Goal: Complete application form: Complete application form

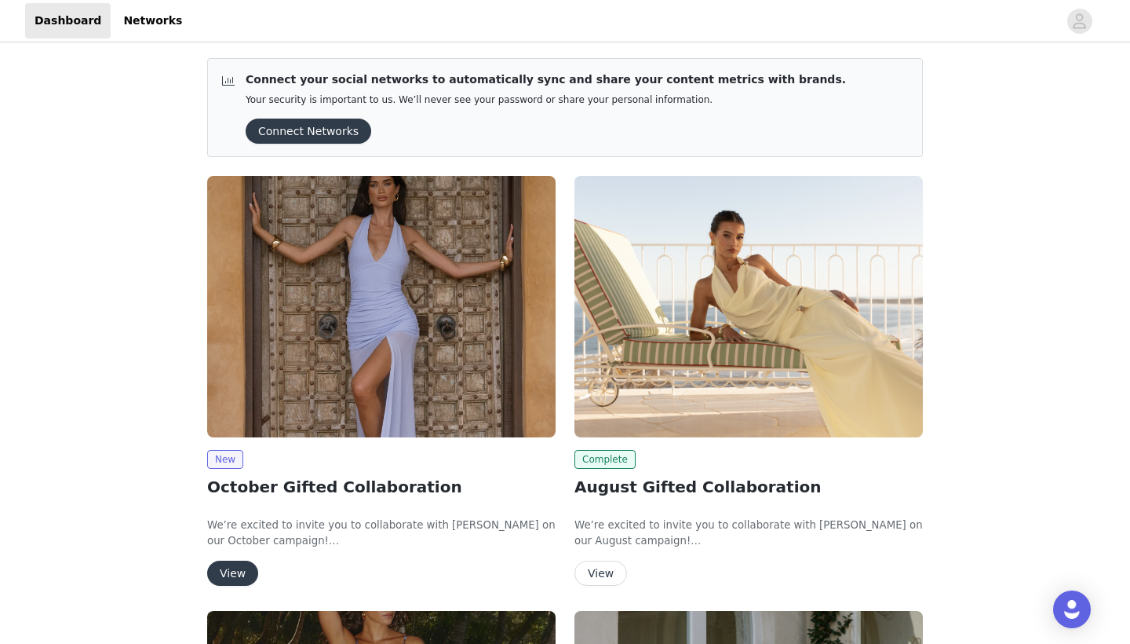
click at [225, 572] on button "View" at bounding box center [232, 572] width 51 height 25
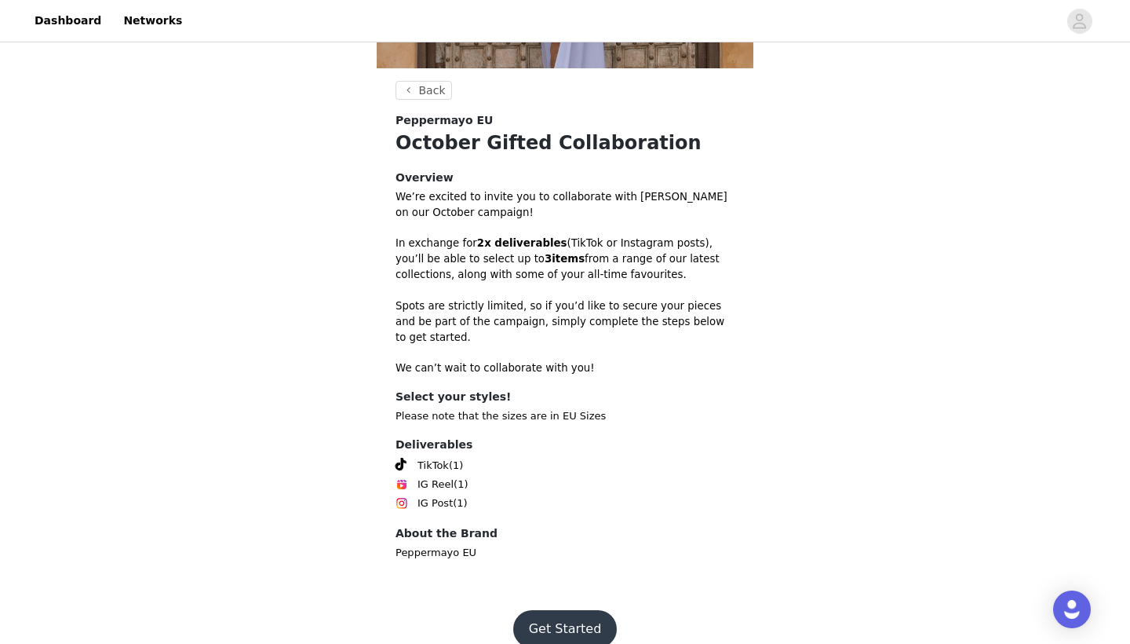
scroll to position [352, 0]
click at [559, 618] on button "Get Started" at bounding box center [565, 630] width 104 height 38
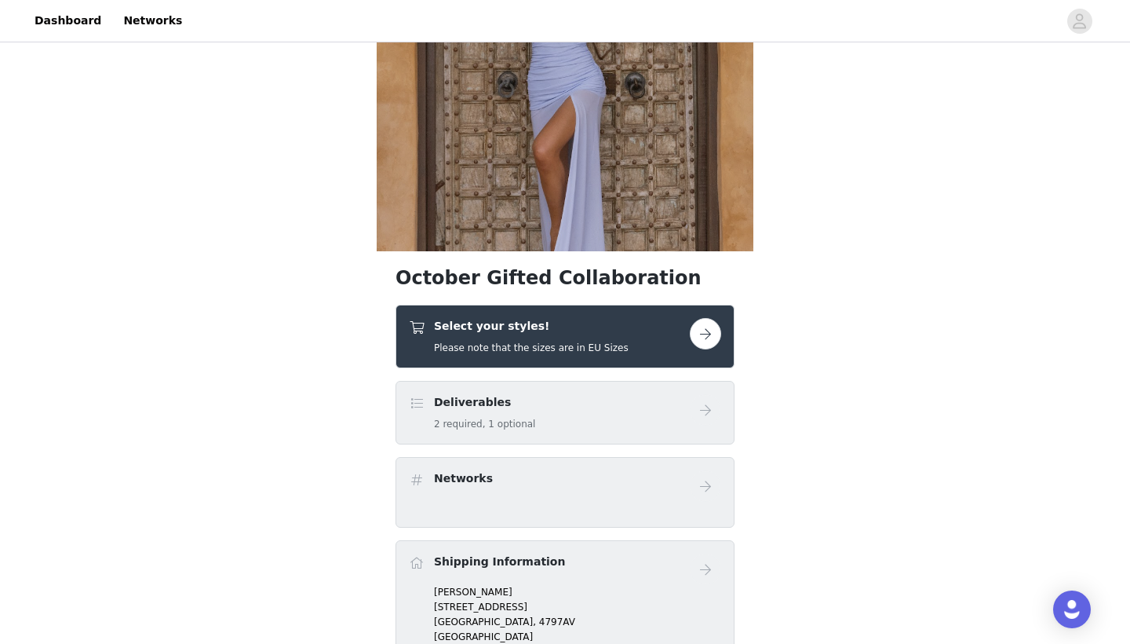
scroll to position [235, 0]
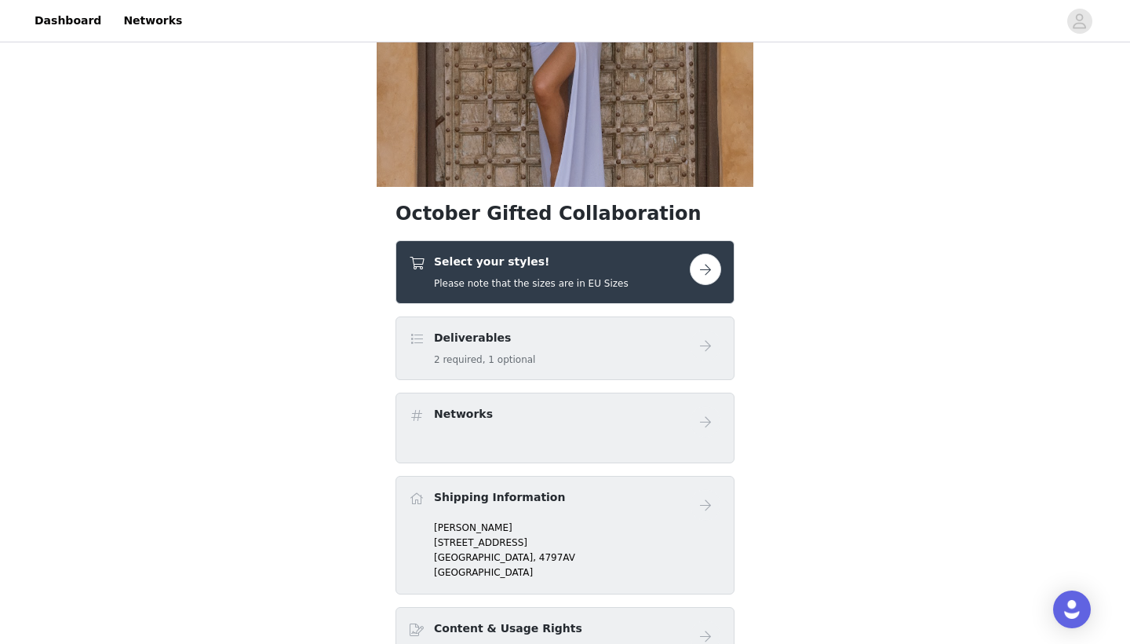
click at [699, 269] on button "button" at bounding box center [705, 269] width 31 height 31
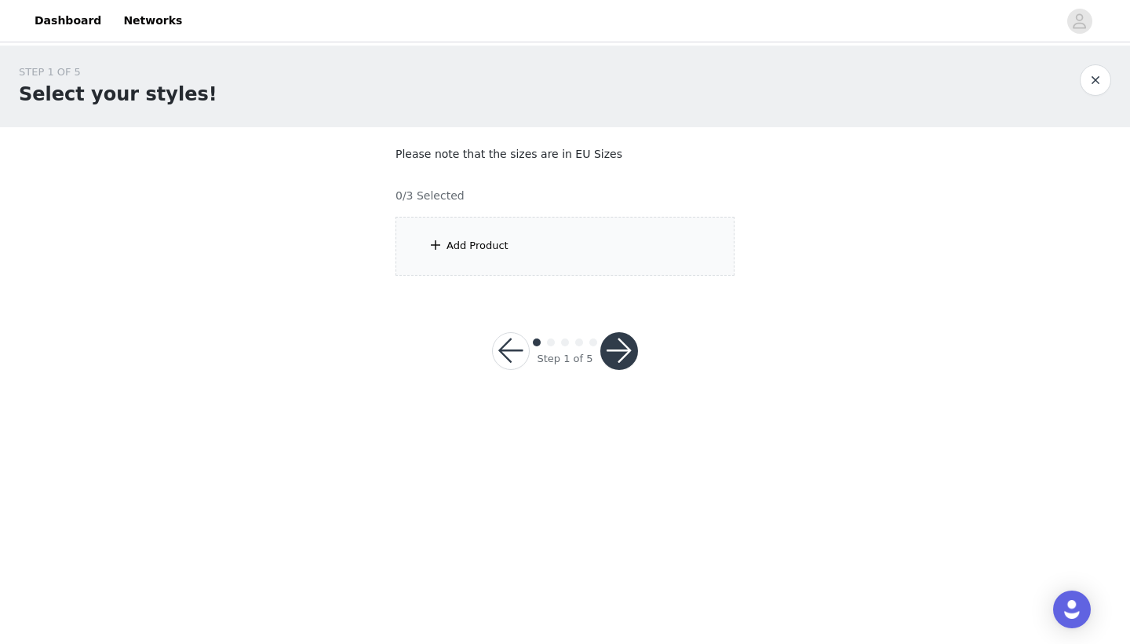
click at [435, 237] on span at bounding box center [436, 244] width 16 height 19
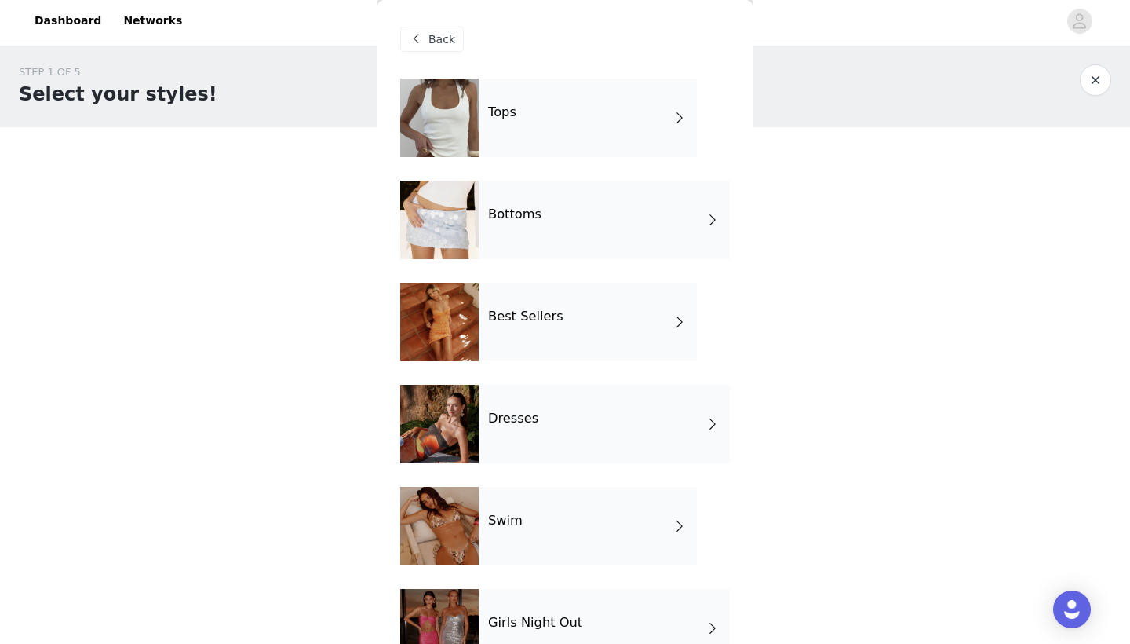
click at [544, 145] on div "Tops" at bounding box center [588, 117] width 218 height 78
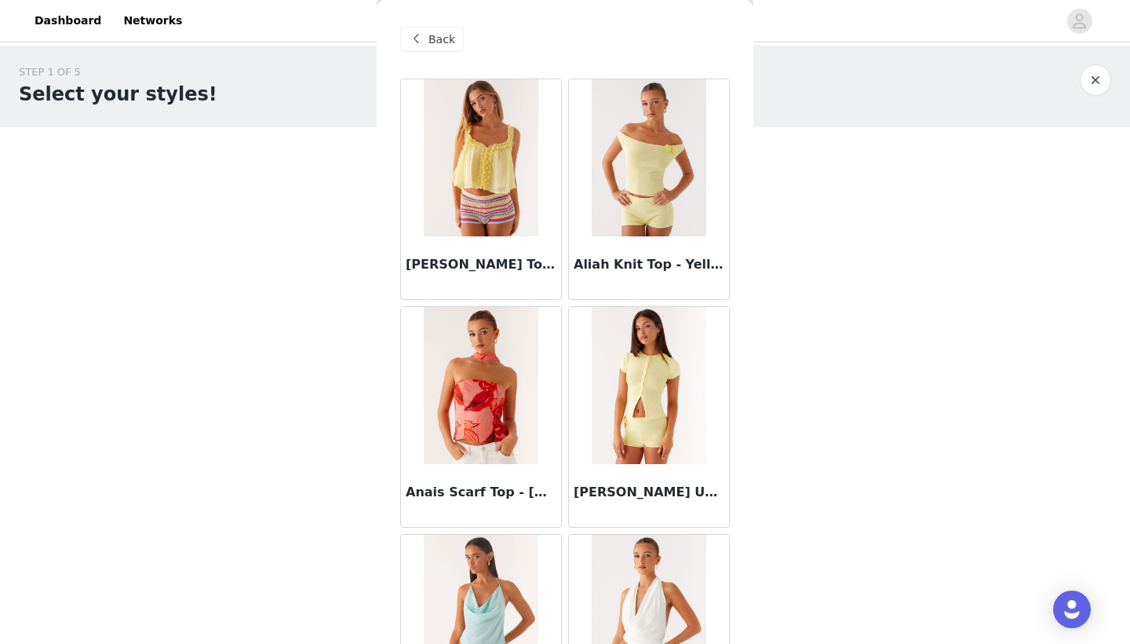
scroll to position [34, 0]
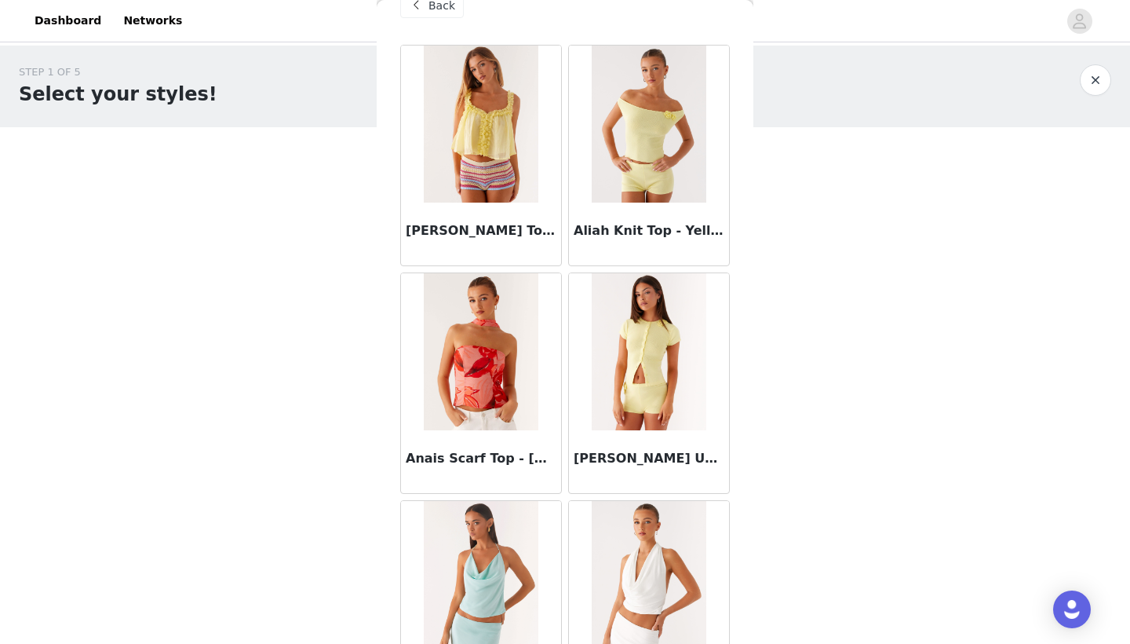
click at [425, 7] on span at bounding box center [416, 5] width 19 height 19
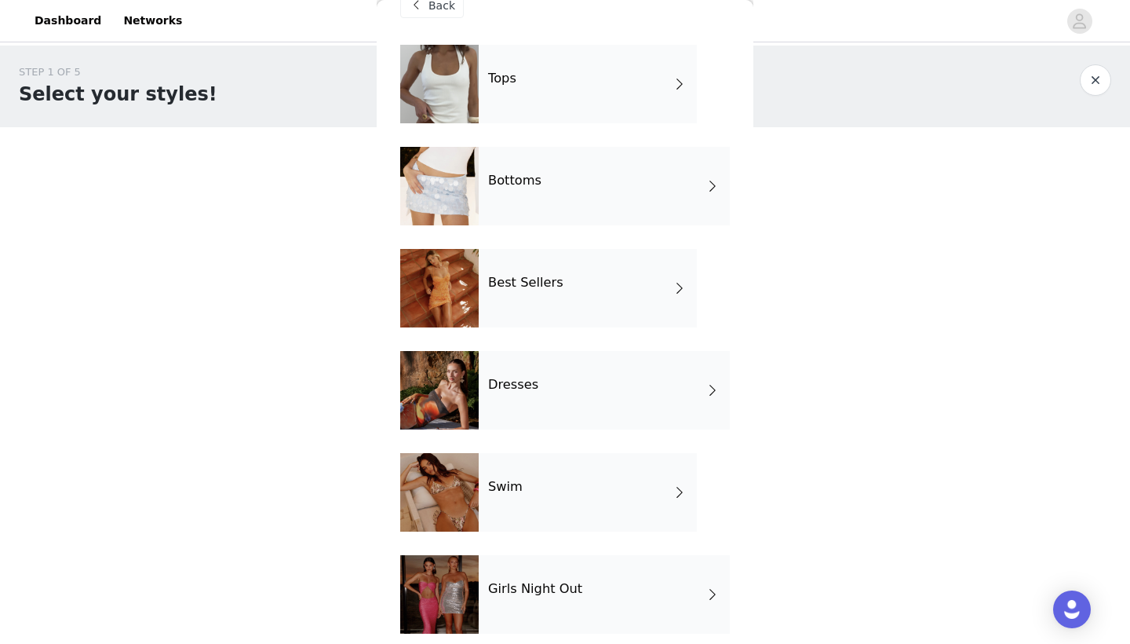
click at [482, 202] on div "Bottoms" at bounding box center [604, 186] width 251 height 78
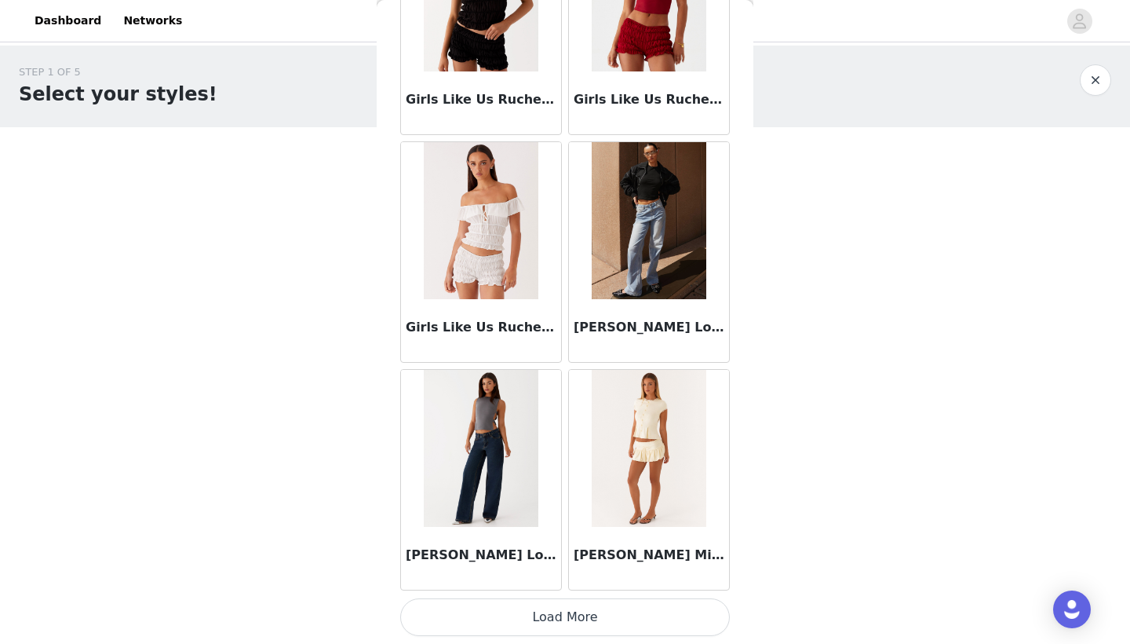
scroll to position [0, 0]
click at [489, 619] on button "Load More" at bounding box center [565, 617] width 330 height 38
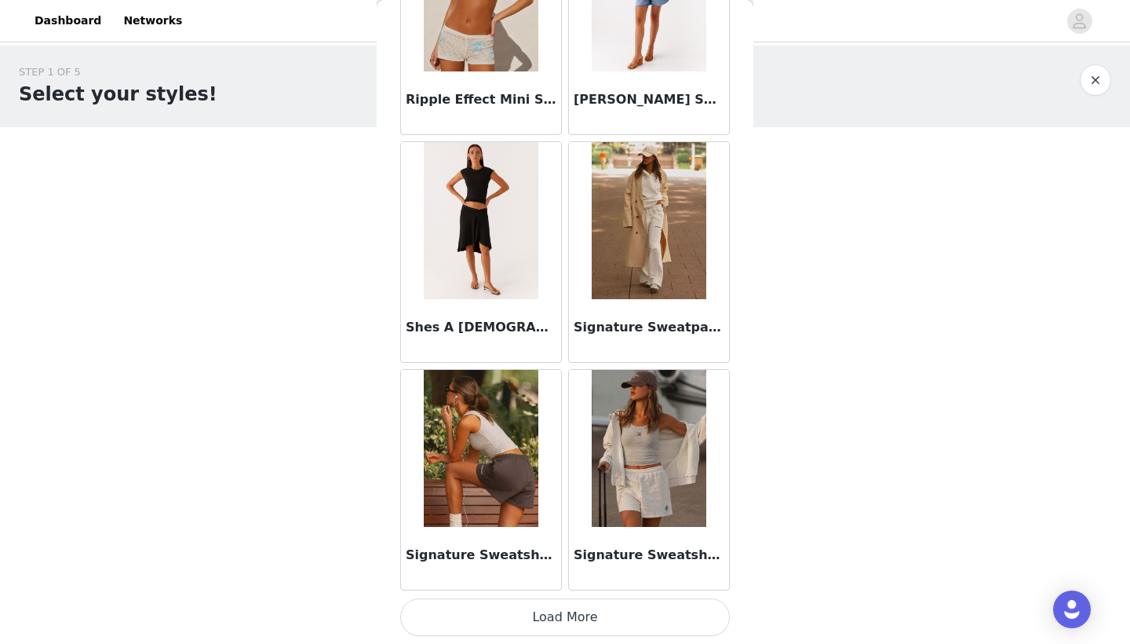
click at [526, 618] on button "Load More" at bounding box center [565, 617] width 330 height 38
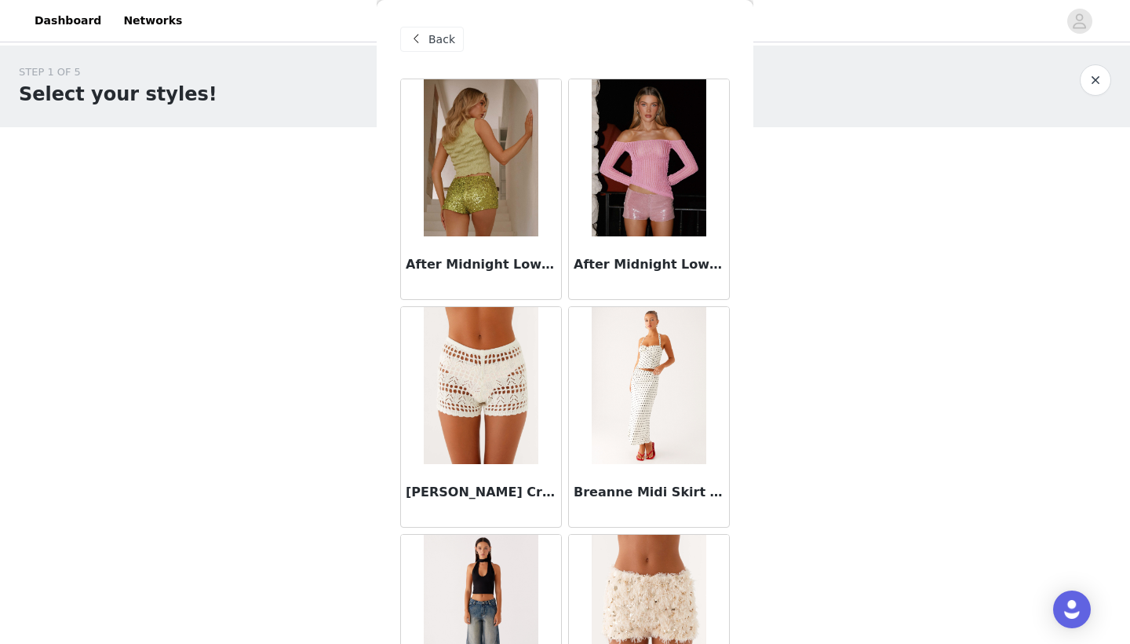
click at [413, 42] on span at bounding box center [416, 39] width 19 height 19
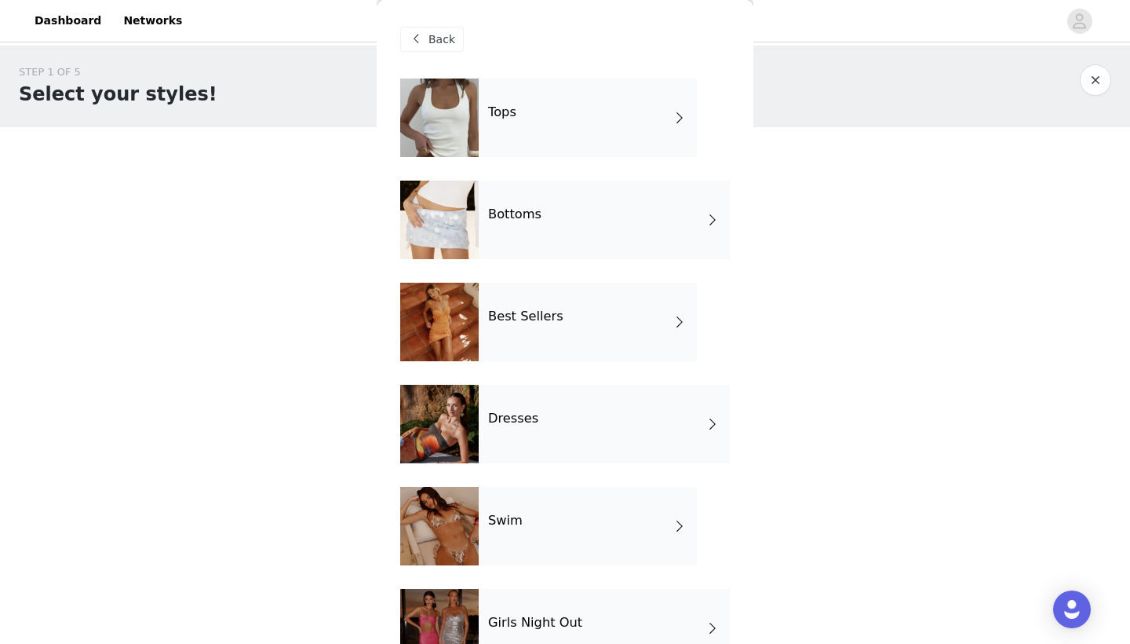
click at [543, 135] on div "Tops" at bounding box center [588, 117] width 218 height 78
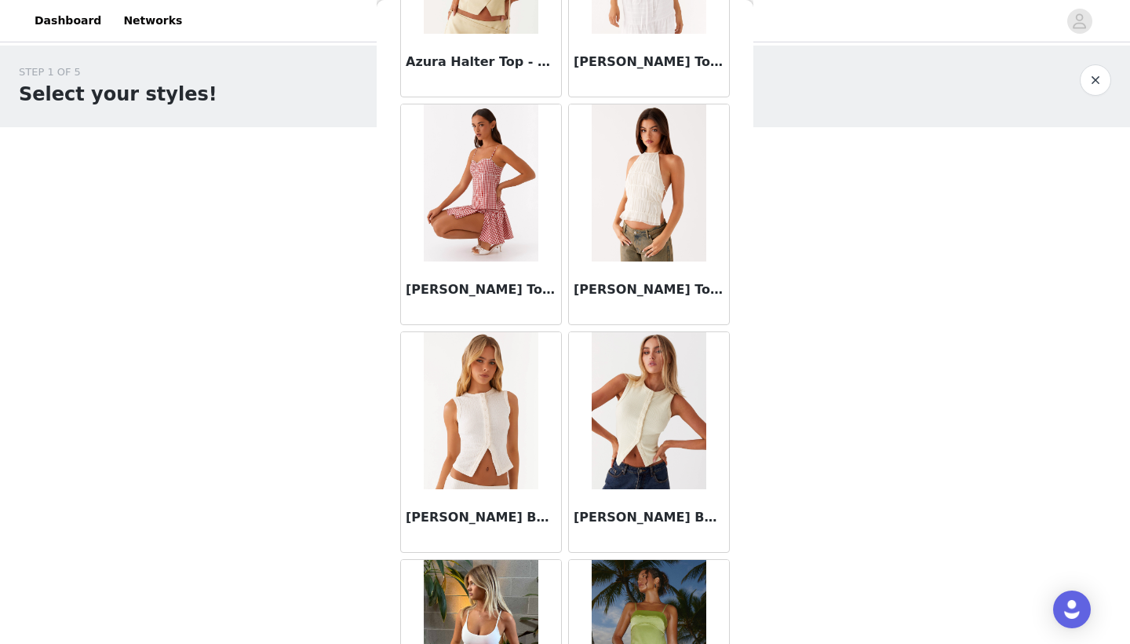
scroll to position [1502, 0]
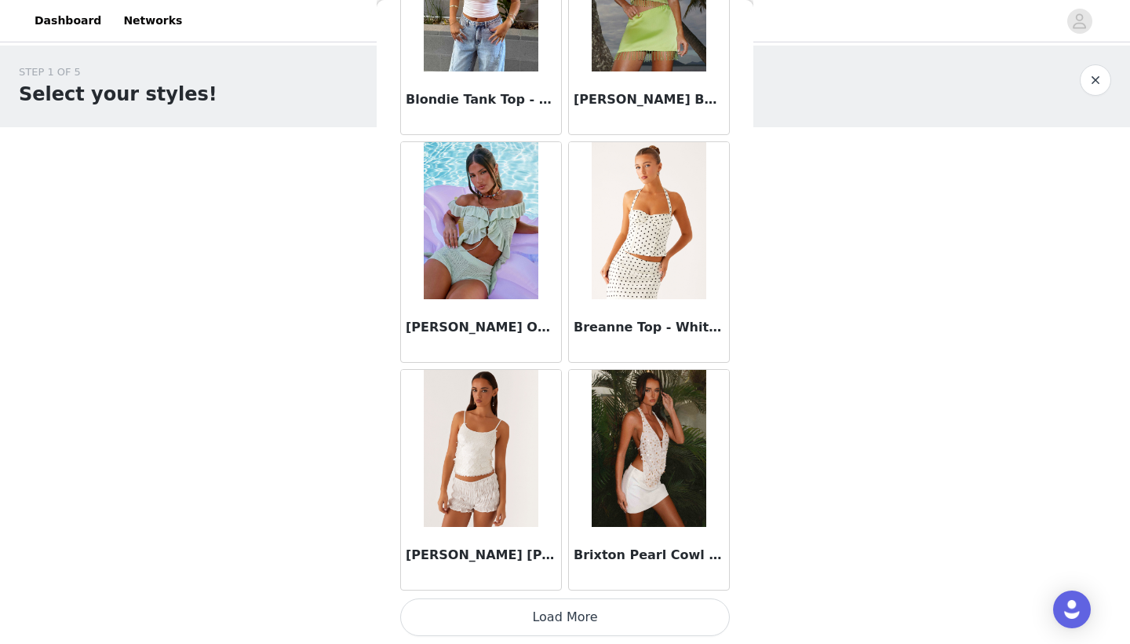
click at [534, 626] on button "Load More" at bounding box center [565, 617] width 330 height 38
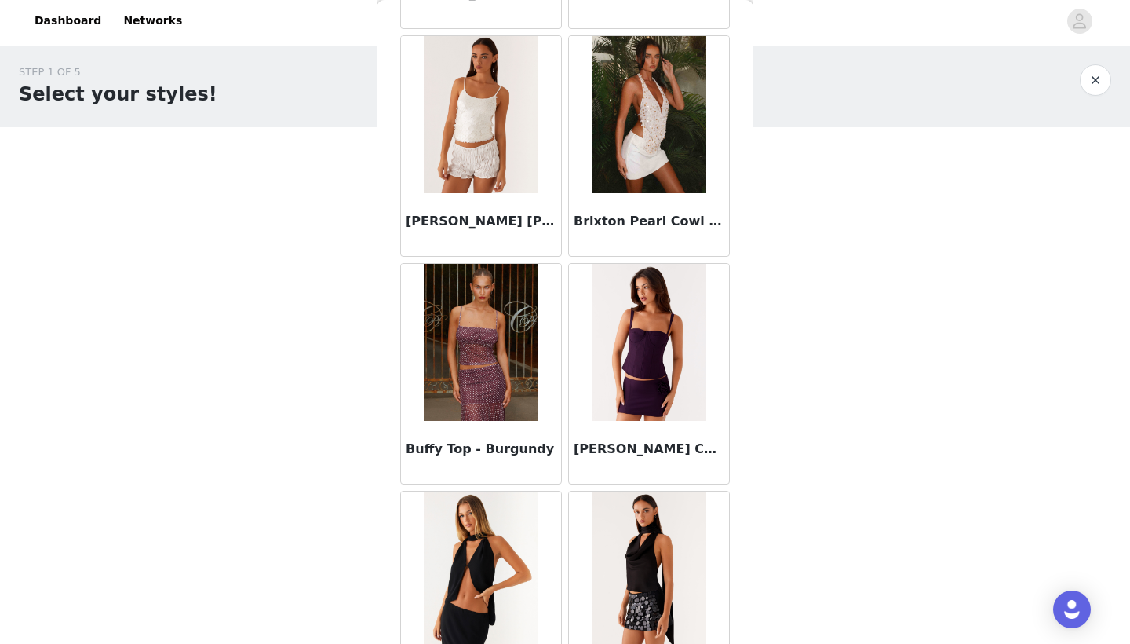
scroll to position [2323, 0]
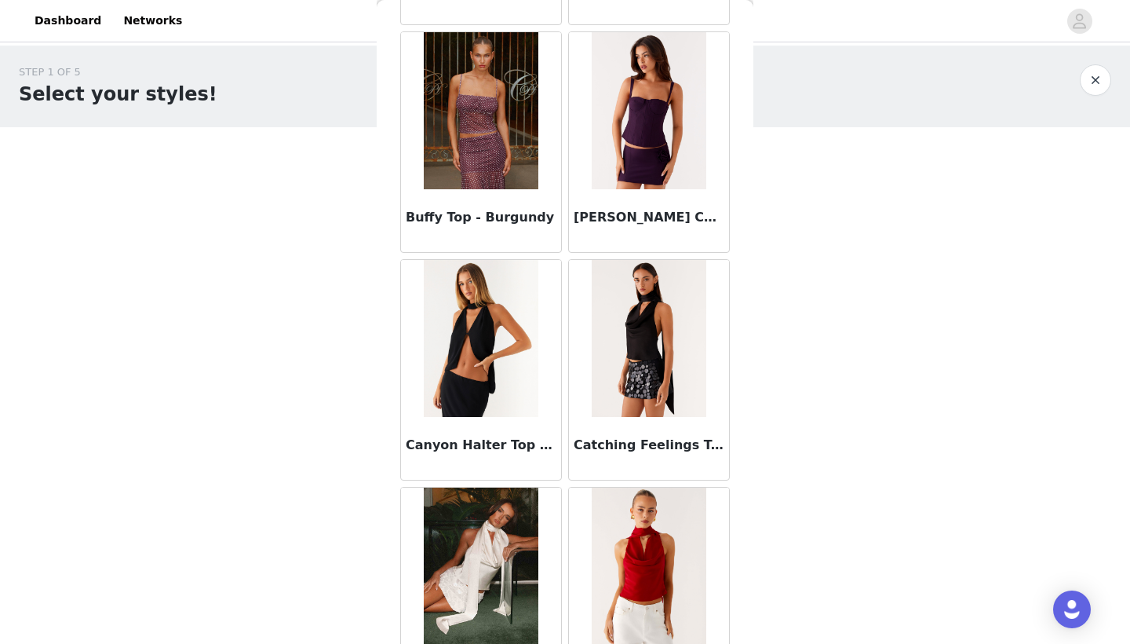
click at [446, 406] on img at bounding box center [481, 338] width 114 height 157
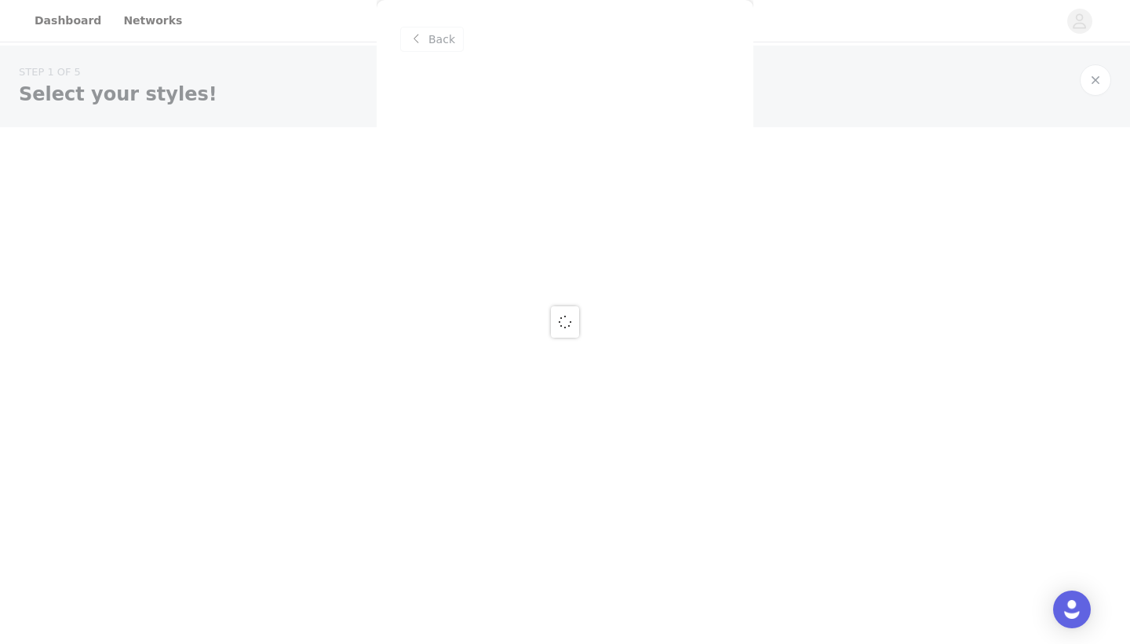
scroll to position [0, 0]
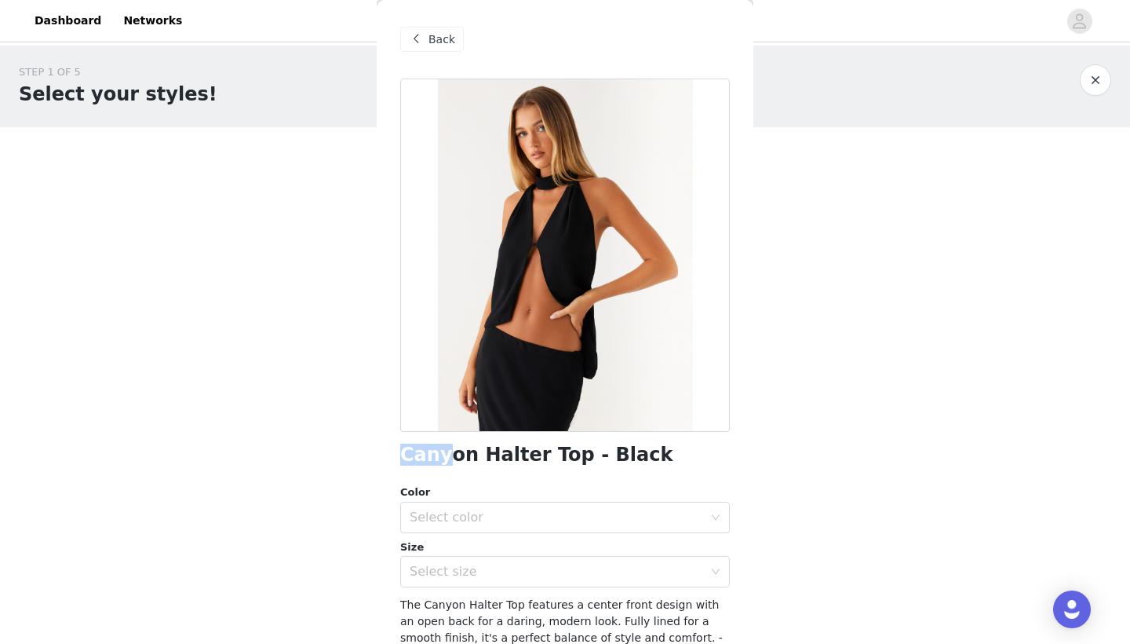
drag, startPoint x: 403, startPoint y: 454, endPoint x: 443, endPoint y: 452, distance: 40.9
click at [443, 452] on h1 "Canyon Halter Top - Black" at bounding box center [536, 454] width 272 height 21
click at [456, 525] on div "Select color" at bounding box center [560, 517] width 301 height 30
click at [458, 546] on li "Black" at bounding box center [565, 550] width 330 height 25
click at [455, 566] on div "Select size" at bounding box center [557, 572] width 294 height 16
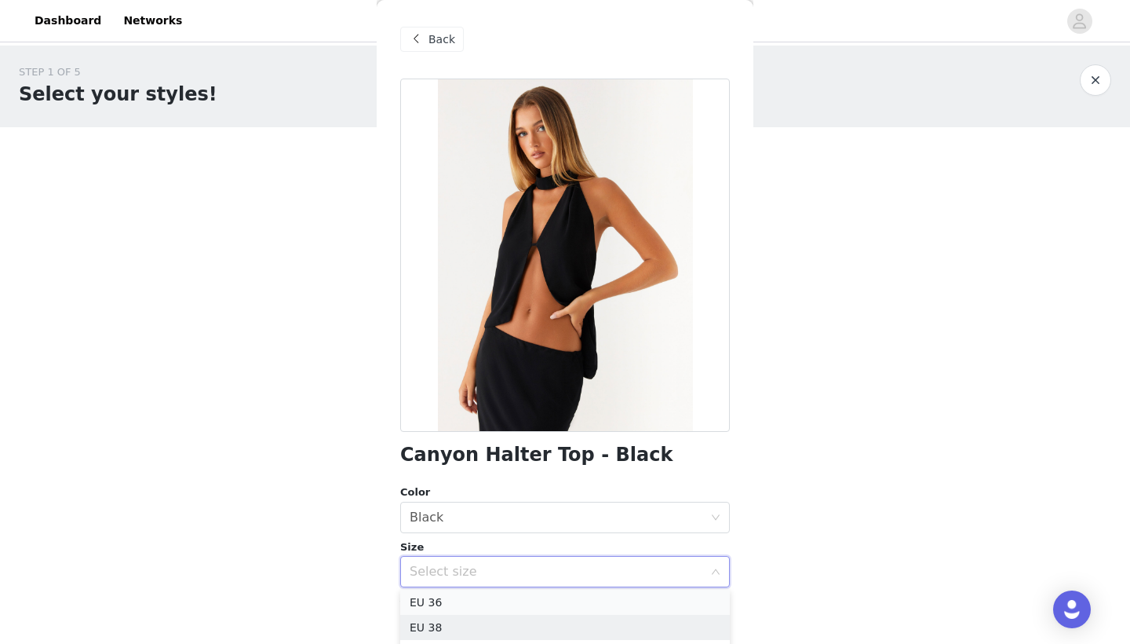
scroll to position [53, 0]
click at [457, 621] on li "EU 38" at bounding box center [565, 627] width 330 height 25
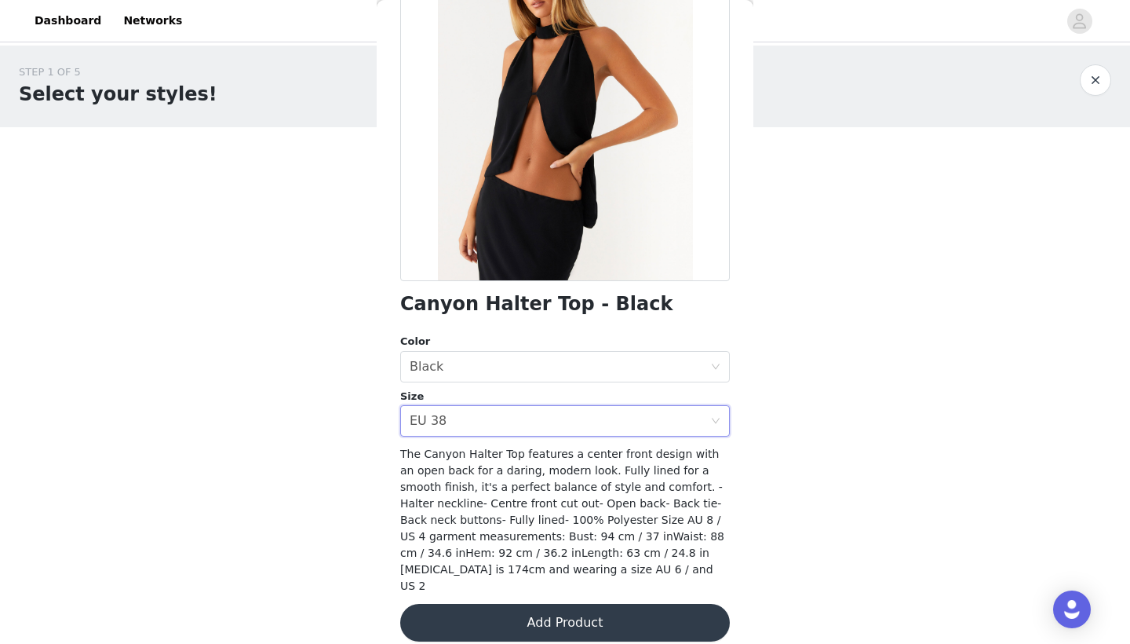
scroll to position [150, 0]
click at [507, 611] on button "Add Product" at bounding box center [565, 623] width 330 height 38
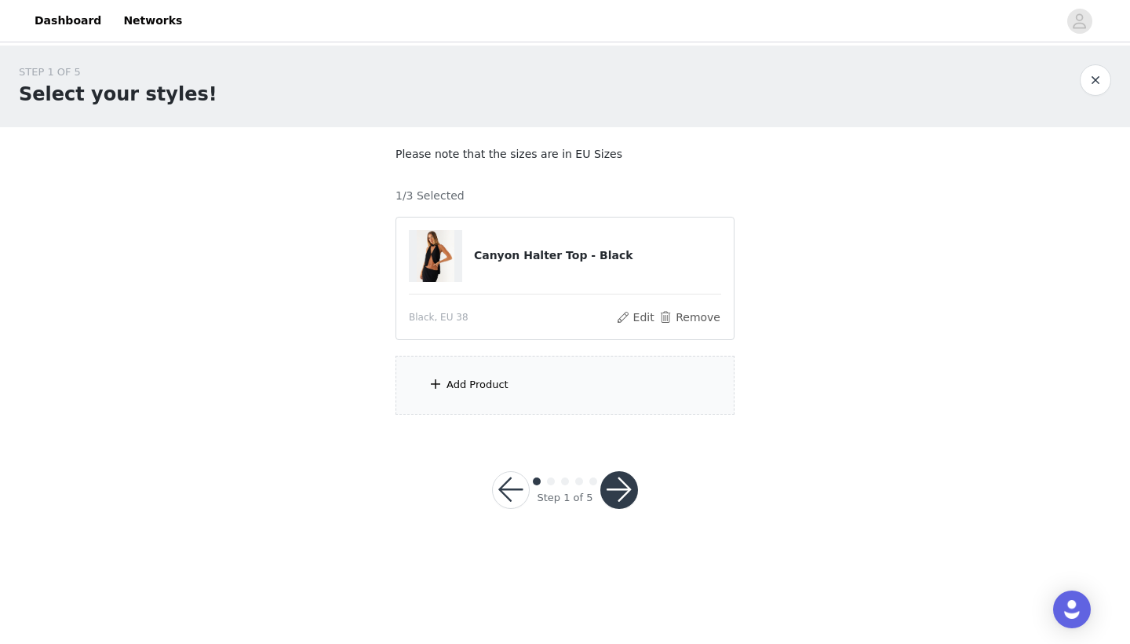
click at [432, 390] on span at bounding box center [436, 383] width 16 height 19
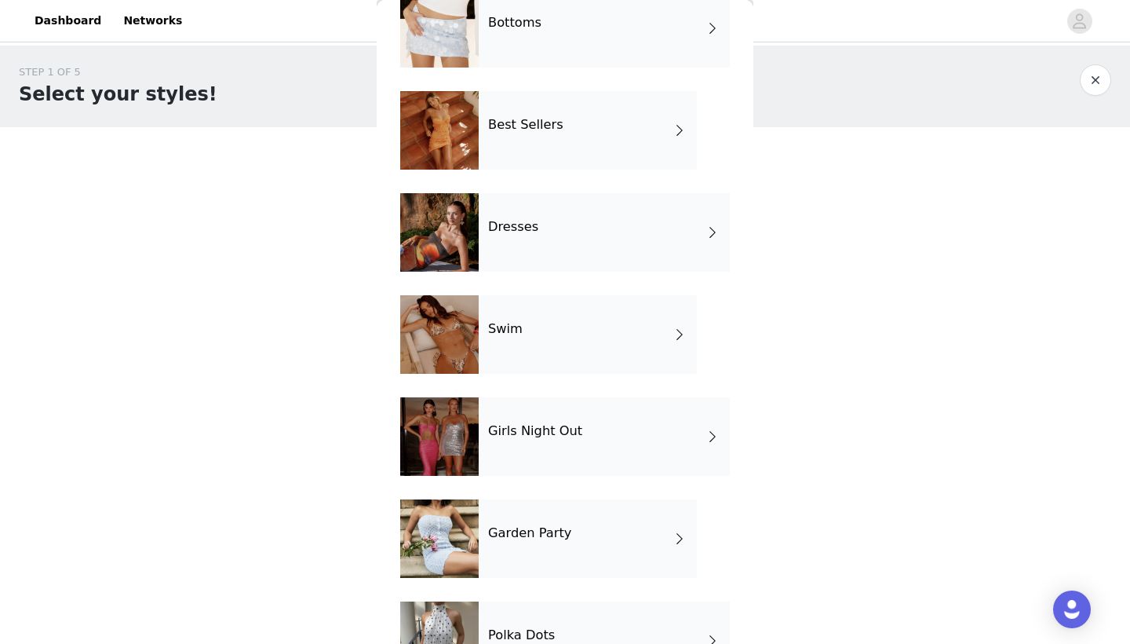
scroll to position [216, 0]
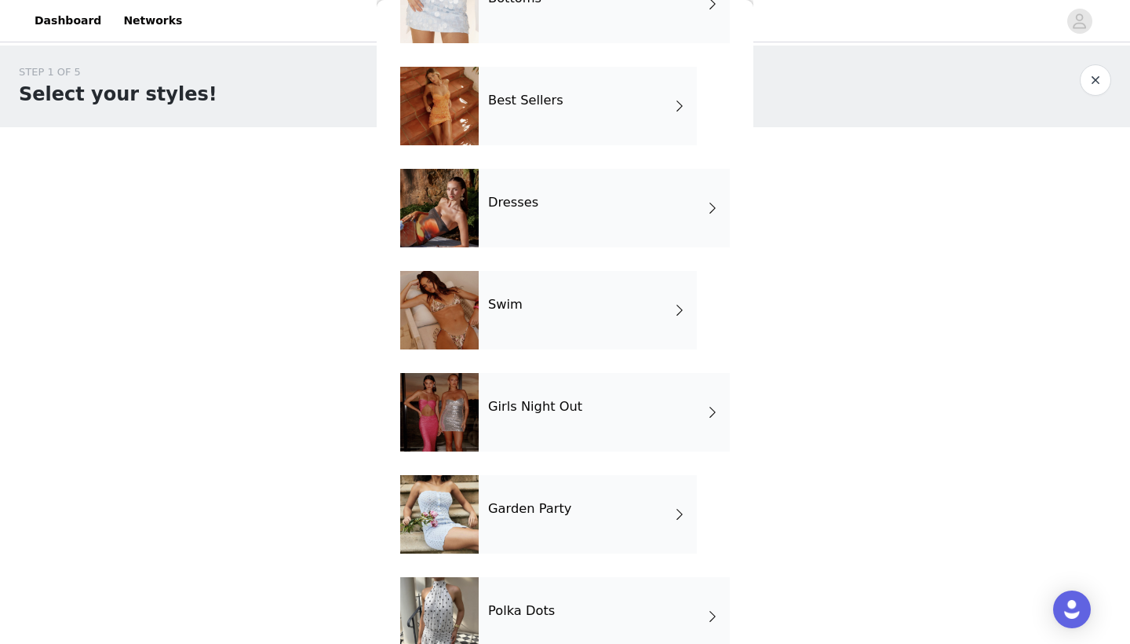
click at [722, 403] on div "Girls Night Out" at bounding box center [604, 412] width 251 height 78
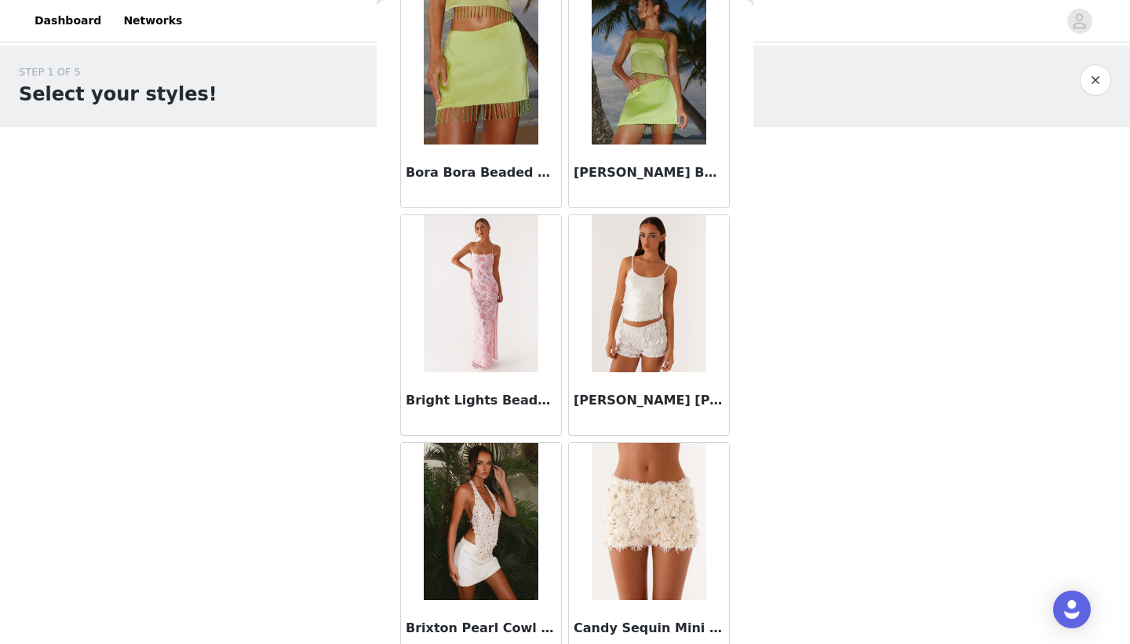
scroll to position [1457, 0]
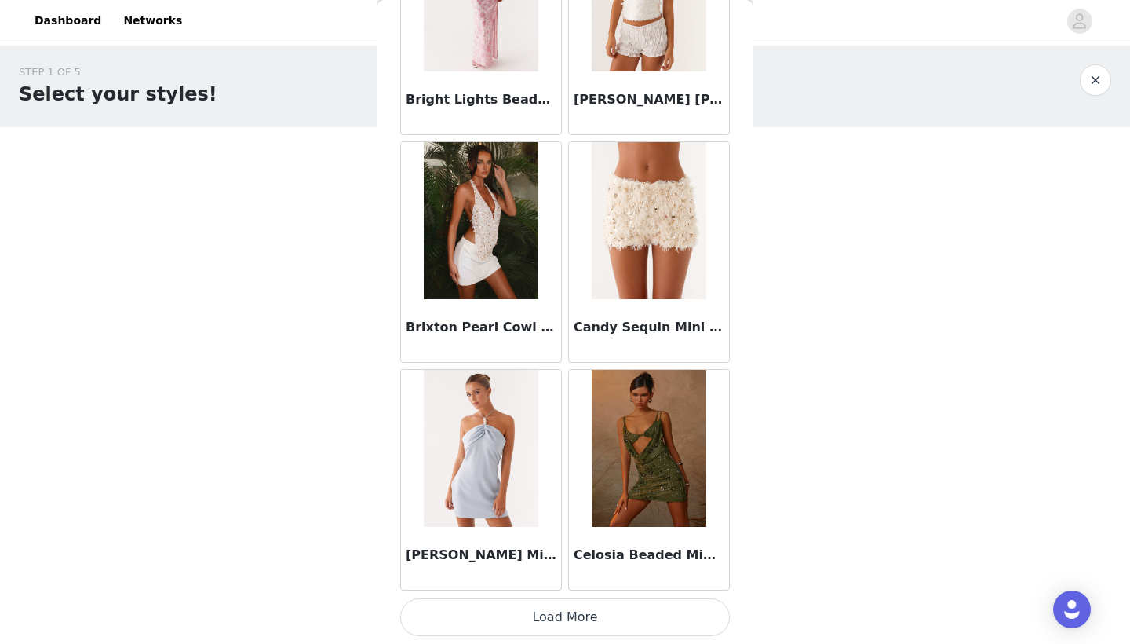
click at [551, 609] on button "Load More" at bounding box center [565, 617] width 330 height 38
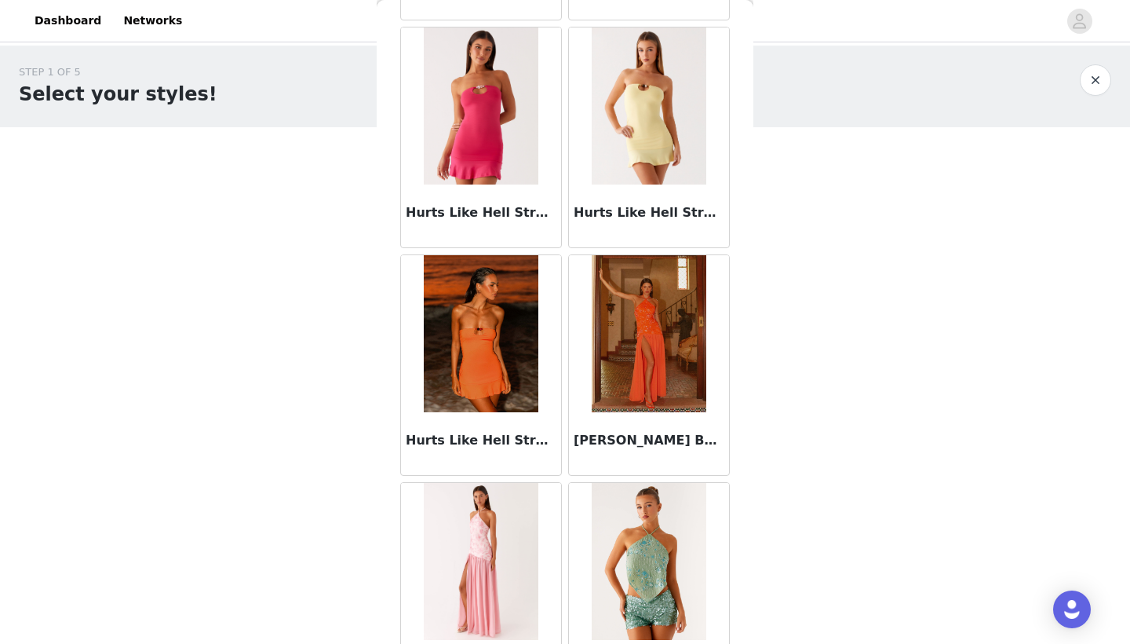
scroll to position [4034, 0]
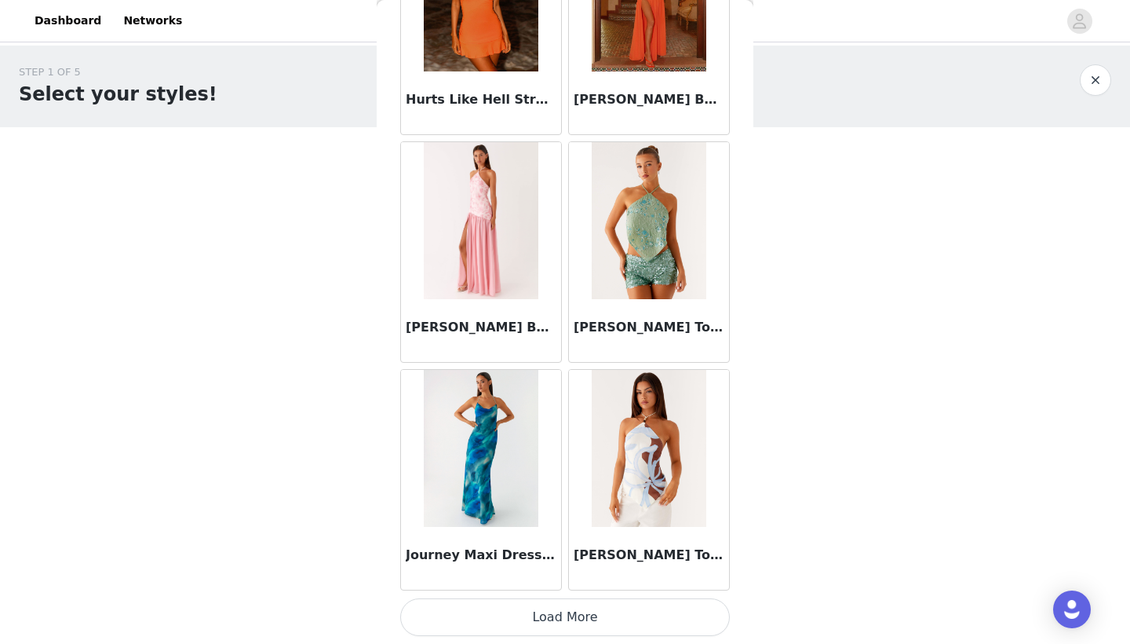
click at [575, 620] on button "Load More" at bounding box center [565, 617] width 330 height 38
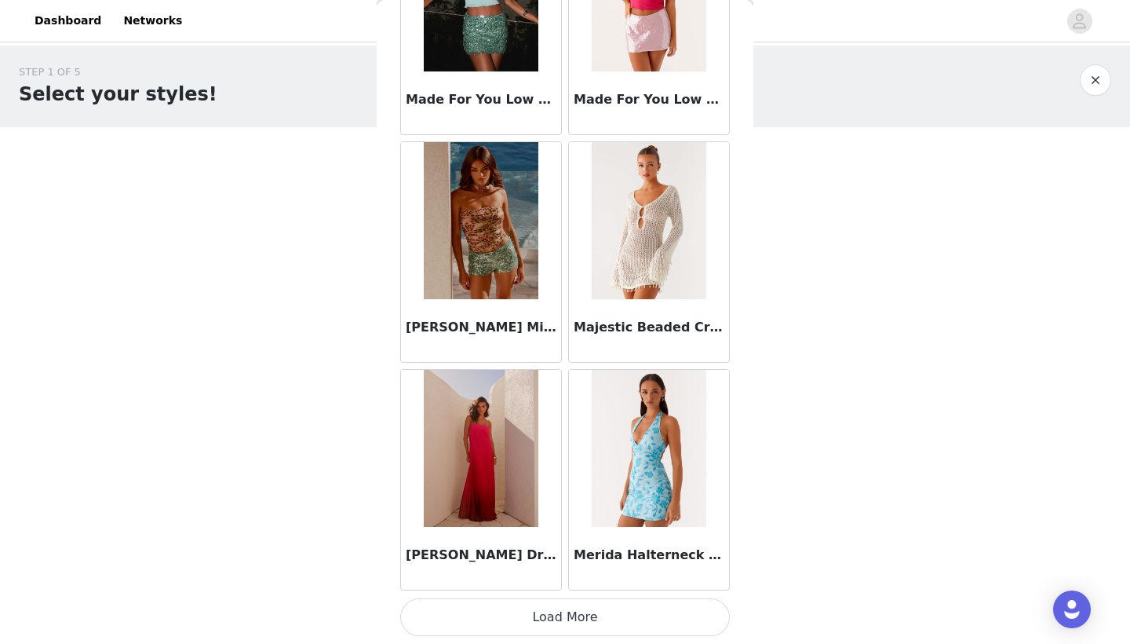
scroll to position [0, 0]
click at [552, 611] on button "Load More" at bounding box center [565, 617] width 330 height 38
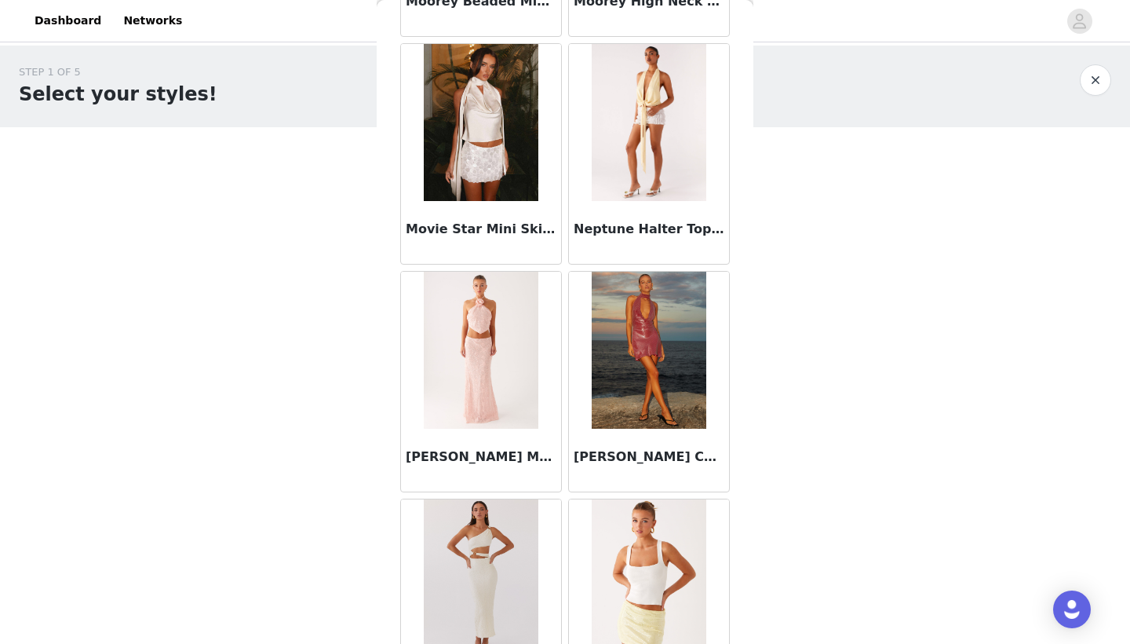
scroll to position [7667, 0]
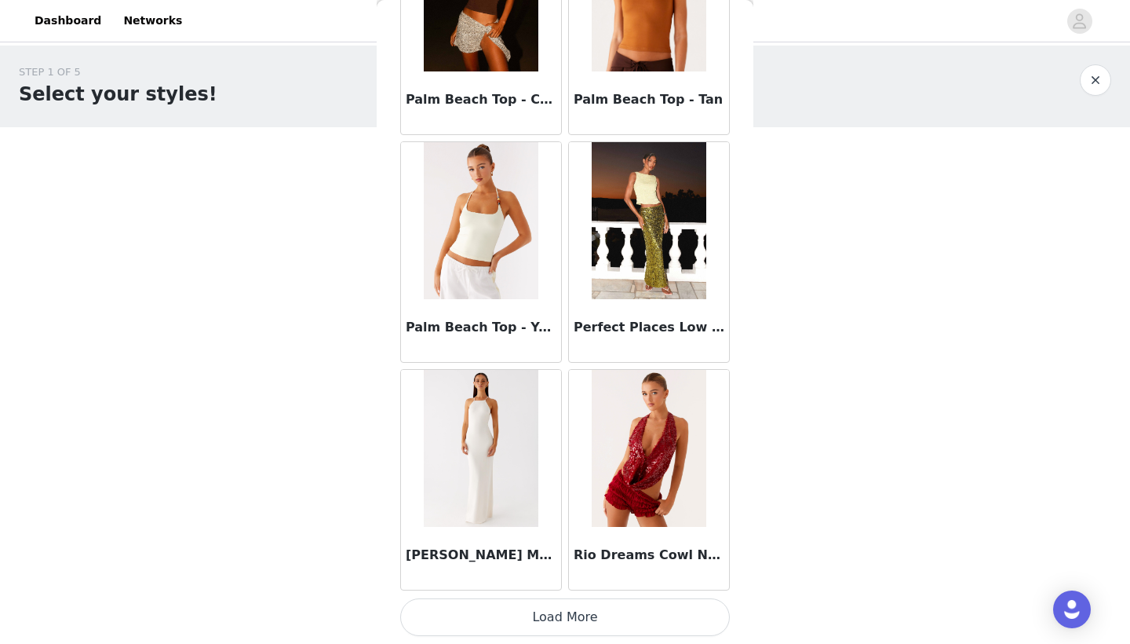
click at [543, 622] on button "Load More" at bounding box center [565, 617] width 330 height 38
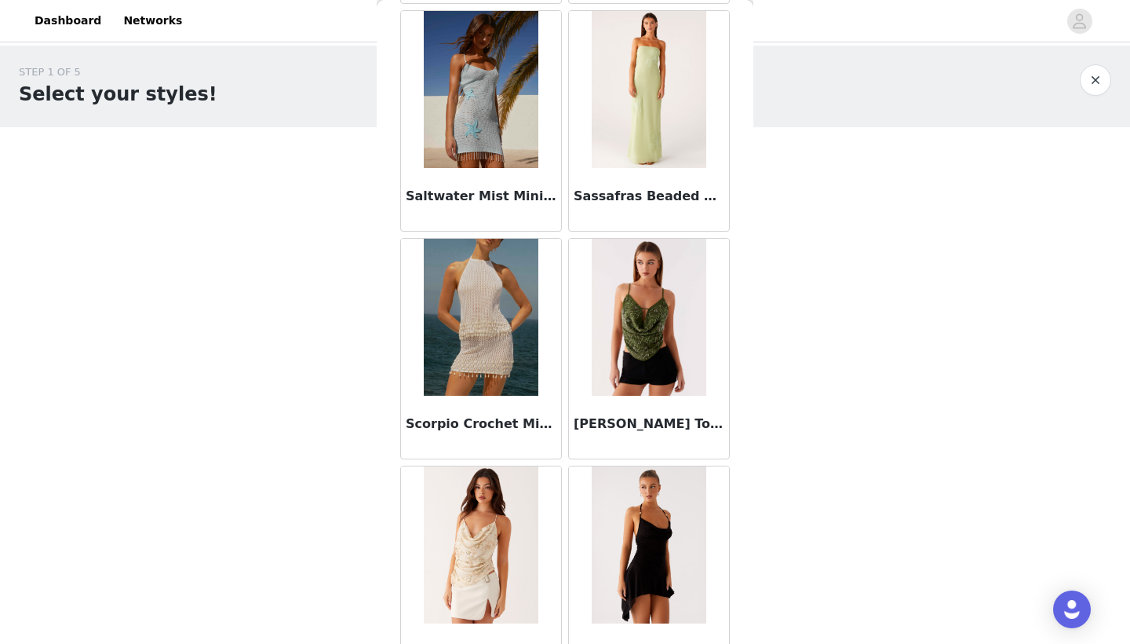
scroll to position [9398, 0]
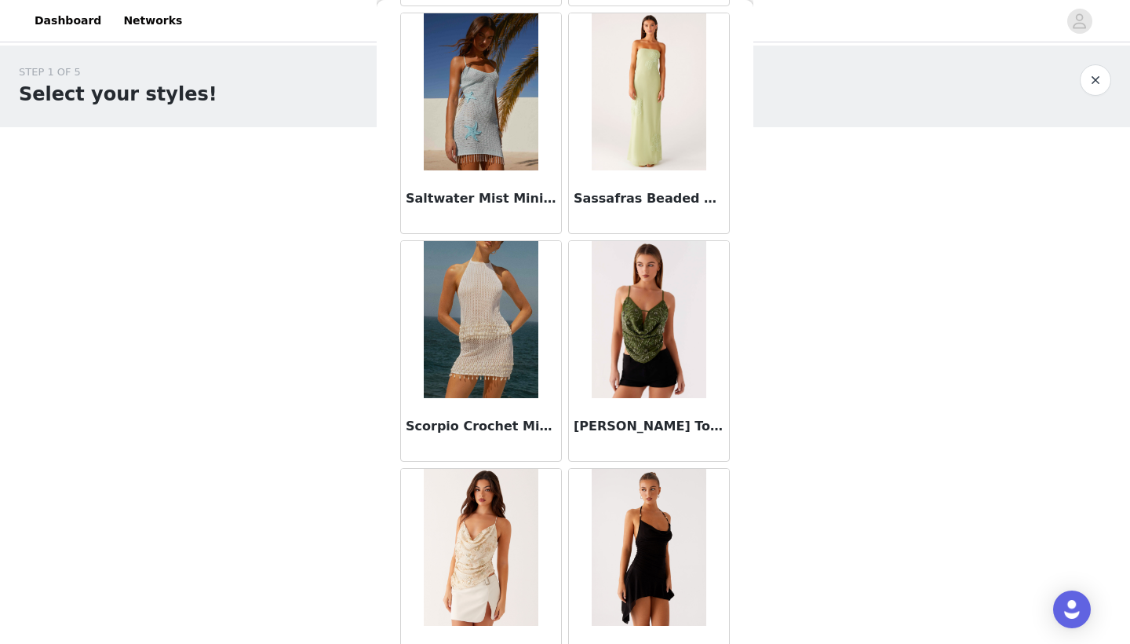
click at [506, 345] on img at bounding box center [481, 319] width 114 height 157
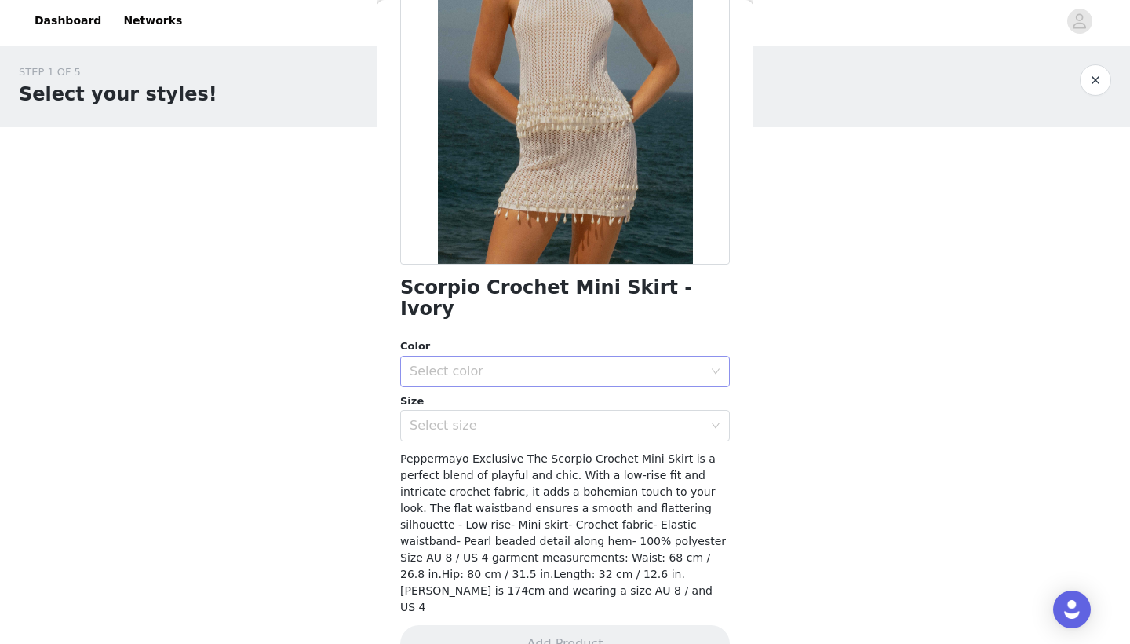
scroll to position [166, 0]
click at [505, 364] on div "Select color" at bounding box center [557, 372] width 294 height 16
click at [493, 379] on li "Ivory" at bounding box center [565, 384] width 330 height 25
click at [480, 418] on div "Select size" at bounding box center [557, 426] width 294 height 16
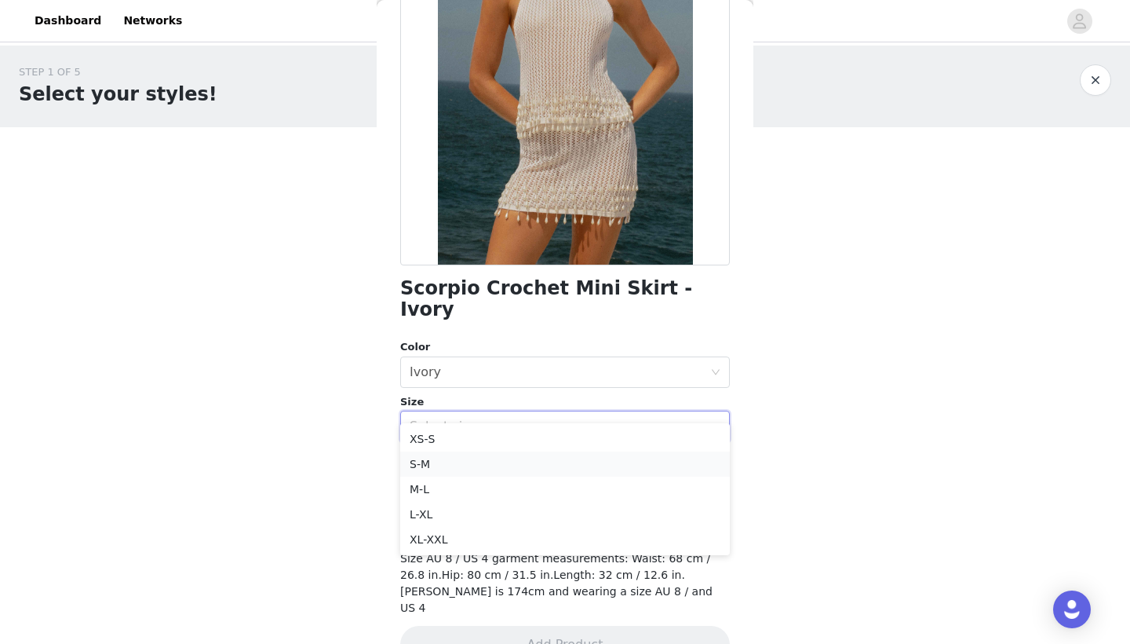
click at [463, 469] on li "S-M" at bounding box center [565, 463] width 330 height 25
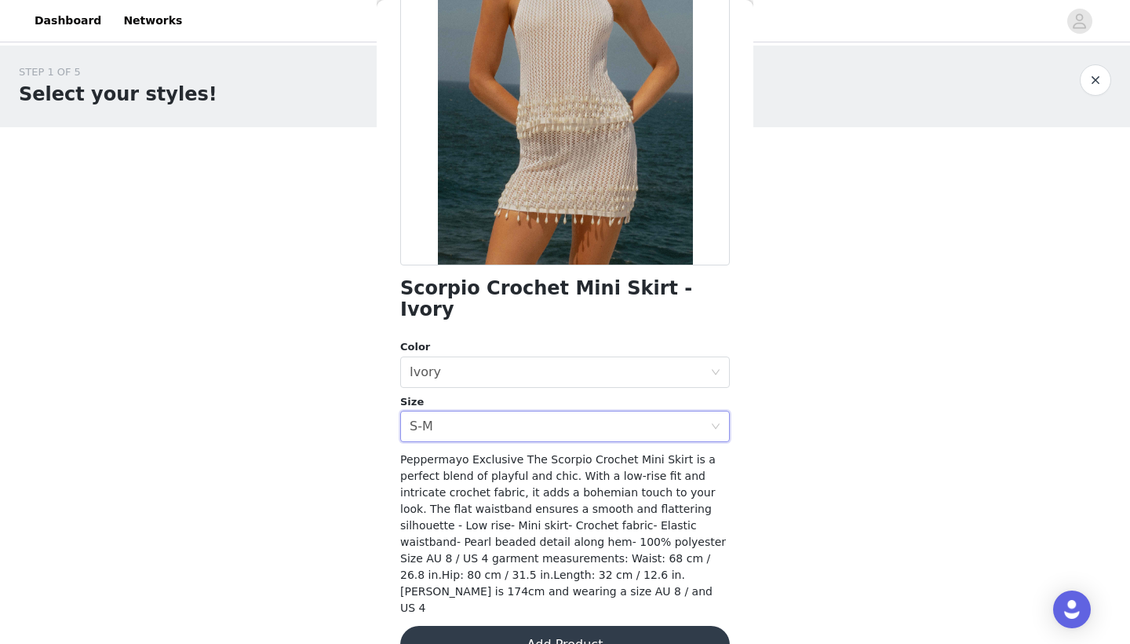
click at [469, 626] on button "Add Product" at bounding box center [565, 645] width 330 height 38
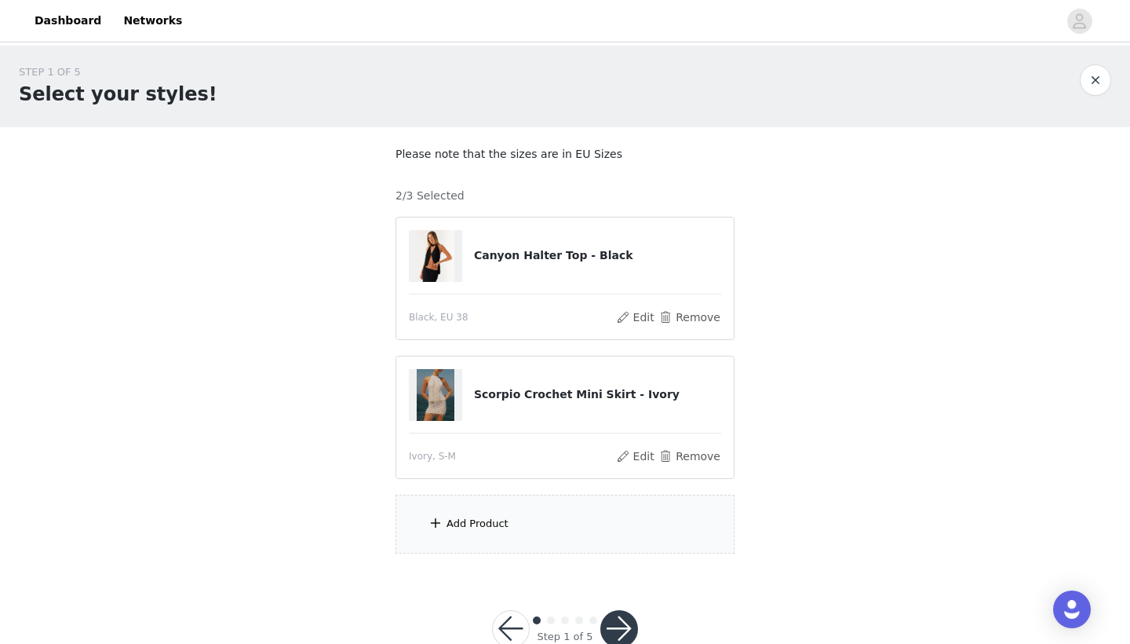
click at [429, 508] on div "Add Product" at bounding box center [565, 523] width 339 height 59
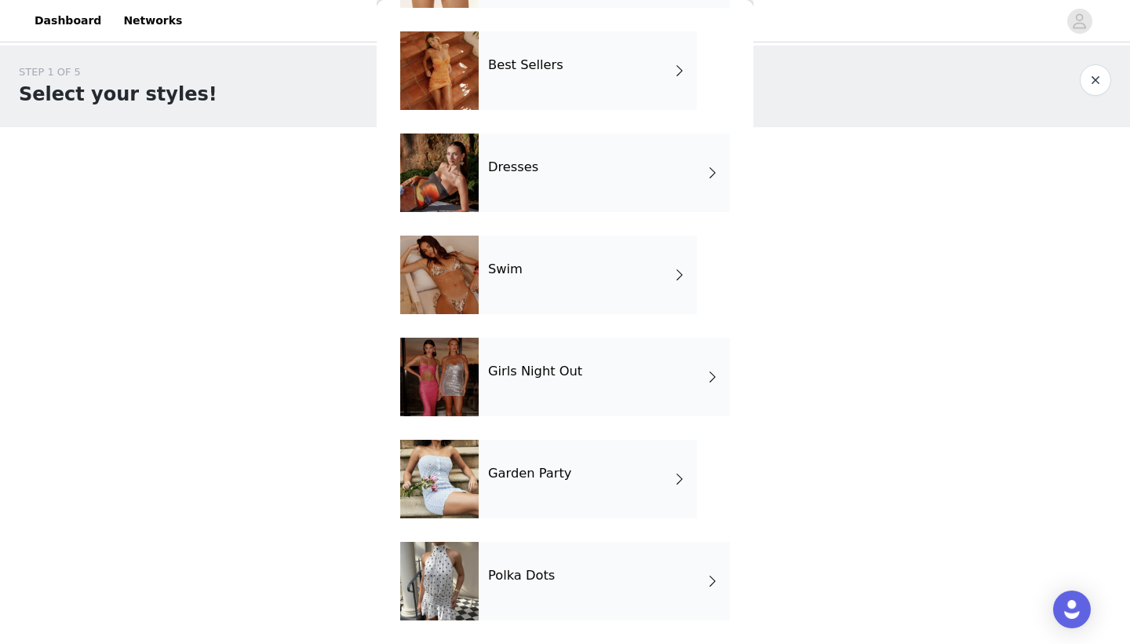
scroll to position [251, 0]
click at [528, 348] on div "Girls Night Out" at bounding box center [604, 376] width 251 height 78
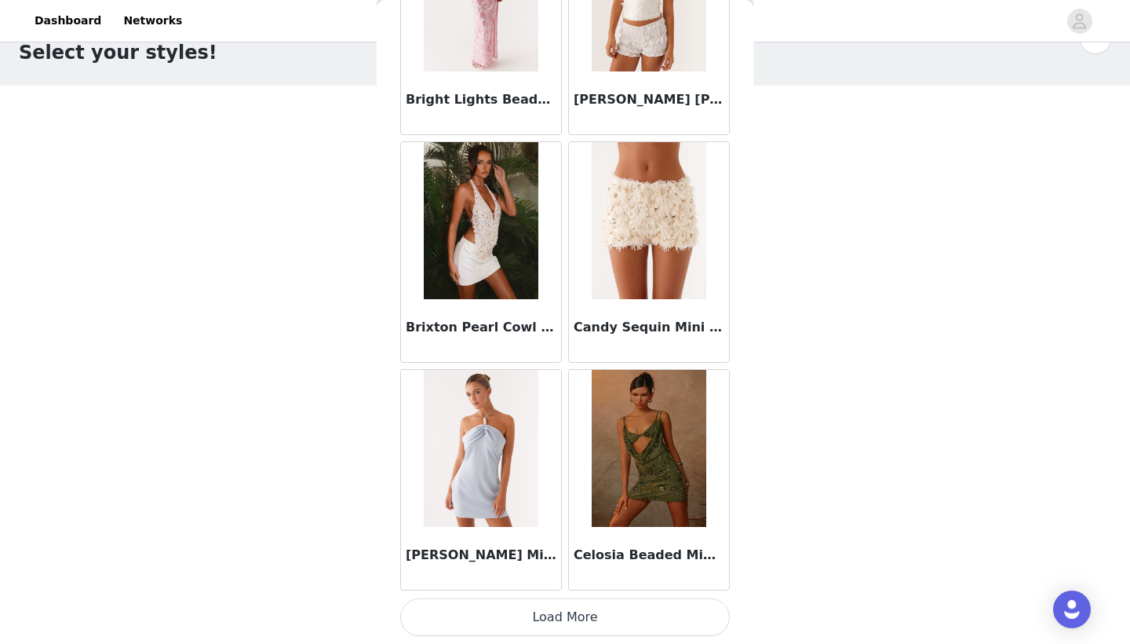
scroll to position [41, 0]
click at [513, 607] on button "Load More" at bounding box center [565, 617] width 330 height 38
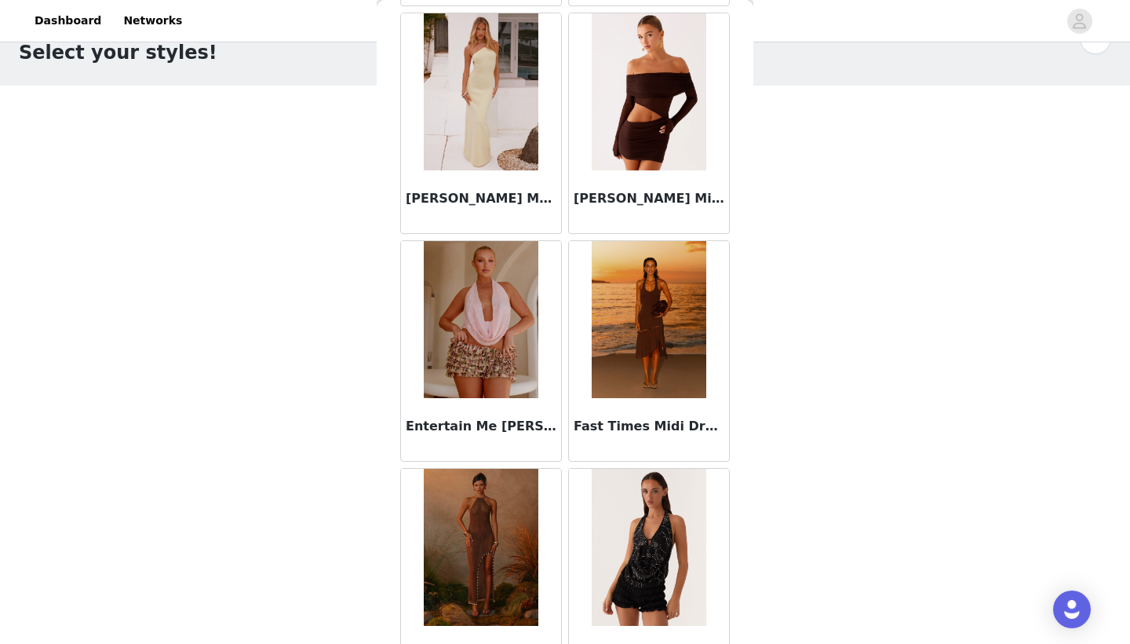
scroll to position [0, 0]
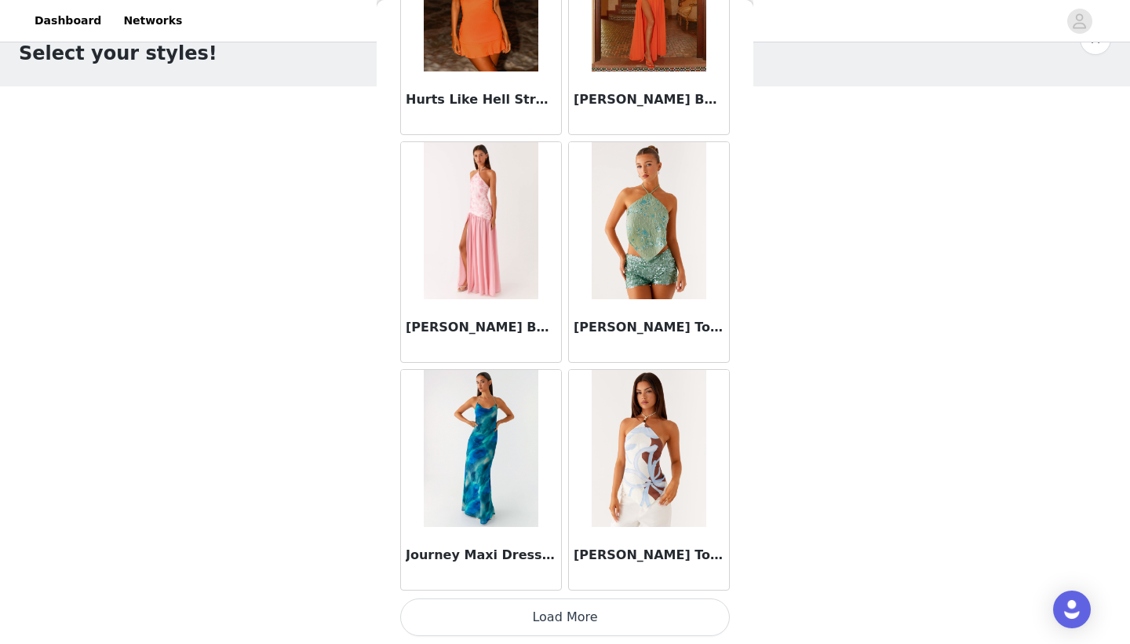
click at [513, 618] on button "Load More" at bounding box center [565, 617] width 330 height 38
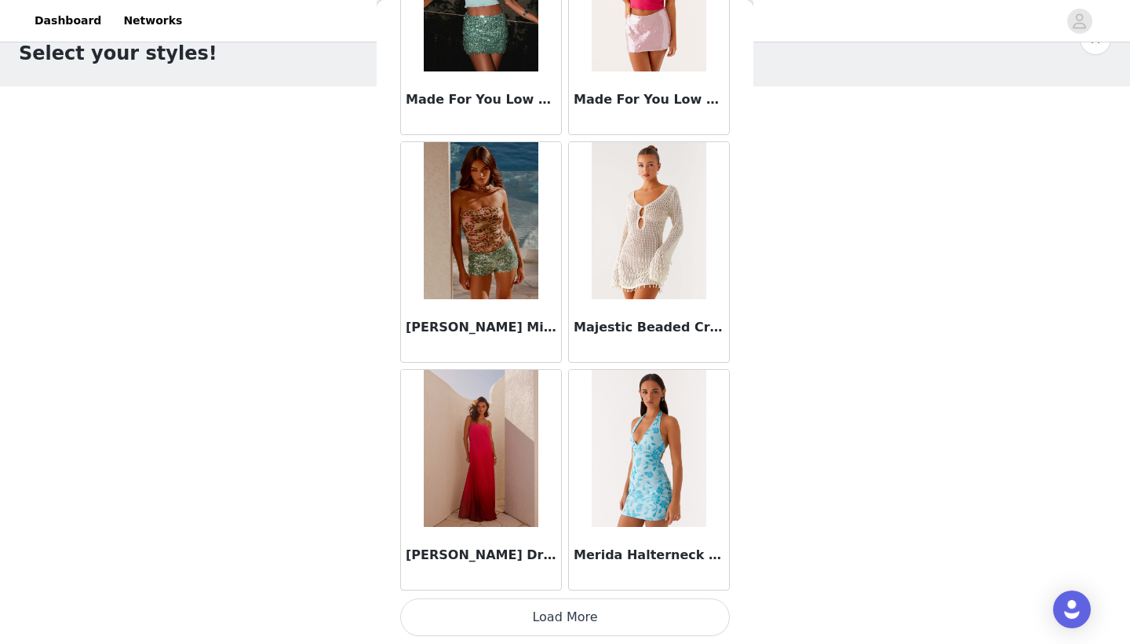
click at [514, 615] on button "Load More" at bounding box center [565, 617] width 330 height 38
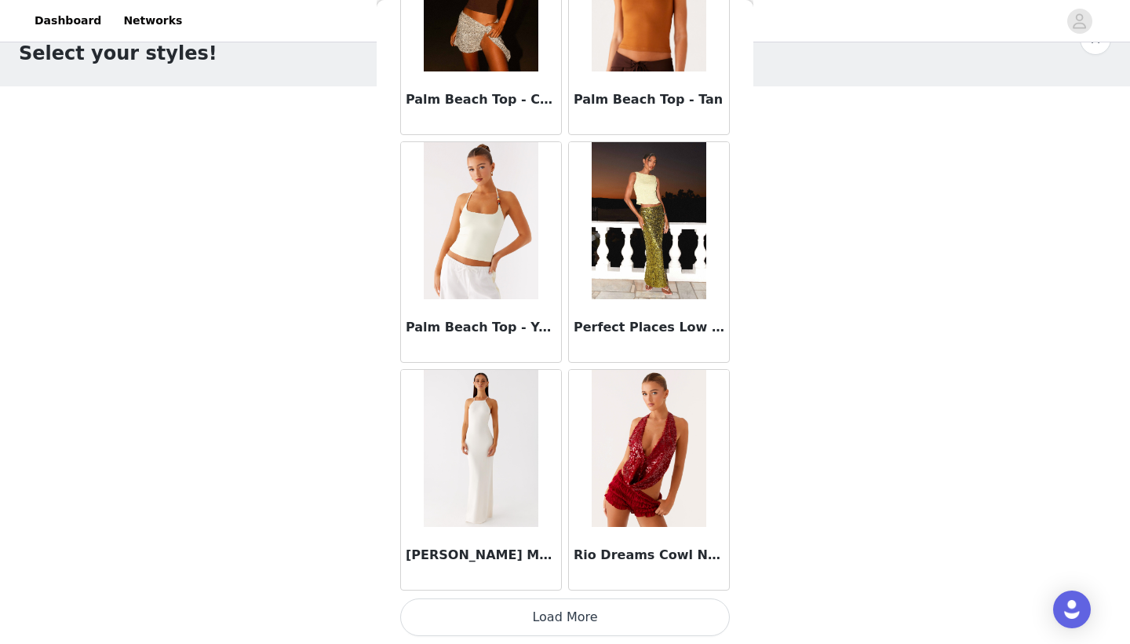
click at [506, 617] on button "Load More" at bounding box center [565, 617] width 330 height 38
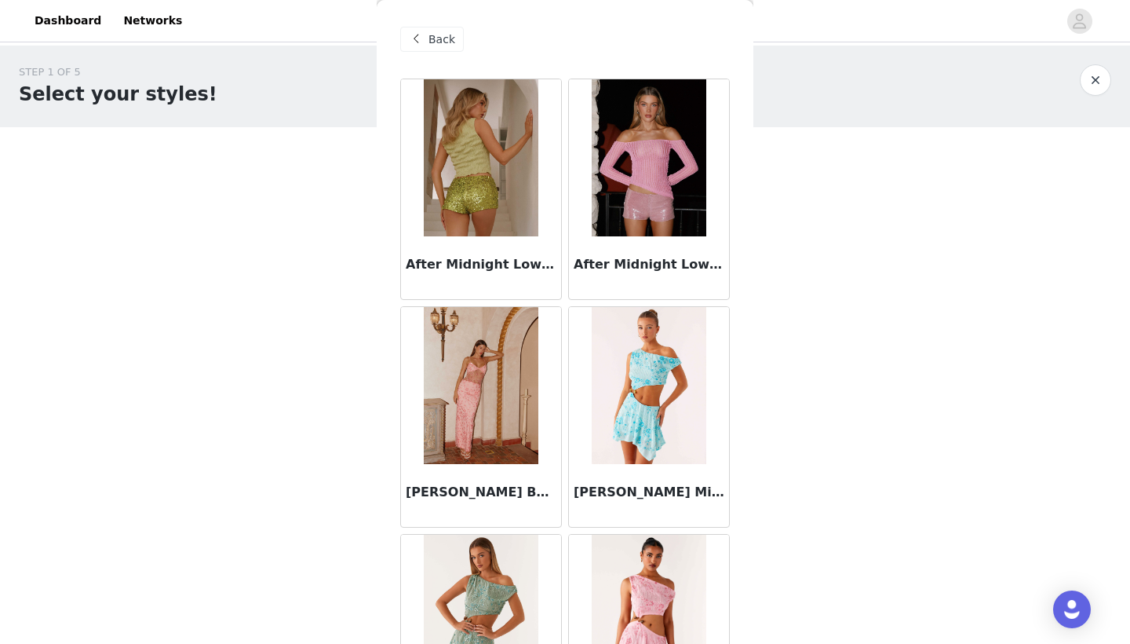
click at [427, 54] on div "Back" at bounding box center [565, 39] width 330 height 78
click at [427, 42] on div "Back" at bounding box center [432, 39] width 64 height 25
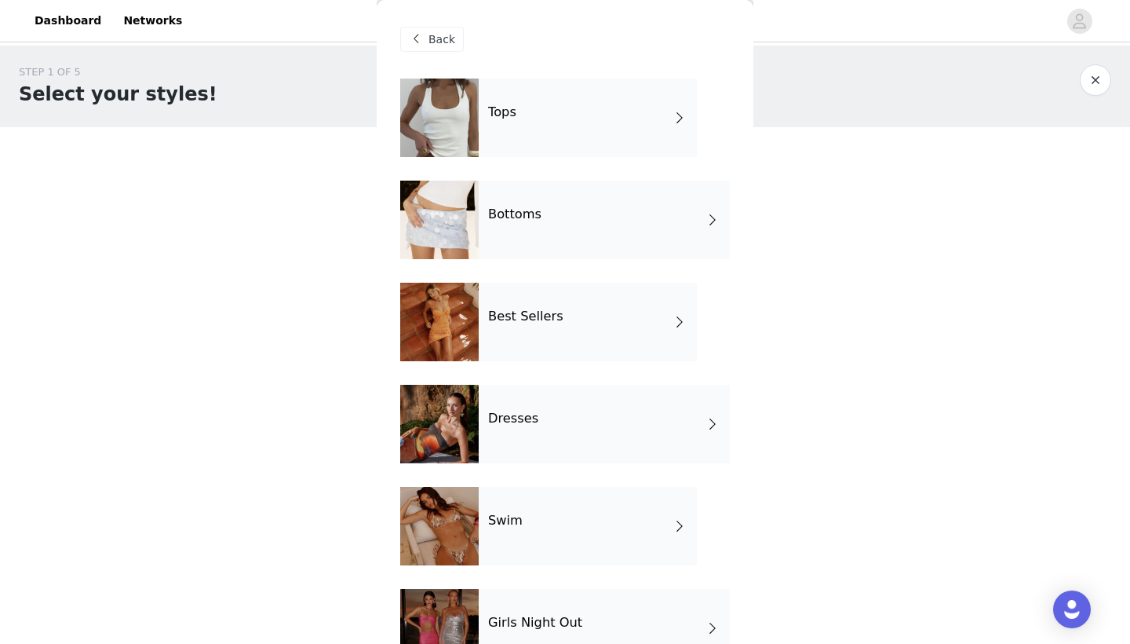
click at [520, 119] on div "Tops" at bounding box center [588, 117] width 218 height 78
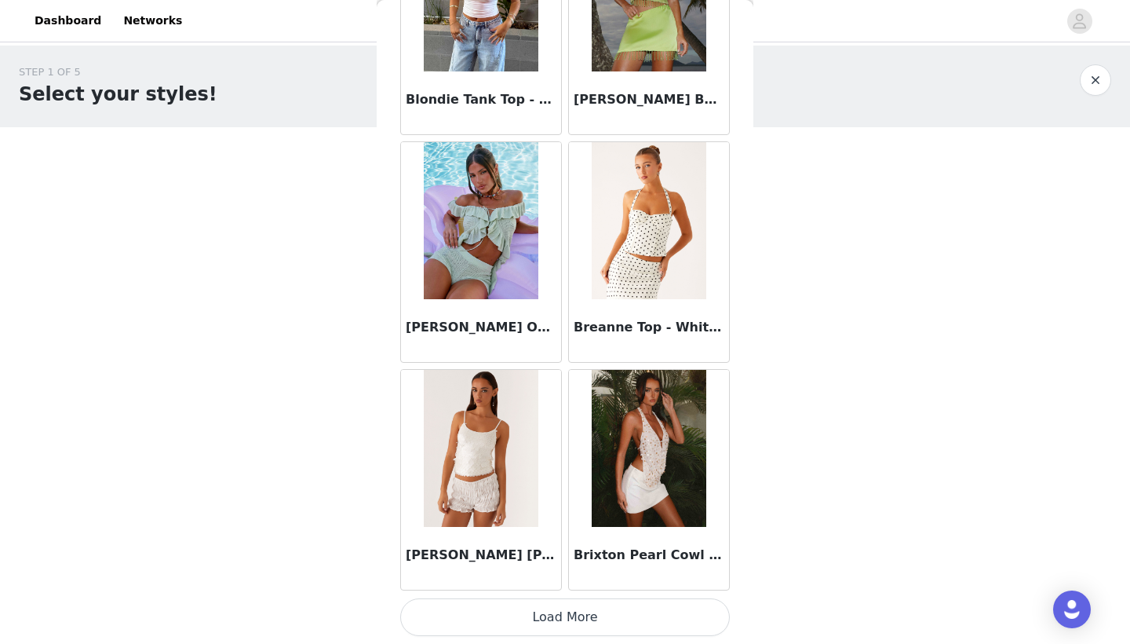
click at [502, 607] on button "Load More" at bounding box center [565, 617] width 330 height 38
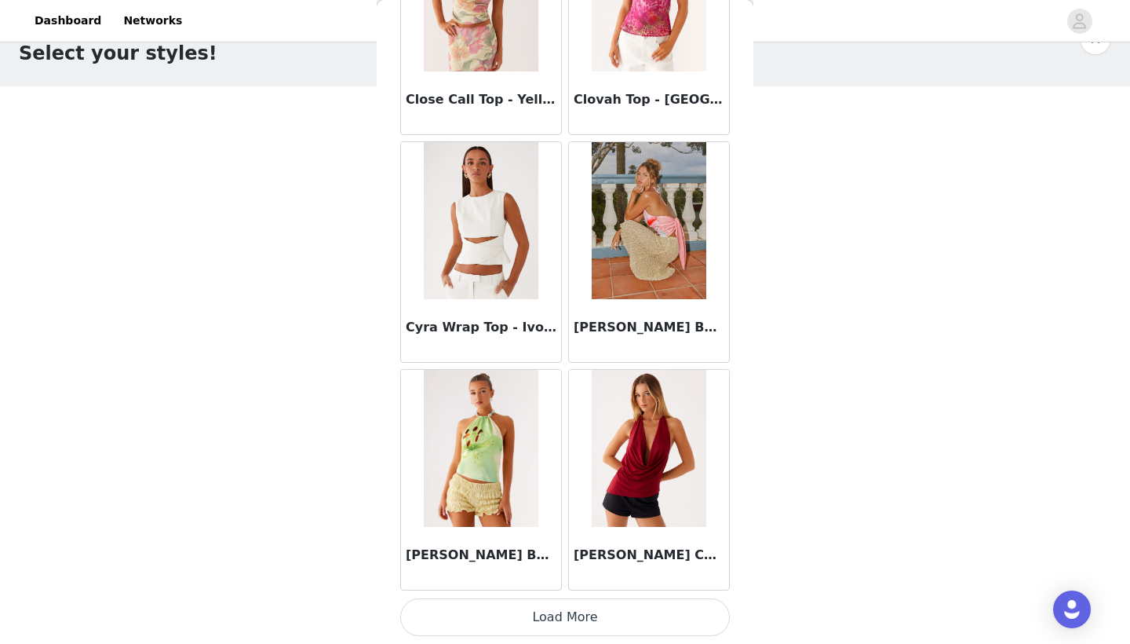
click at [514, 626] on button "Load More" at bounding box center [565, 617] width 330 height 38
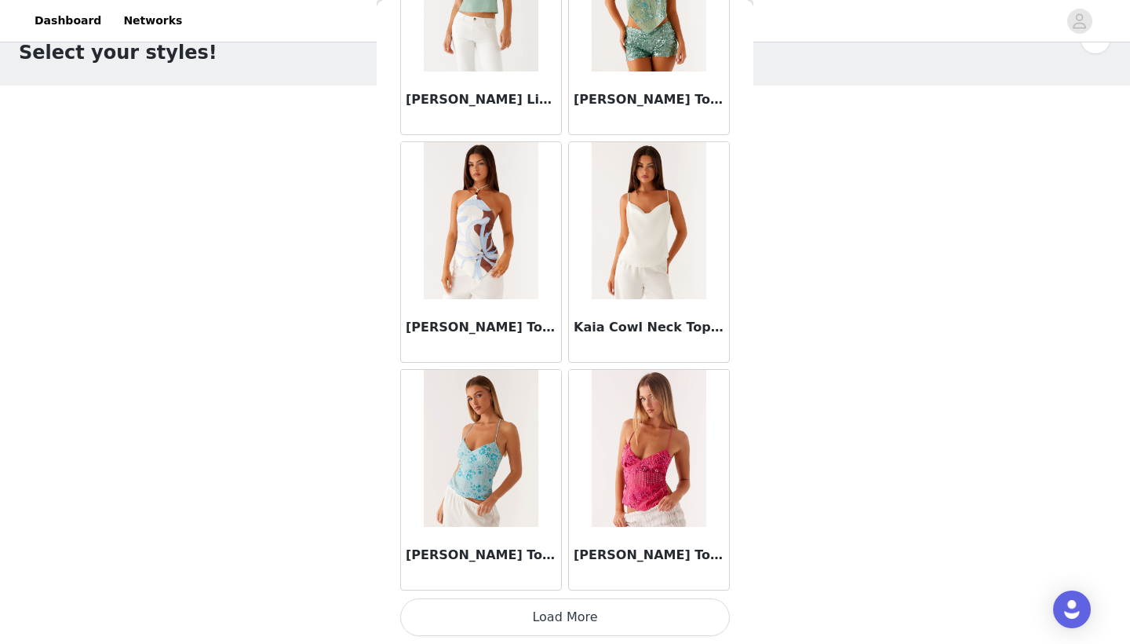
scroll to position [41, 0]
click at [516, 612] on button "Load More" at bounding box center [565, 617] width 330 height 38
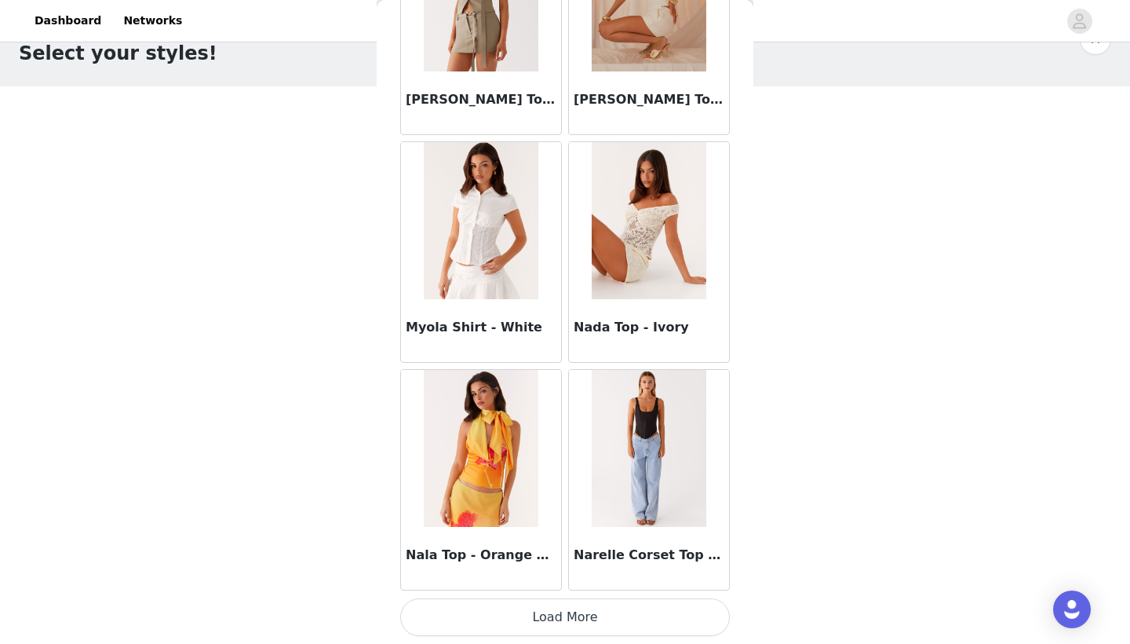
click at [531, 621] on button "Load More" at bounding box center [565, 617] width 330 height 38
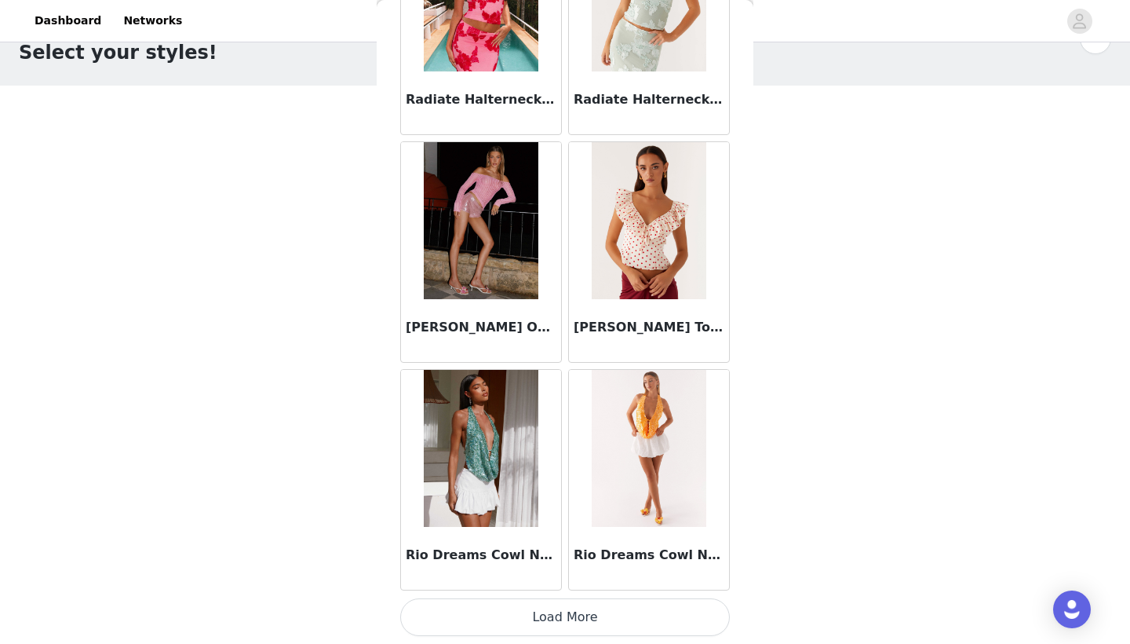
scroll to position [41, 0]
click at [526, 618] on button "Load More" at bounding box center [565, 617] width 330 height 38
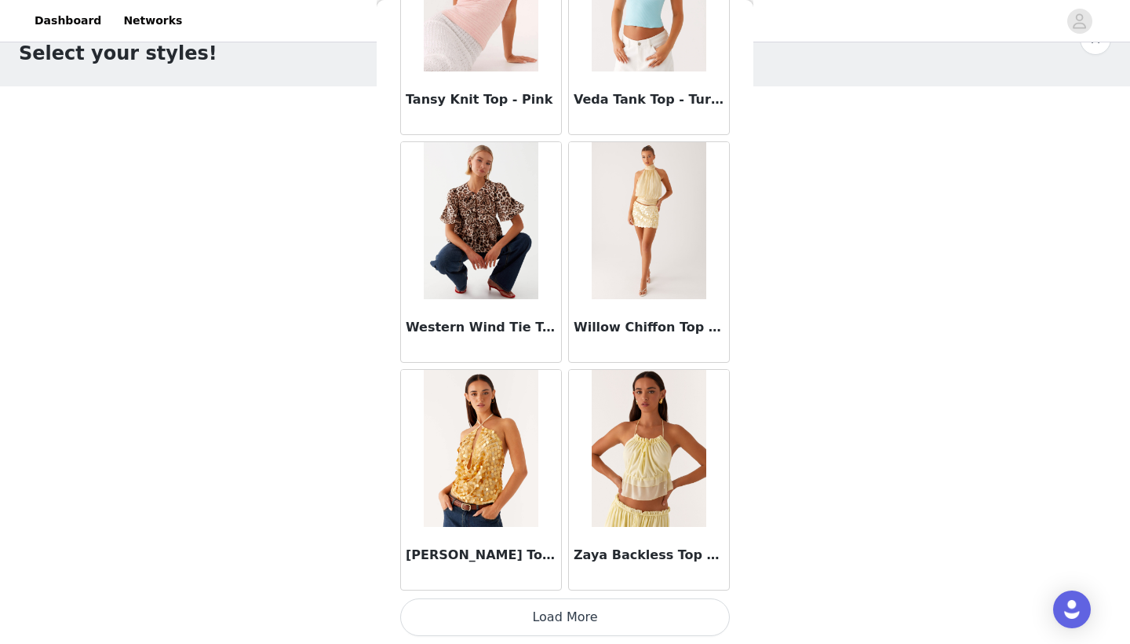
click at [524, 607] on button "Load More" at bounding box center [565, 617] width 330 height 38
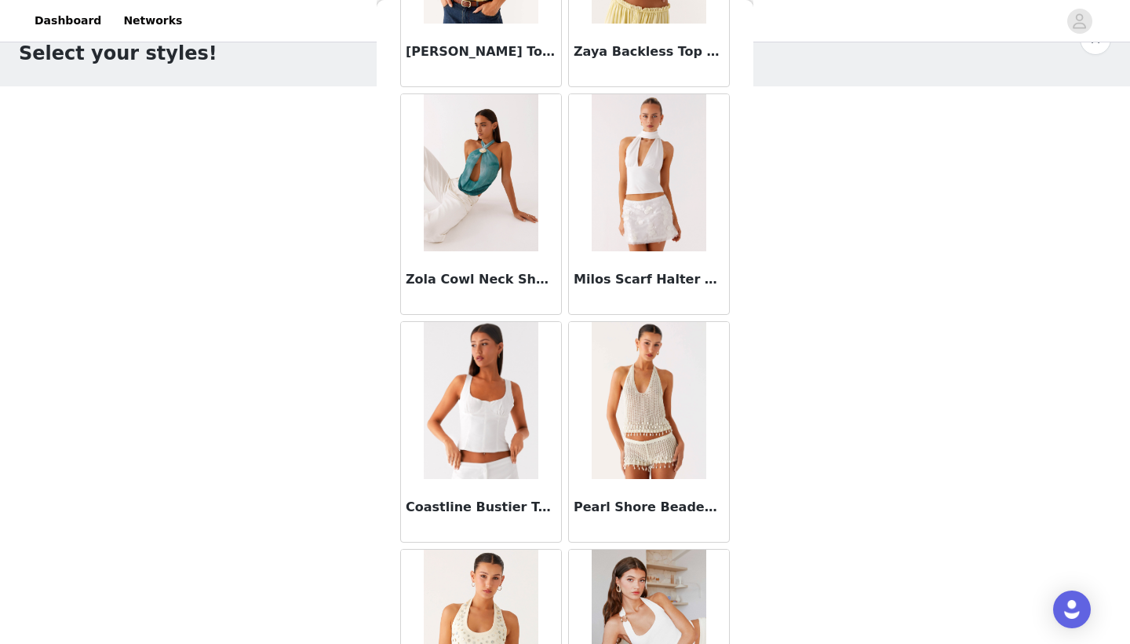
scroll to position [13673, 0]
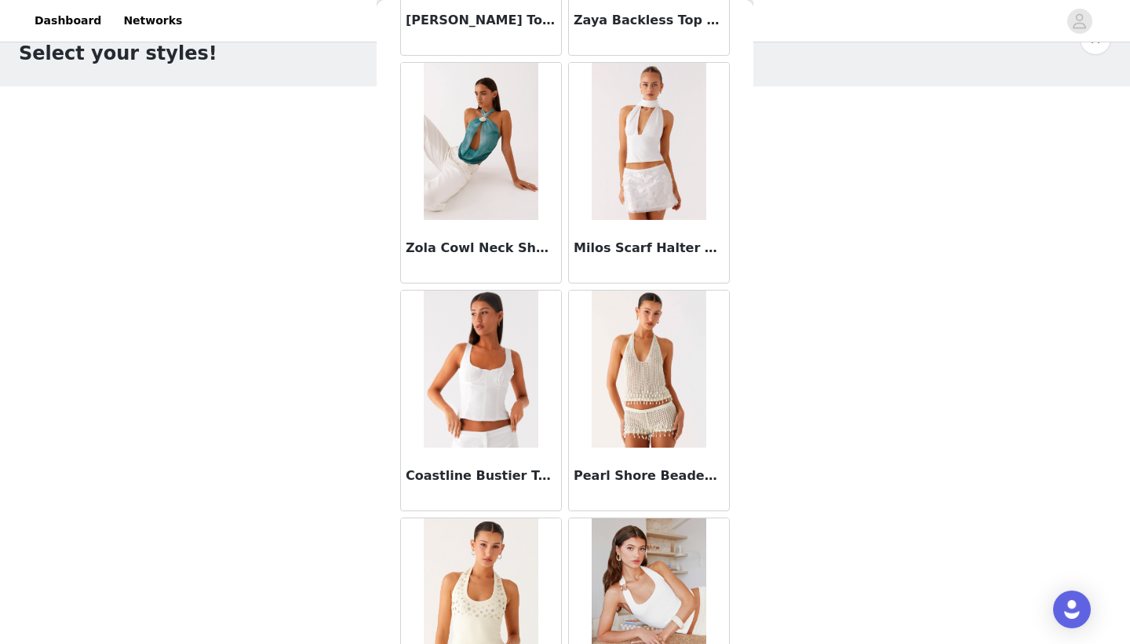
click at [651, 389] on img at bounding box center [649, 368] width 114 height 157
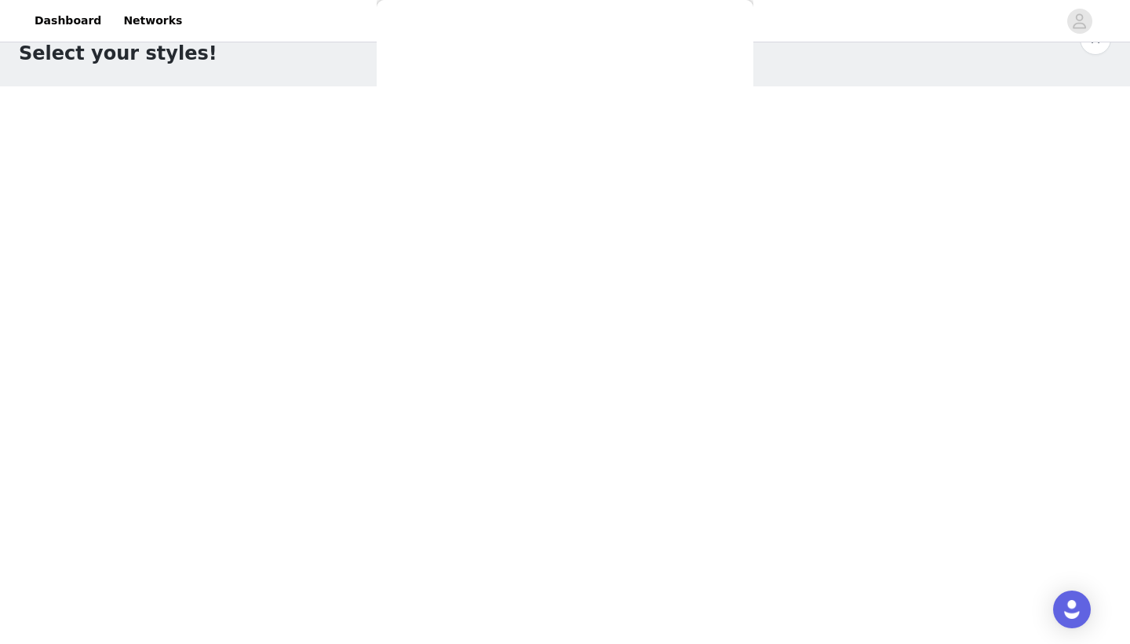
scroll to position [0, 0]
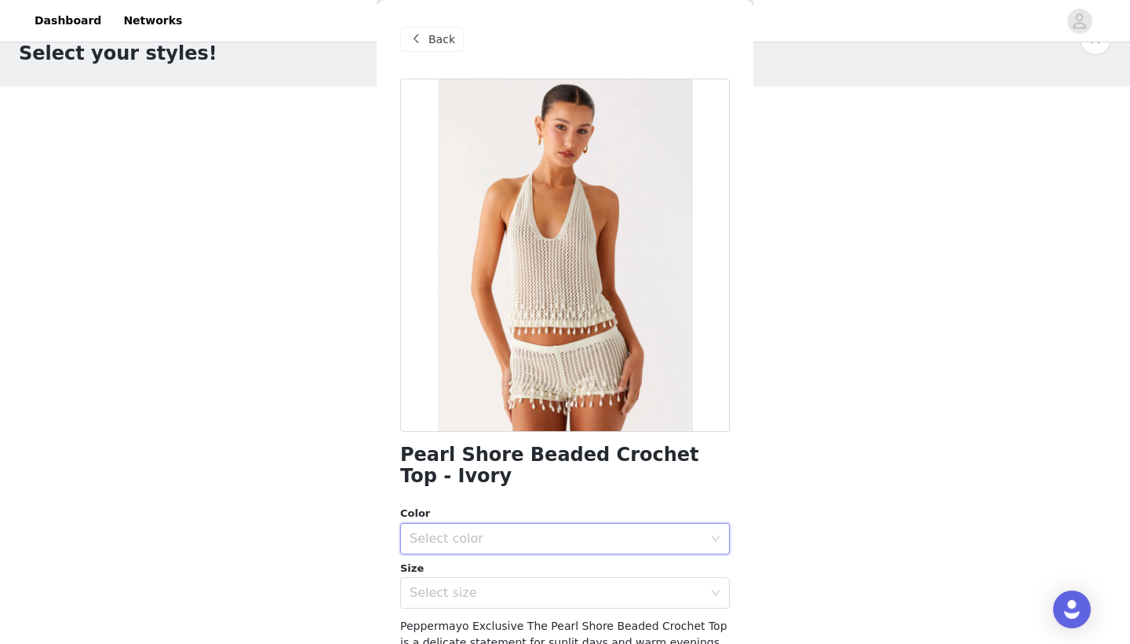
click at [491, 528] on div "Select color" at bounding box center [560, 538] width 301 height 30
click at [468, 569] on li "Ivory" at bounding box center [565, 572] width 330 height 25
click at [454, 596] on div "Select size" at bounding box center [557, 593] width 294 height 16
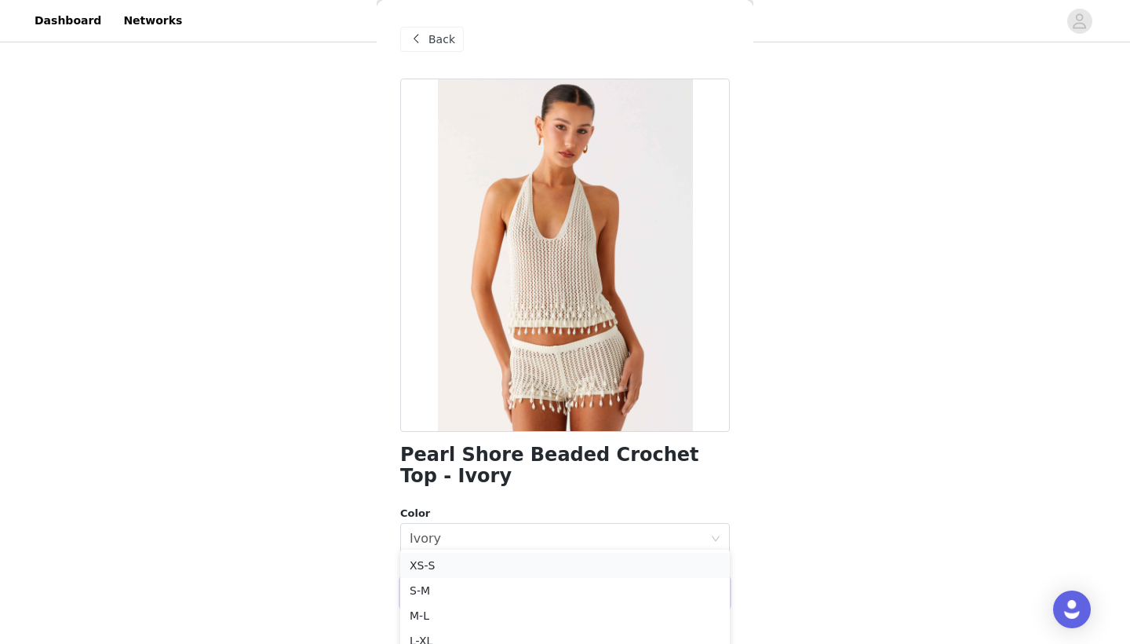
scroll to position [105, 0]
click at [461, 585] on li "S-M" at bounding box center [565, 587] width 330 height 25
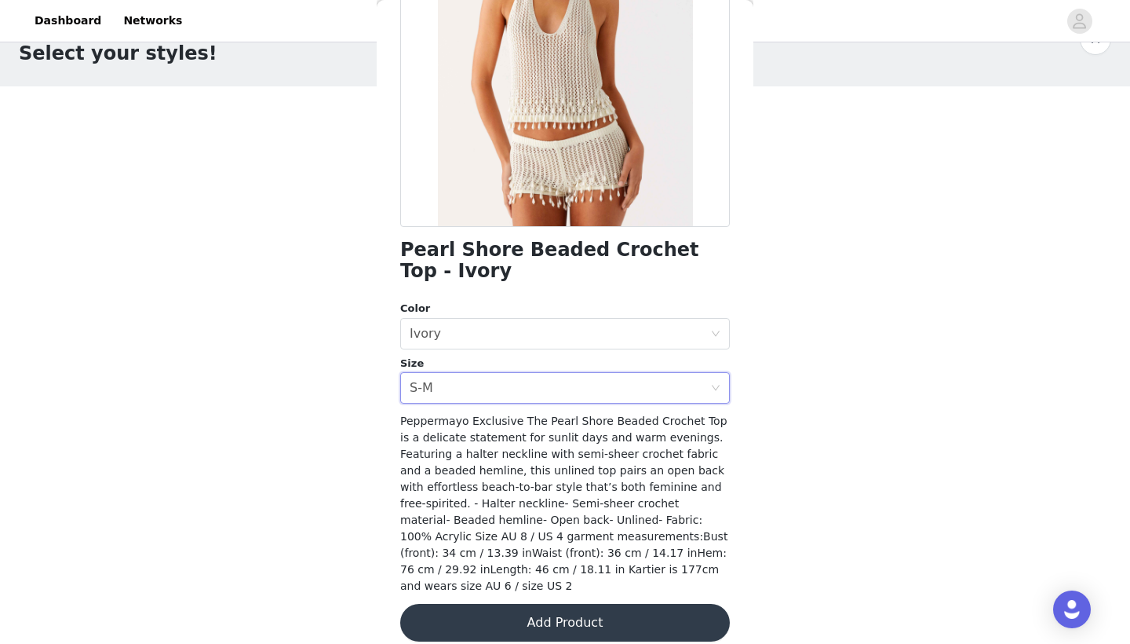
scroll to position [204, 0]
click at [489, 604] on button "Add Product" at bounding box center [565, 623] width 330 height 38
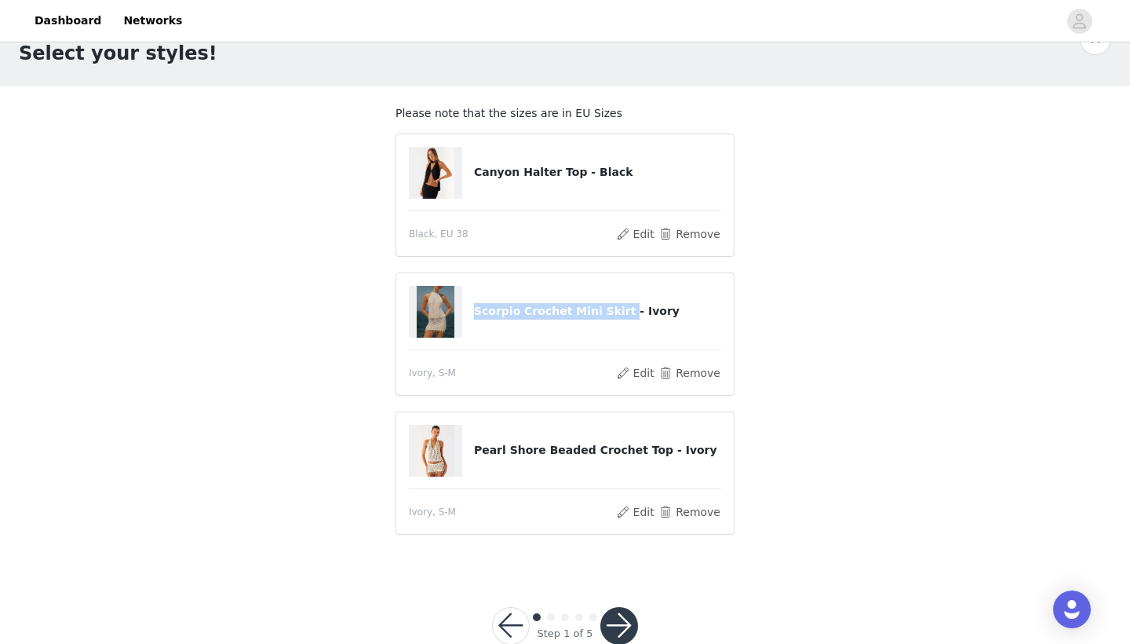
drag, startPoint x: 474, startPoint y: 312, endPoint x: 615, endPoint y: 314, distance: 140.5
click at [615, 314] on h4 "Scorpio Crochet Mini Skirt - Ivory" at bounding box center [597, 311] width 247 height 16
copy h4 "Scorpio Crochet Mini Skirt"
drag, startPoint x: 472, startPoint y: 172, endPoint x: 569, endPoint y: 176, distance: 96.6
click at [569, 176] on div "Canyon Halter Top - Black" at bounding box center [565, 173] width 312 height 52
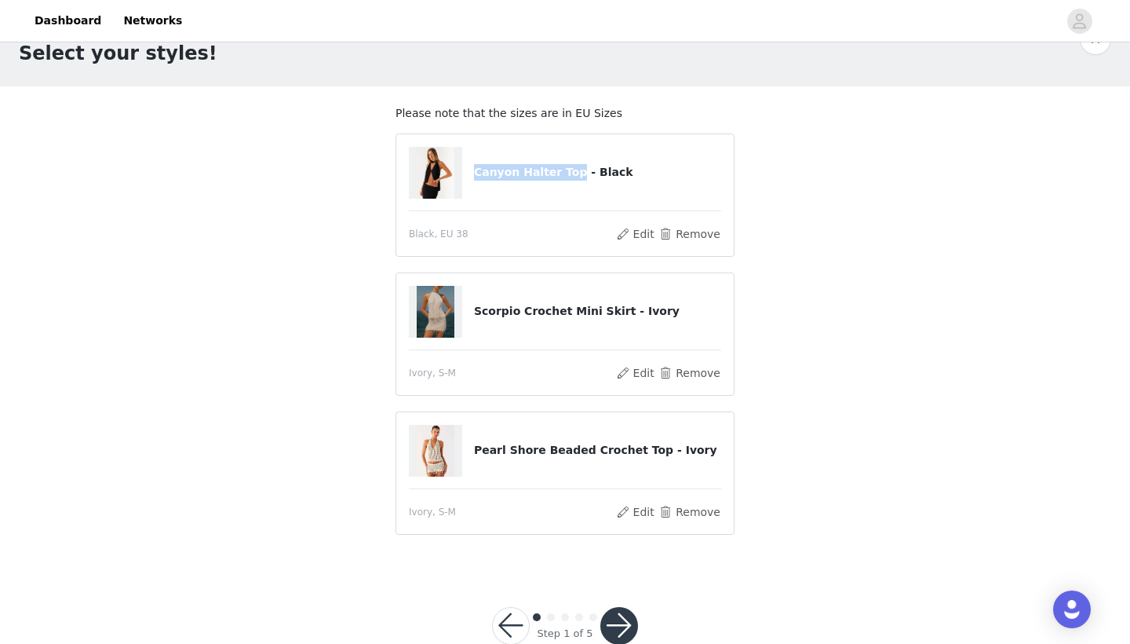
copy div "Canyon Halter Top"
click at [998, 5] on div at bounding box center [625, 20] width 866 height 35
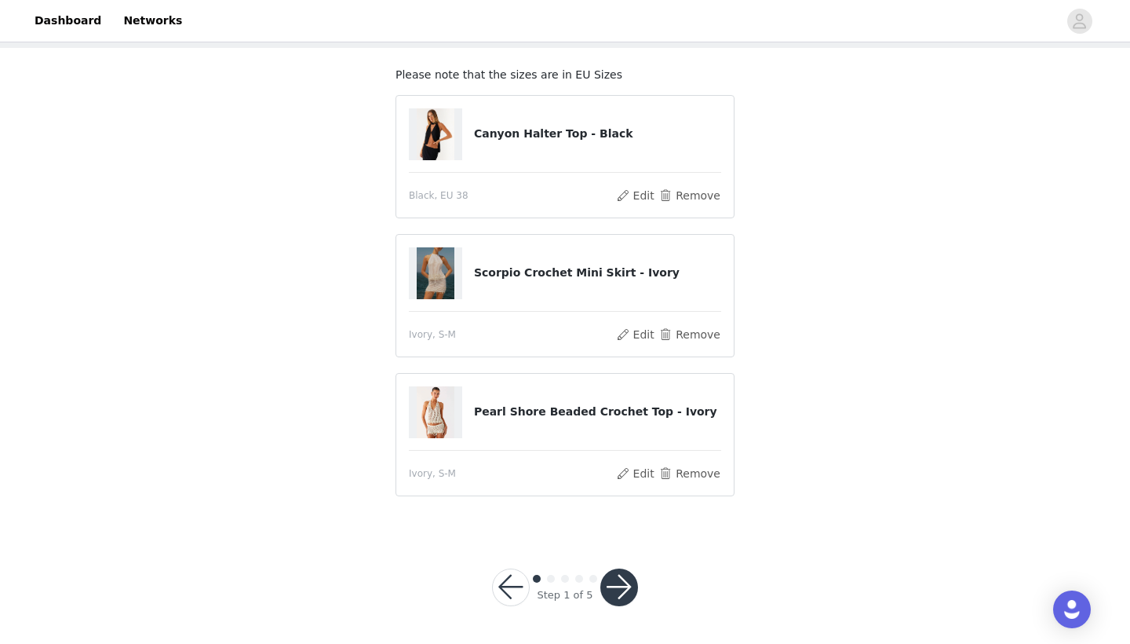
scroll to position [78, 0]
click at [615, 582] on button "button" at bounding box center [619, 588] width 38 height 38
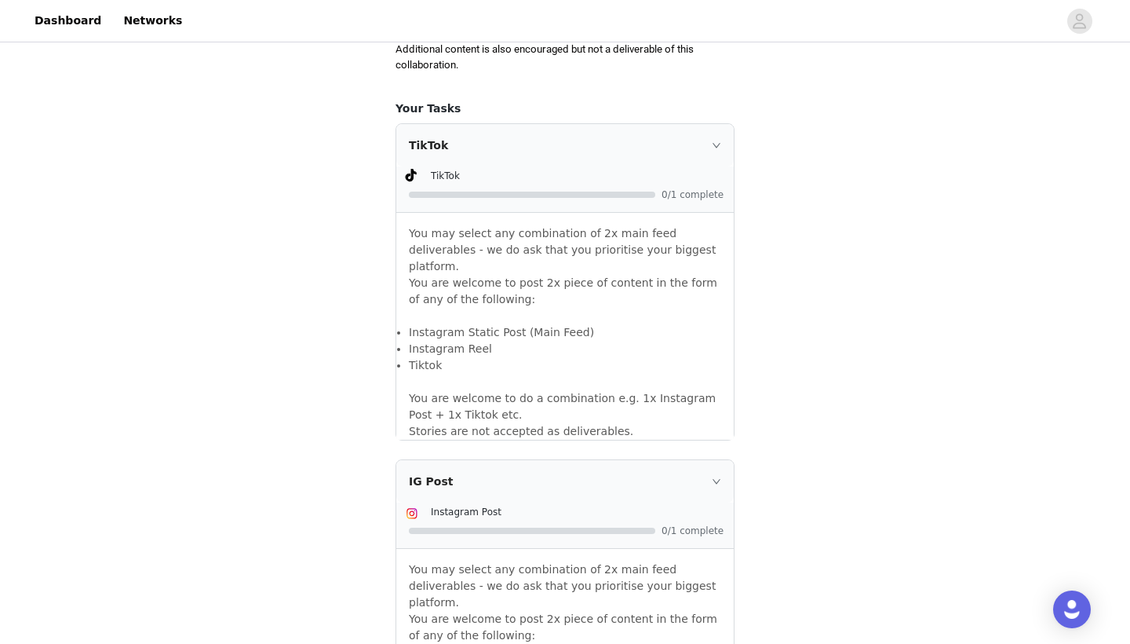
scroll to position [1087, 0]
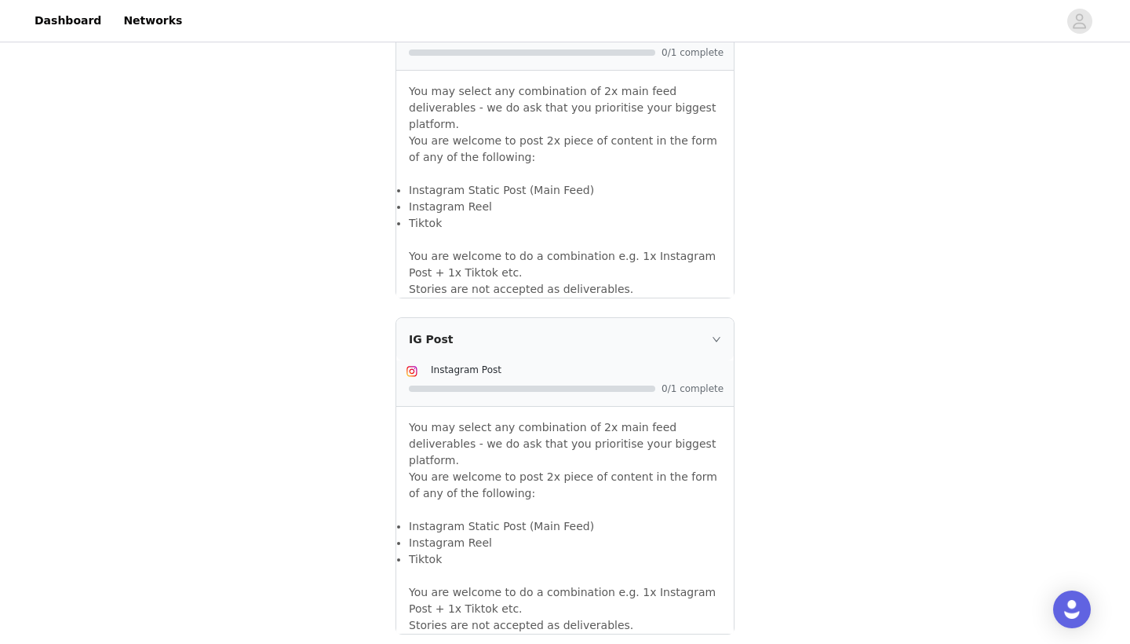
click at [720, 318] on div "IG Post" at bounding box center [564, 339] width 337 height 42
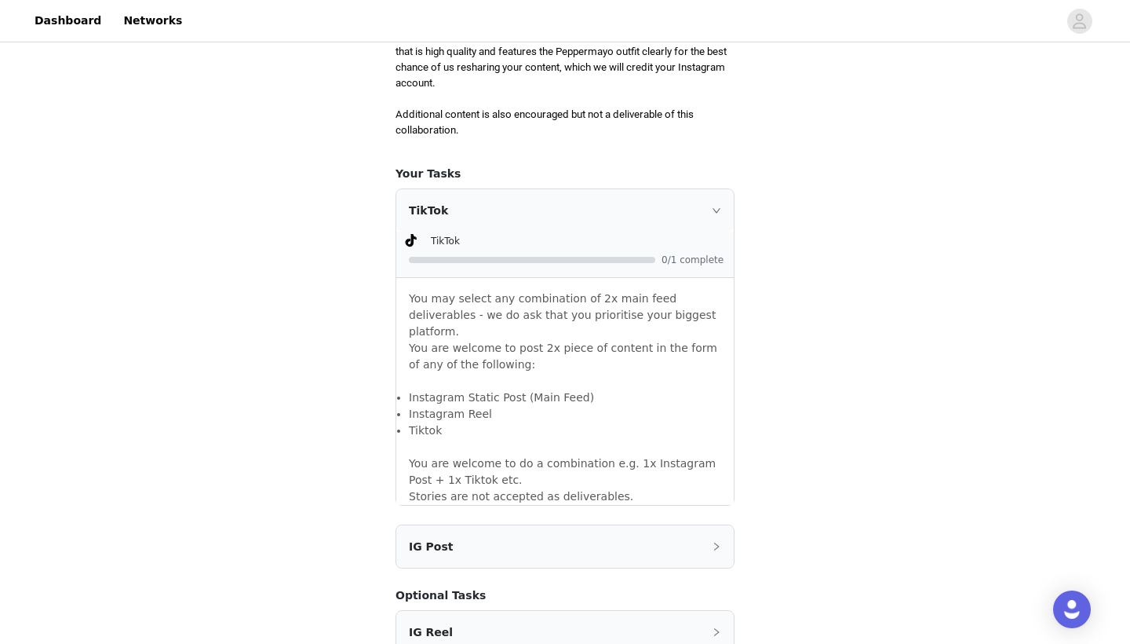
scroll to position [877, 0]
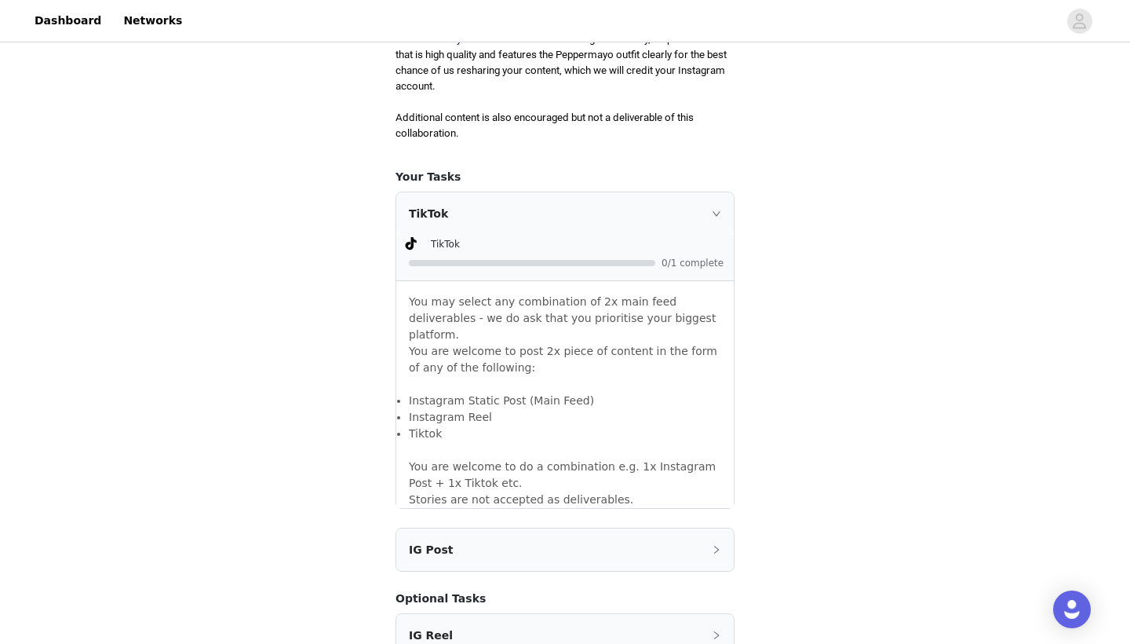
click at [719, 192] on div "TikTok" at bounding box center [564, 213] width 337 height 42
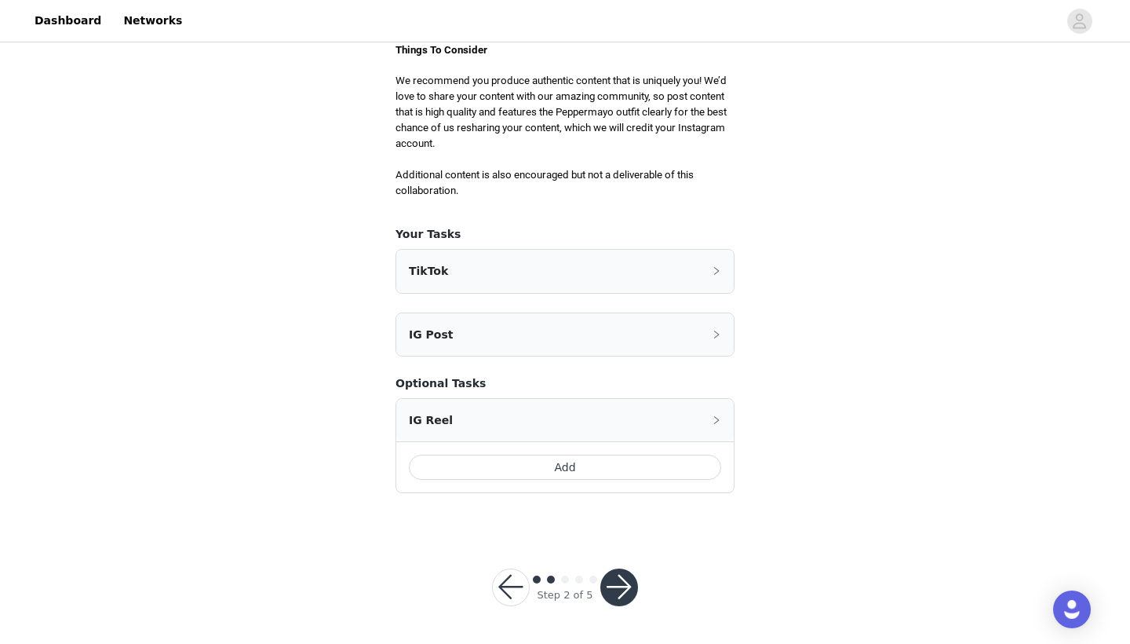
scroll to position [790, 0]
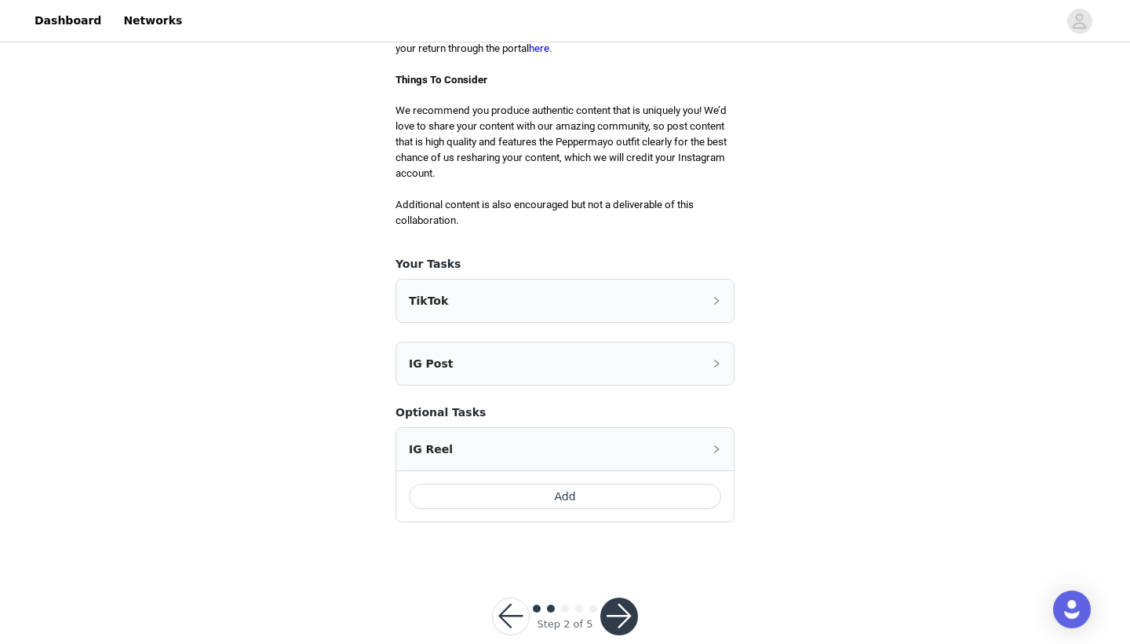
click at [716, 296] on icon "icon: right" at bounding box center [716, 300] width 9 height 9
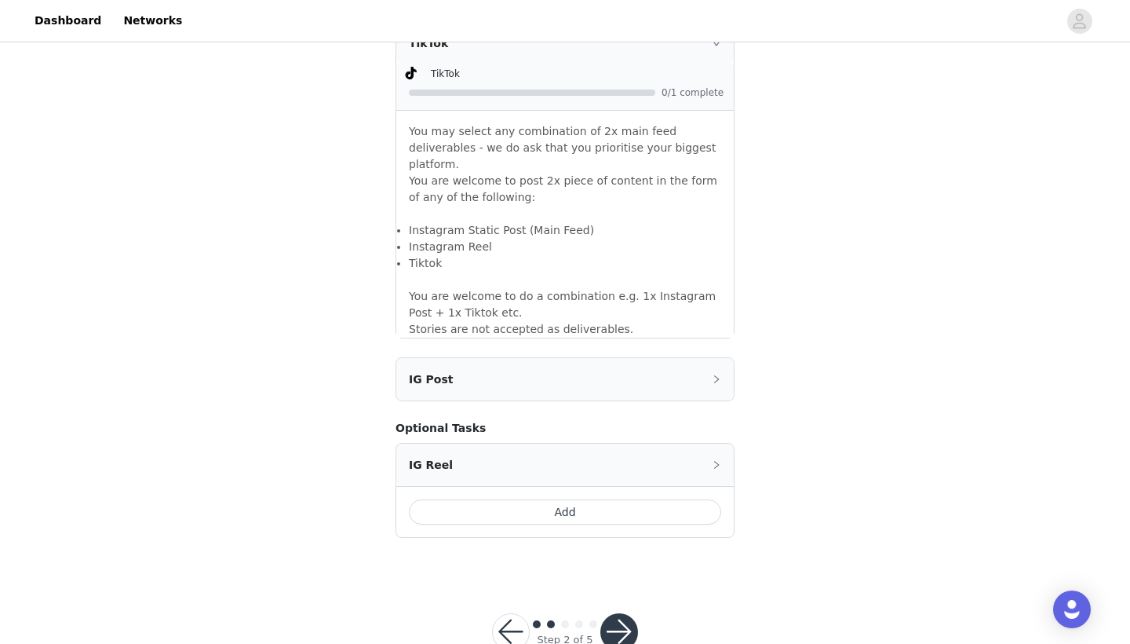
scroll to position [1046, 0]
click at [614, 614] on button "button" at bounding box center [619, 633] width 38 height 38
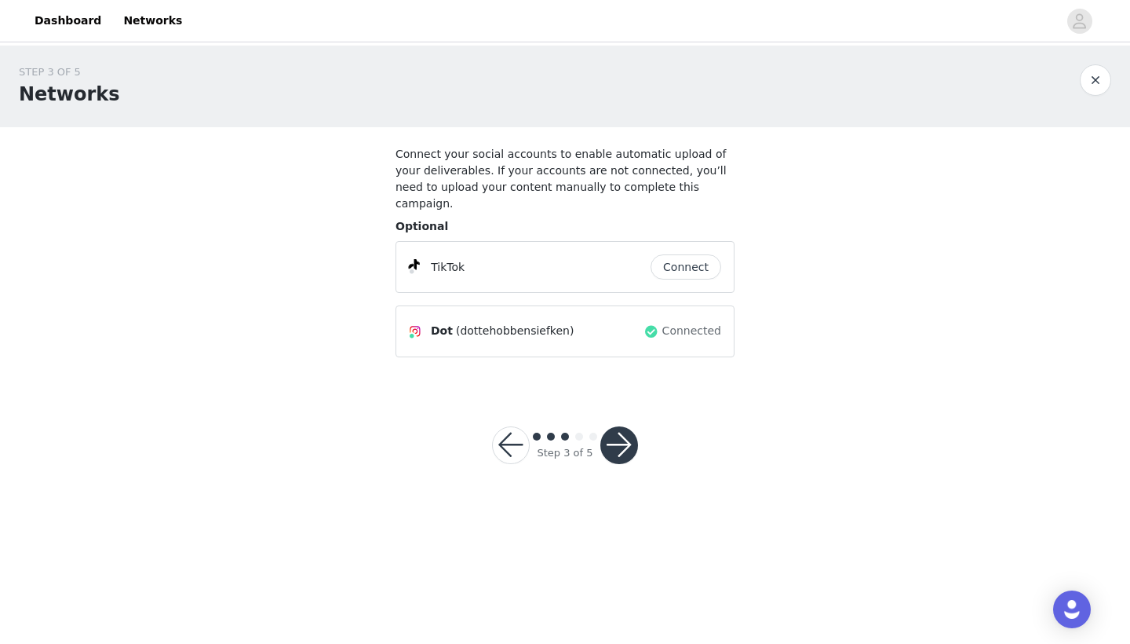
click at [517, 426] on button "button" at bounding box center [511, 445] width 38 height 38
click at [672, 254] on button "Connect" at bounding box center [686, 266] width 71 height 25
click at [571, 428] on button "Save" at bounding box center [565, 445] width 129 height 38
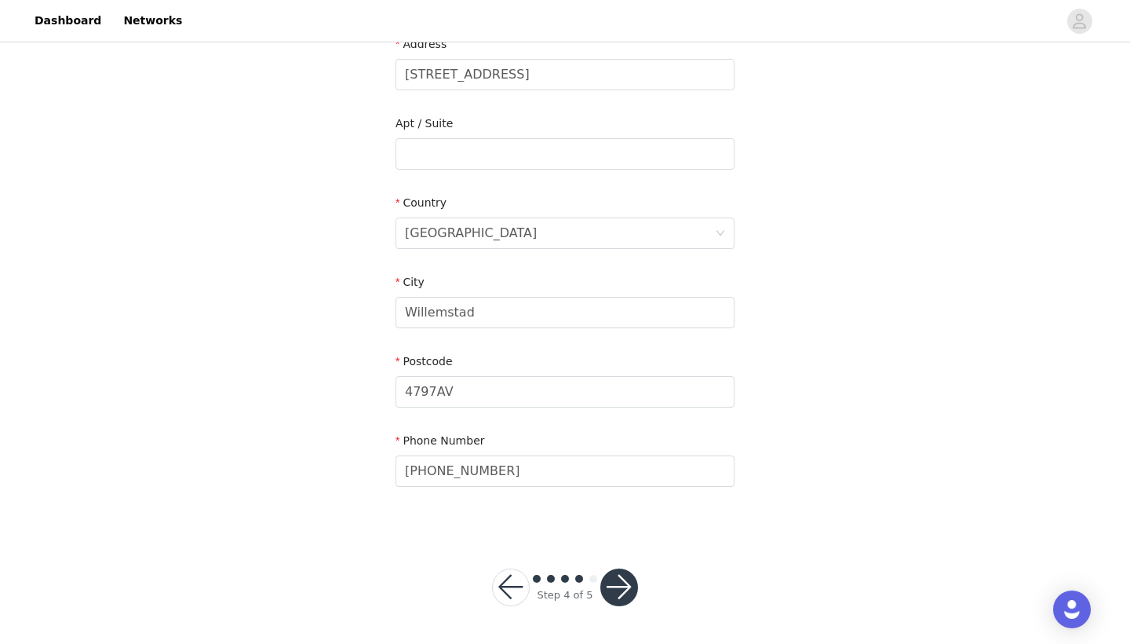
scroll to position [380, 0]
click at [511, 585] on button "button" at bounding box center [511, 588] width 38 height 38
click at [511, 585] on button "Save" at bounding box center [565, 588] width 129 height 38
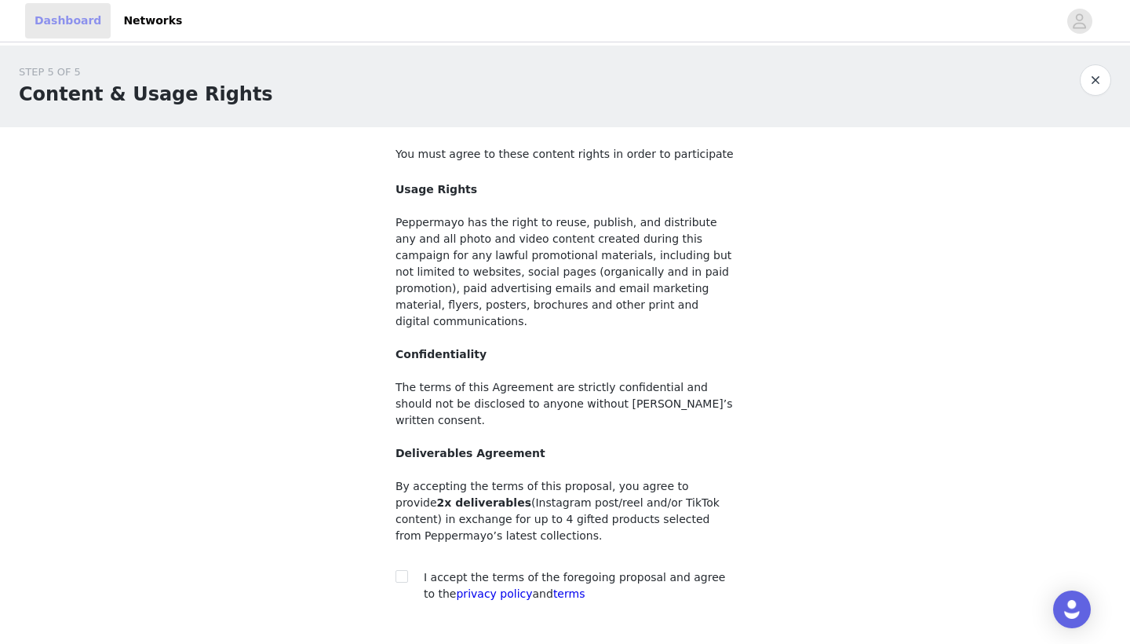
click at [79, 19] on link "Dashboard" at bounding box center [68, 20] width 86 height 35
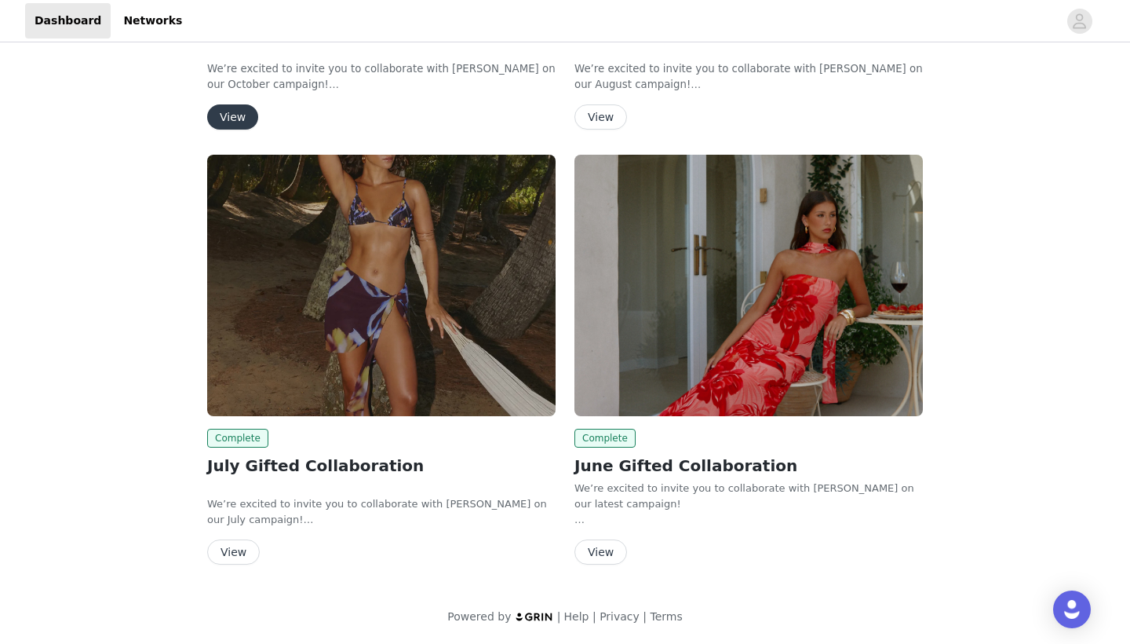
scroll to position [346, 0]
click at [615, 560] on button "View" at bounding box center [601, 551] width 53 height 25
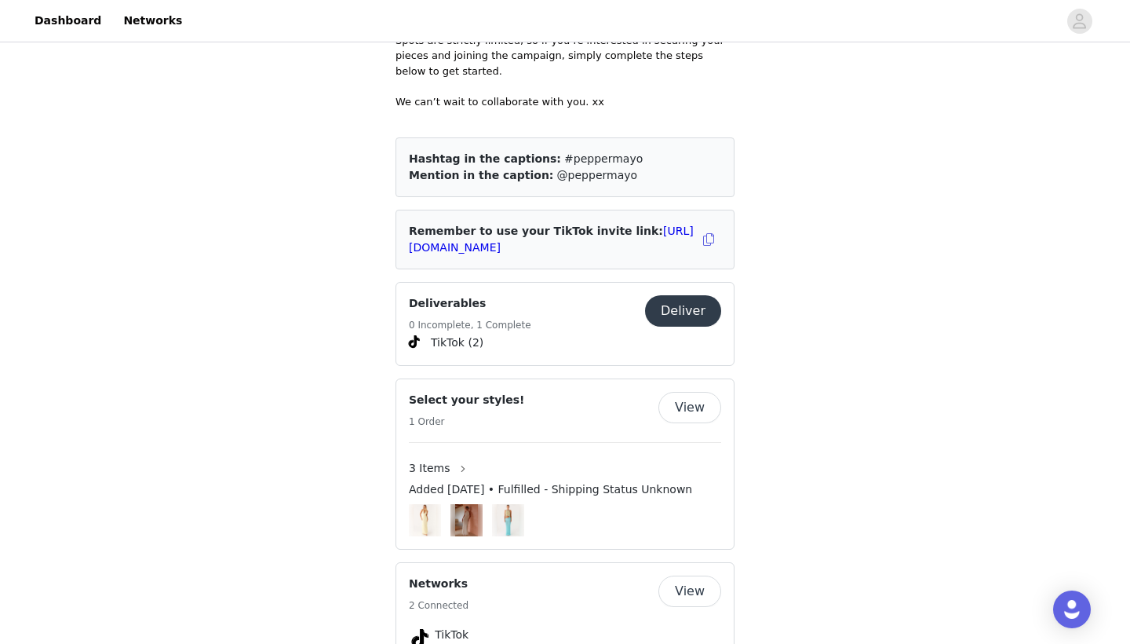
scroll to position [840, 0]
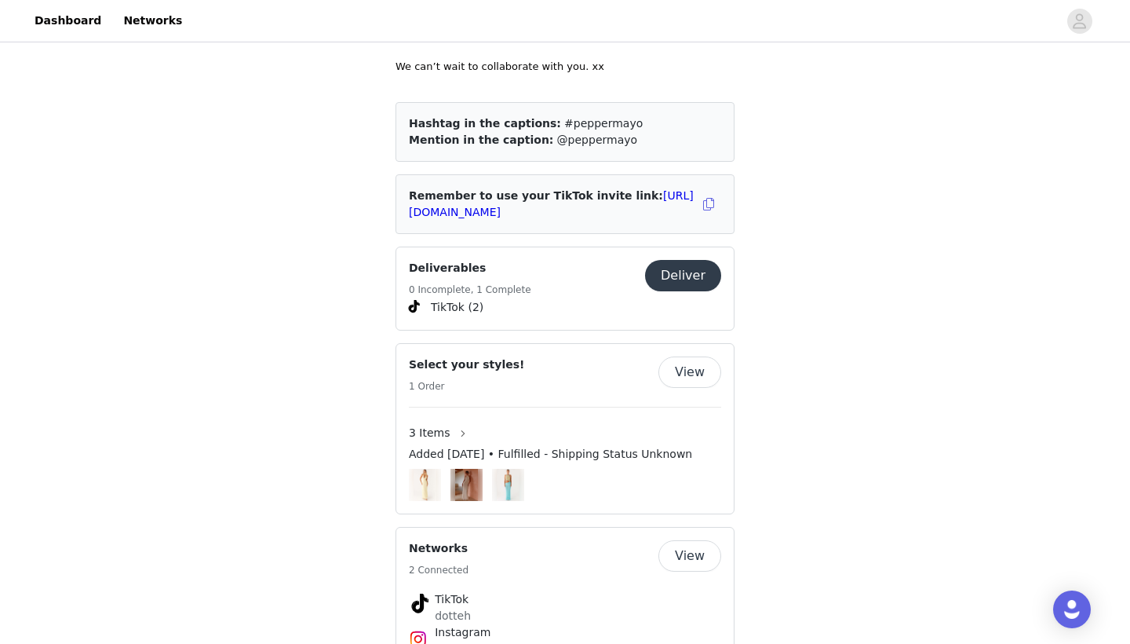
click at [689, 359] on button "View" at bounding box center [689, 371] width 63 height 31
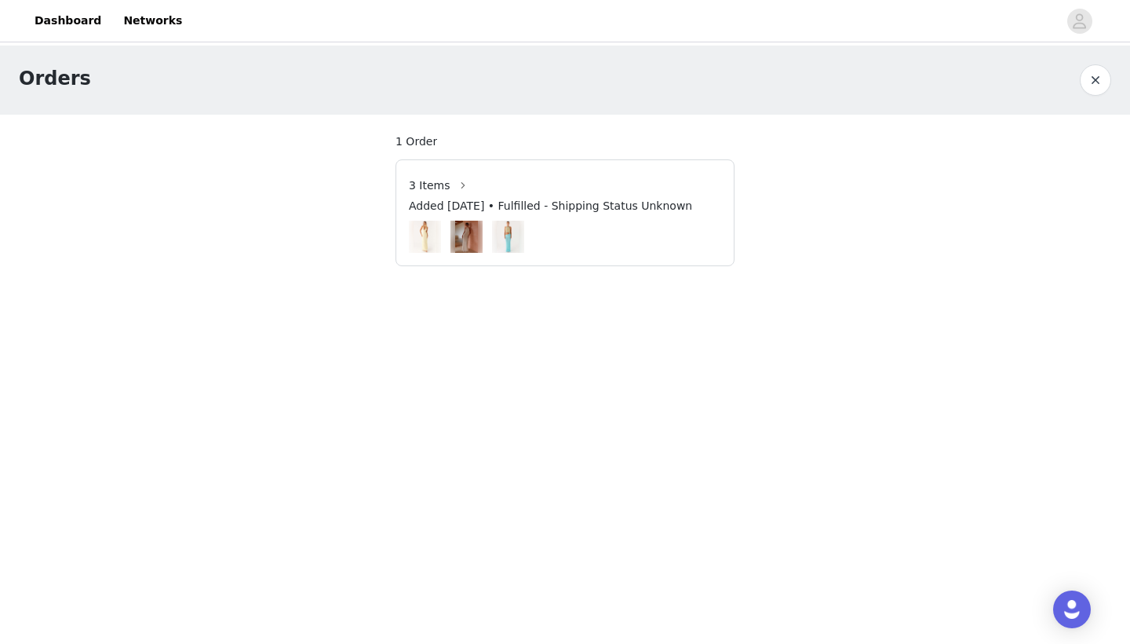
click at [654, 243] on div at bounding box center [565, 237] width 312 height 32
click at [432, 232] on img at bounding box center [426, 237] width 24 height 32
click at [455, 194] on button "button" at bounding box center [462, 185] width 25 height 25
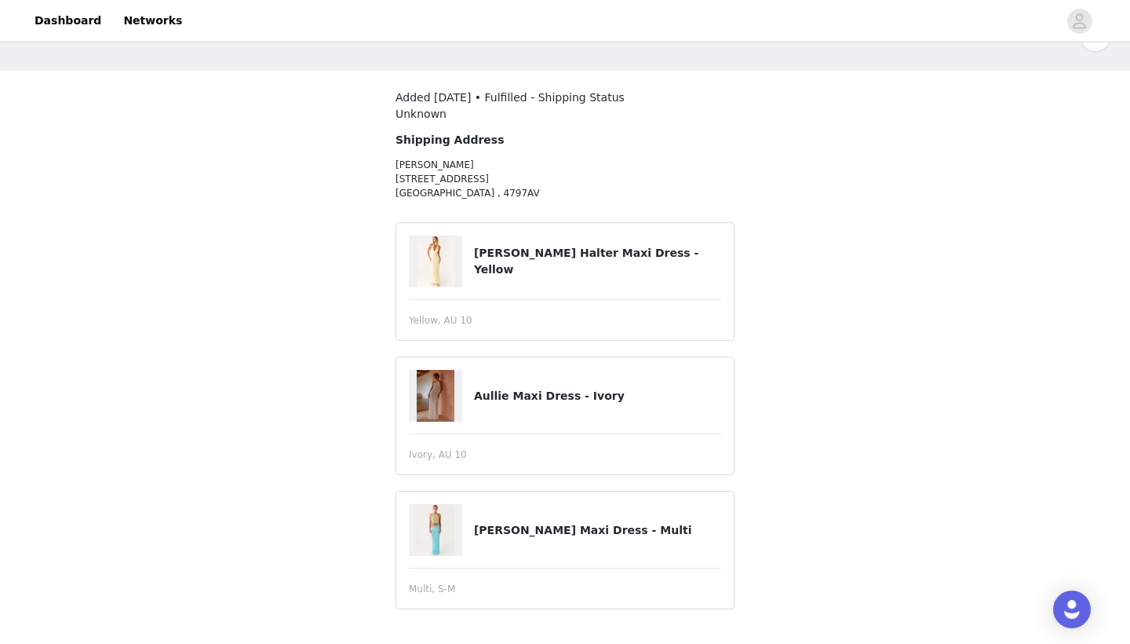
scroll to position [44, 0]
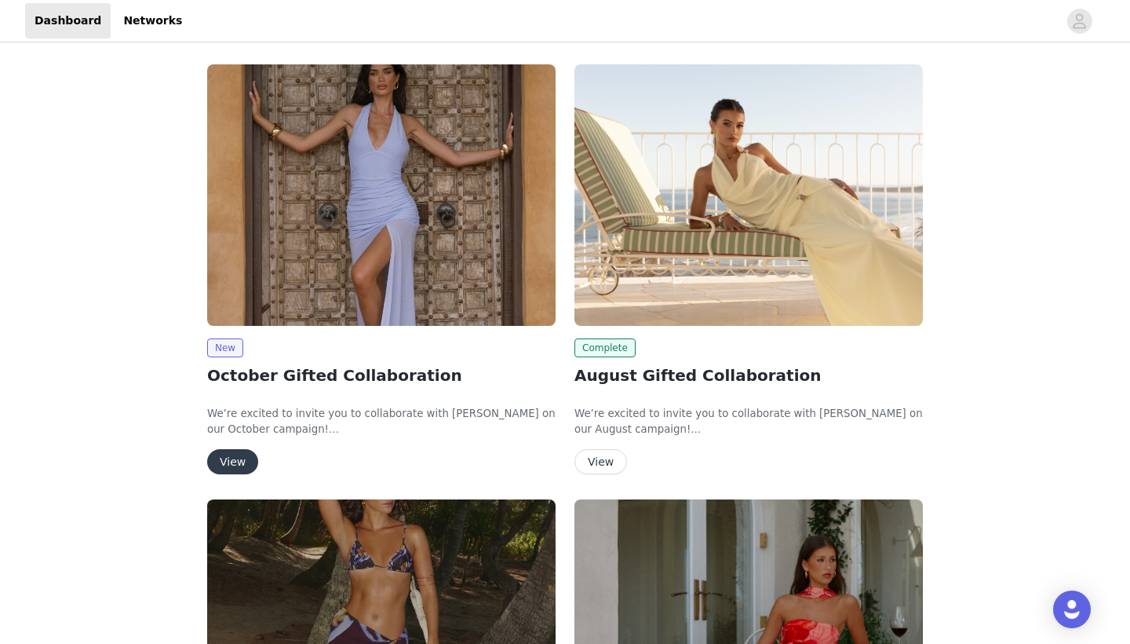
click at [235, 463] on button "View" at bounding box center [232, 461] width 51 height 25
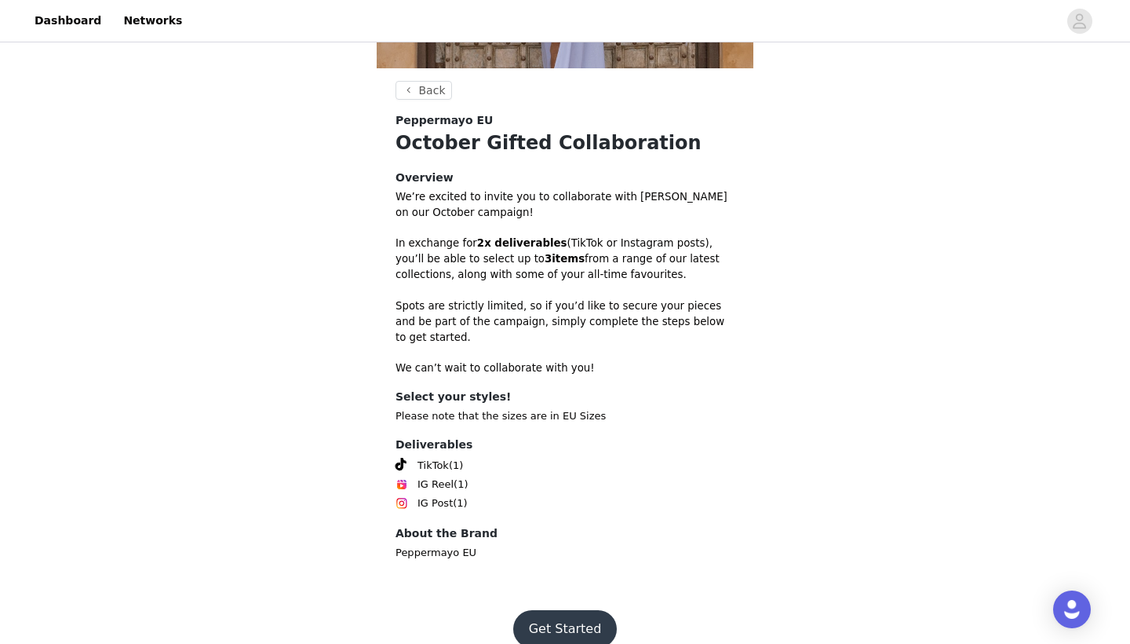
scroll to position [352, 0]
click at [544, 611] on button "Get Started" at bounding box center [565, 630] width 104 height 38
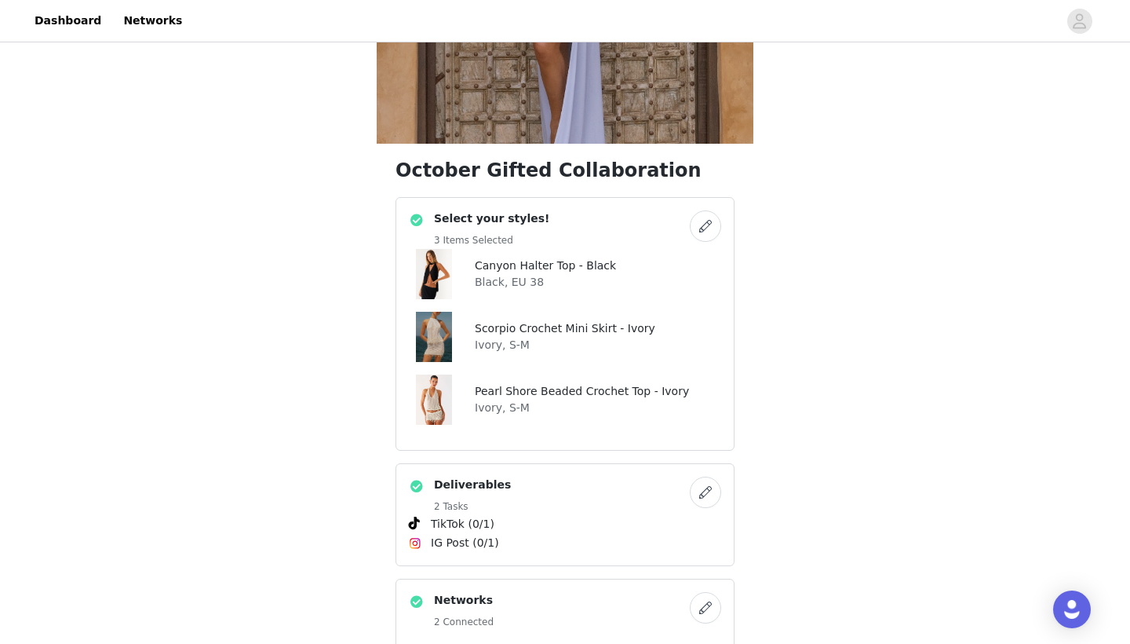
scroll to position [284, 0]
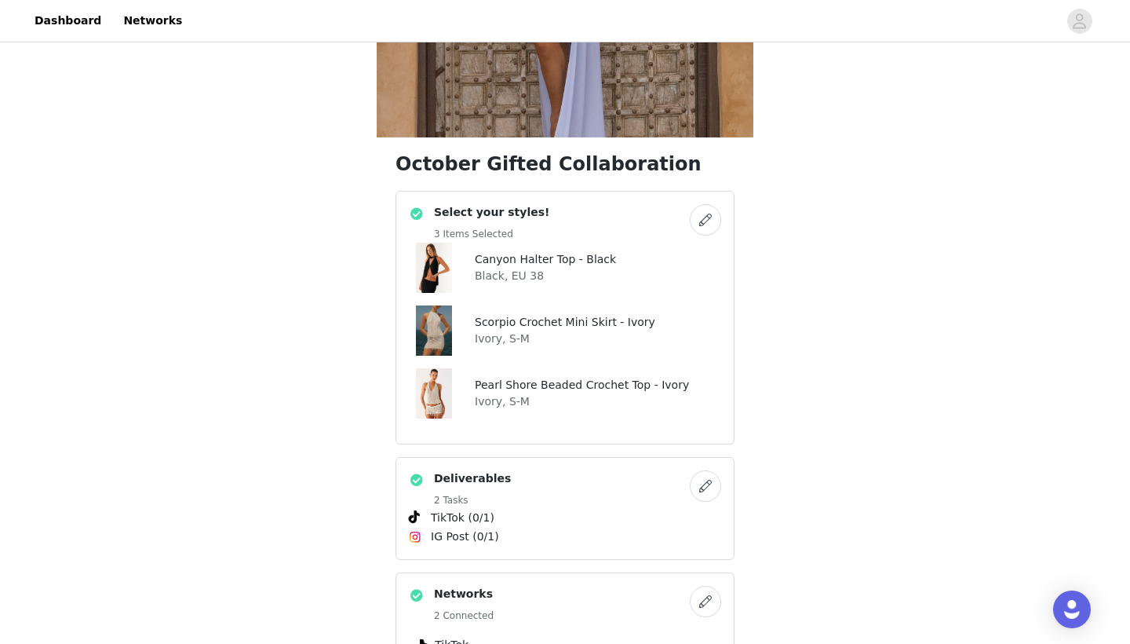
click at [706, 483] on button "button" at bounding box center [705, 485] width 31 height 31
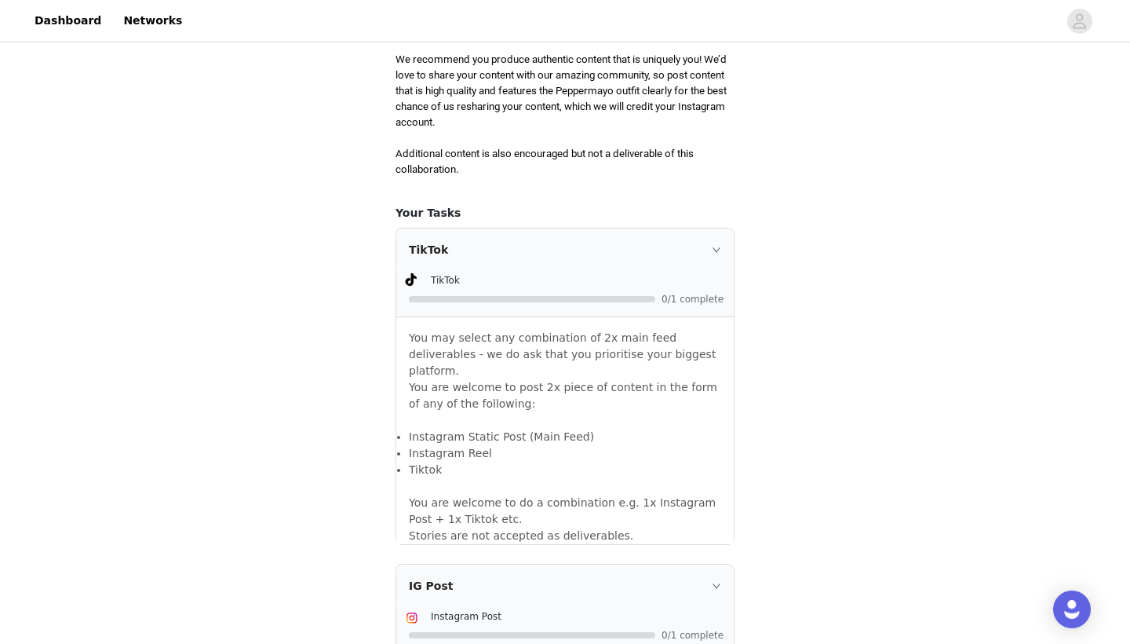
scroll to position [844, 0]
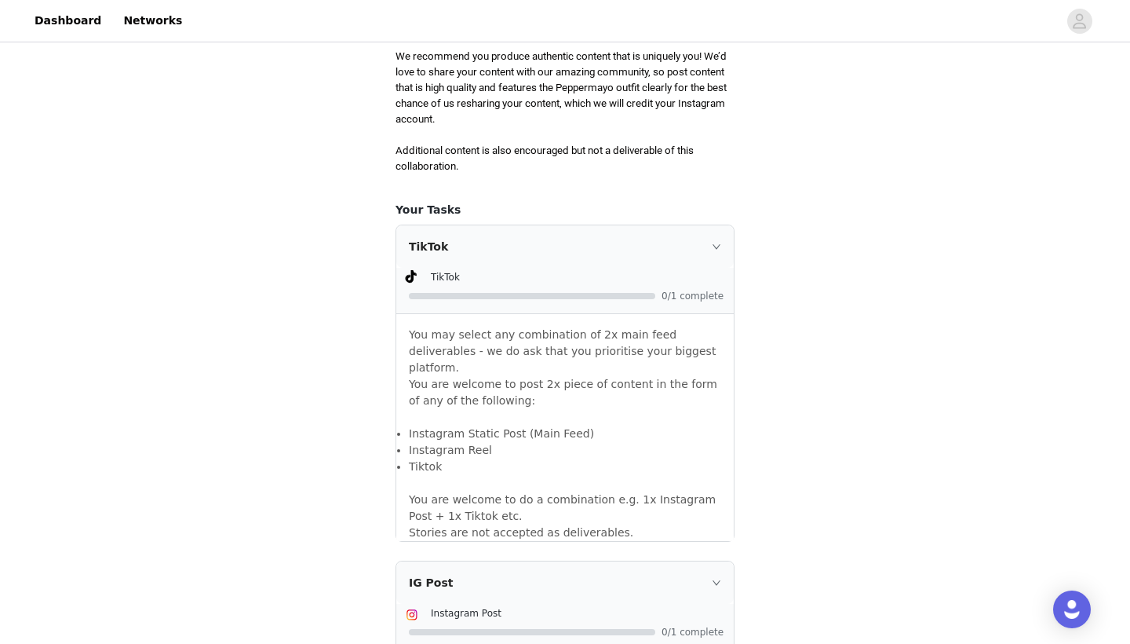
click at [717, 242] on icon "icon: right" at bounding box center [716, 246] width 9 height 9
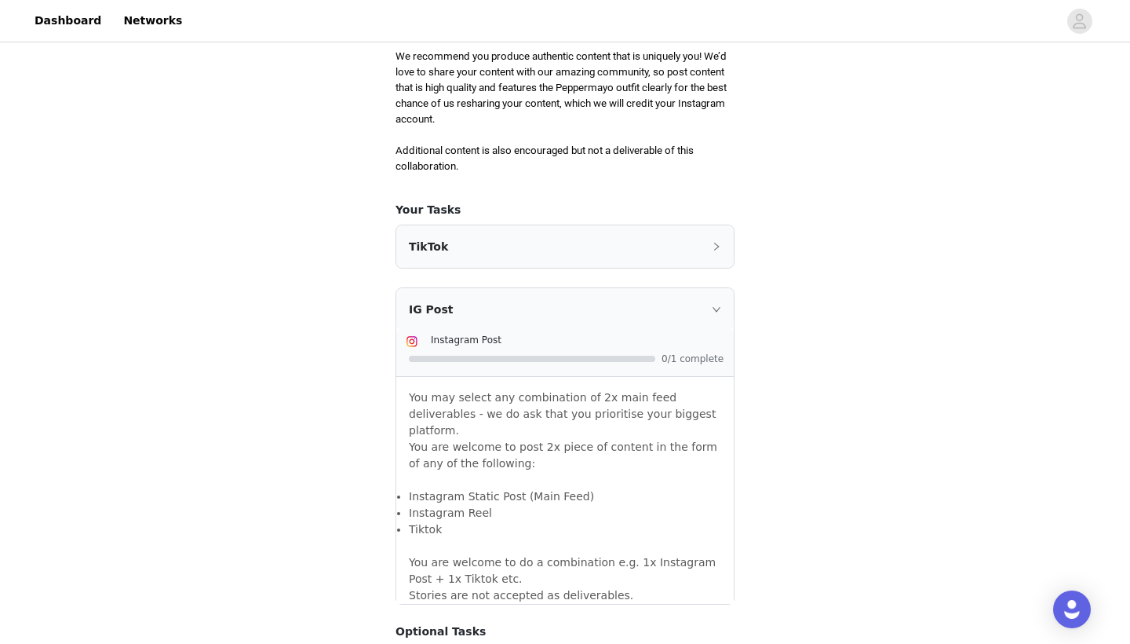
click at [717, 242] on icon "icon: right" at bounding box center [716, 246] width 9 height 9
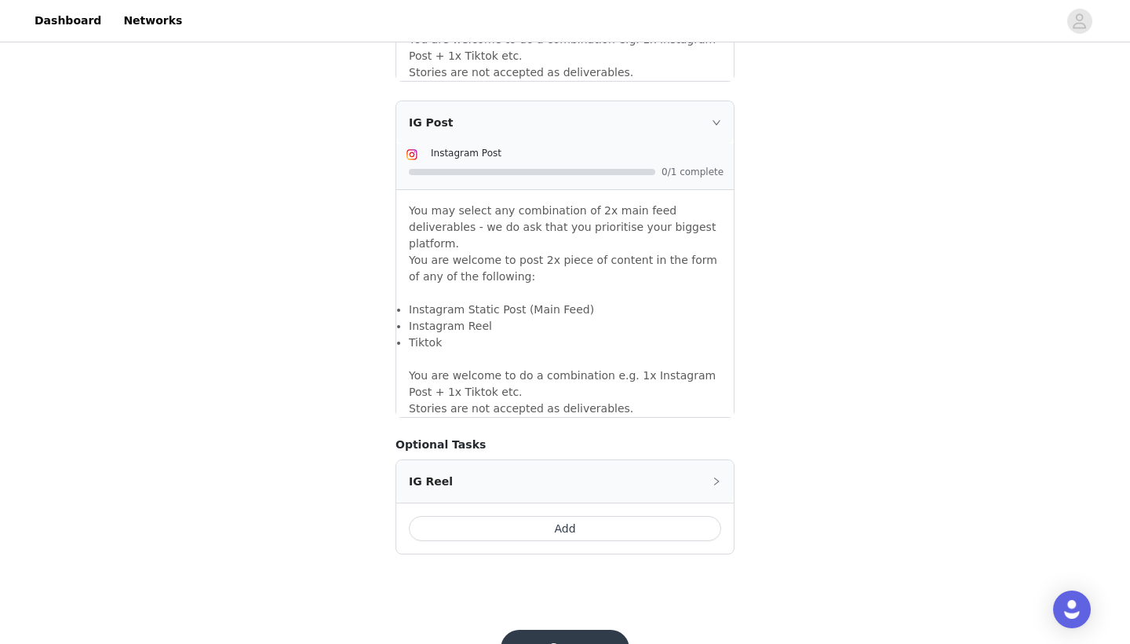
scroll to position [1303, 0]
click at [559, 630] on button "Save" at bounding box center [565, 649] width 129 height 38
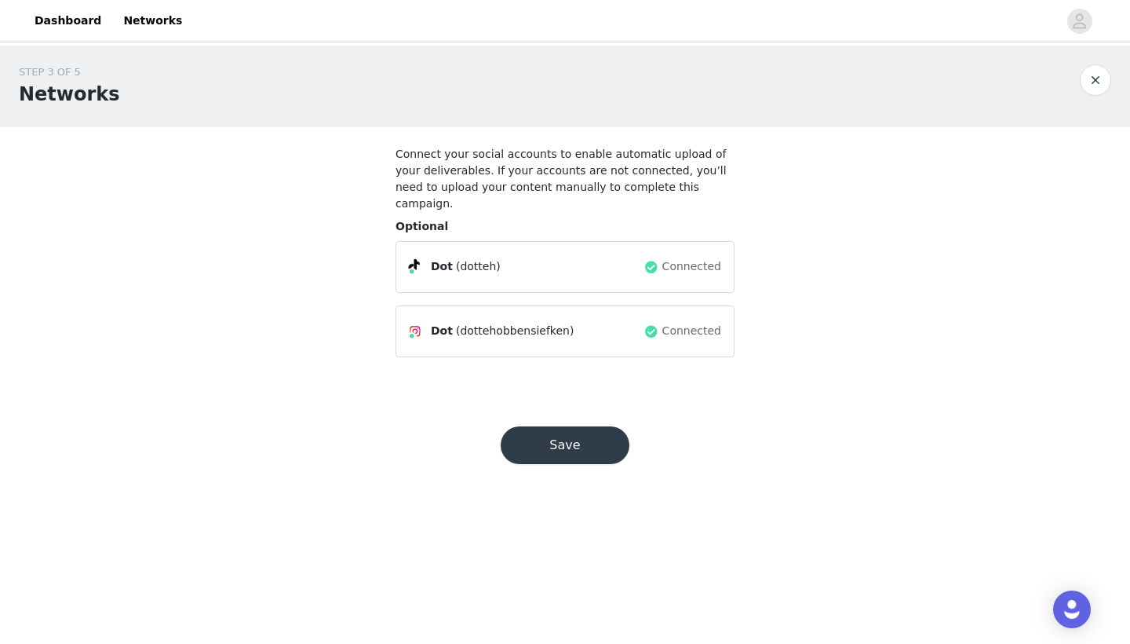
click at [556, 426] on button "Save" at bounding box center [565, 445] width 129 height 38
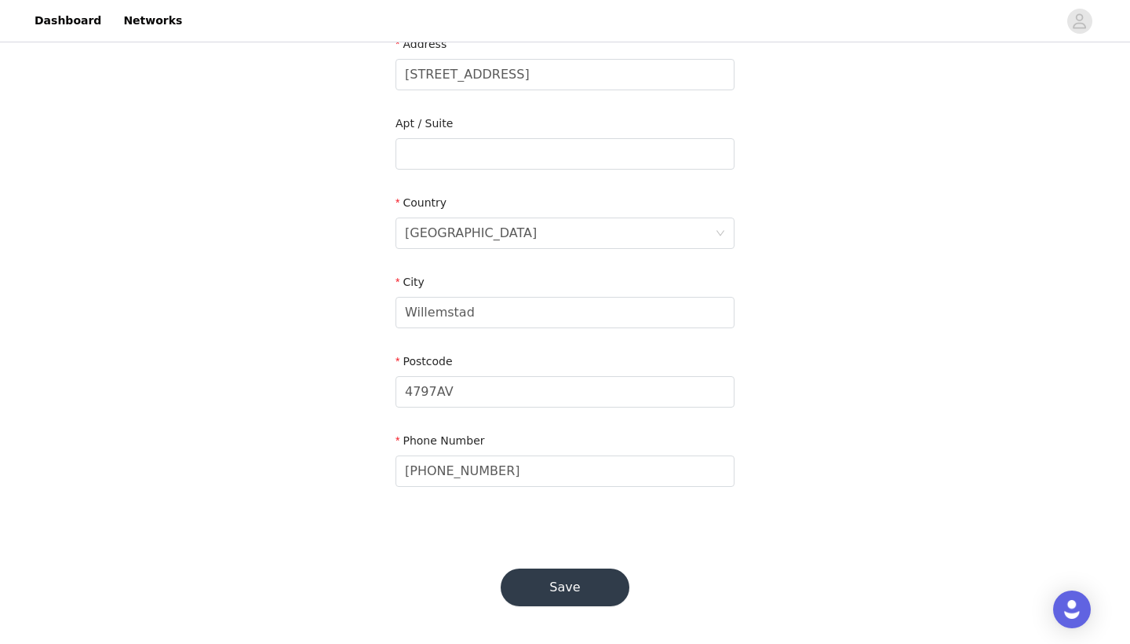
scroll to position [380, 0]
click at [540, 597] on button "Save" at bounding box center [565, 588] width 129 height 38
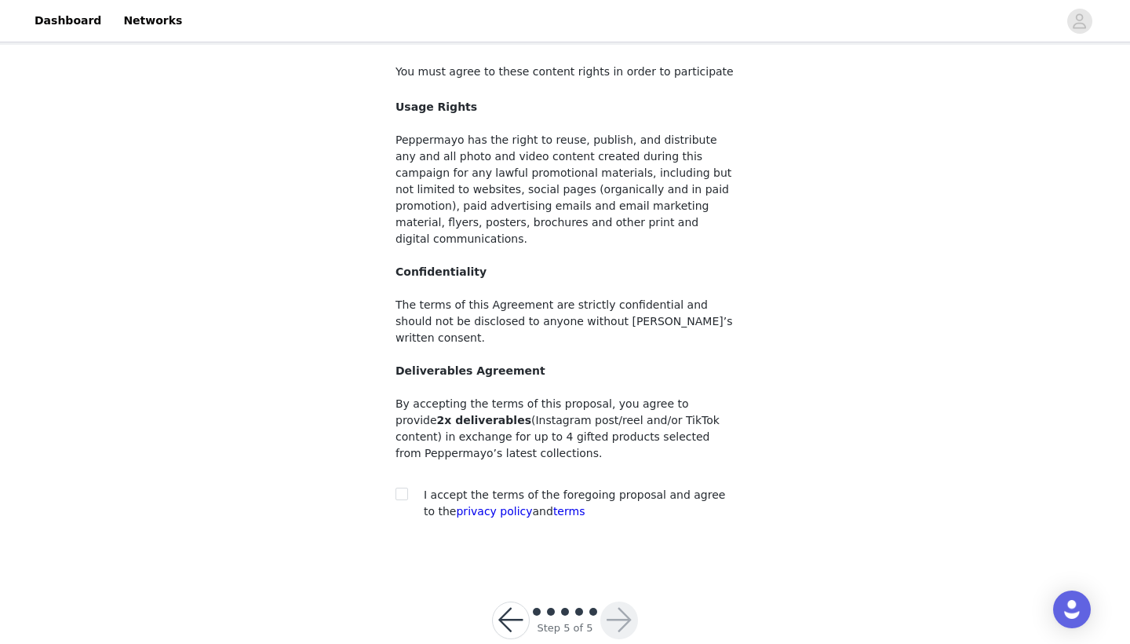
scroll to position [82, 0]
click at [405, 487] on label at bounding box center [402, 495] width 13 height 16
click at [405, 488] on input "checkbox" at bounding box center [401, 493] width 11 height 11
checkbox input "true"
click at [619, 602] on button "button" at bounding box center [619, 621] width 38 height 38
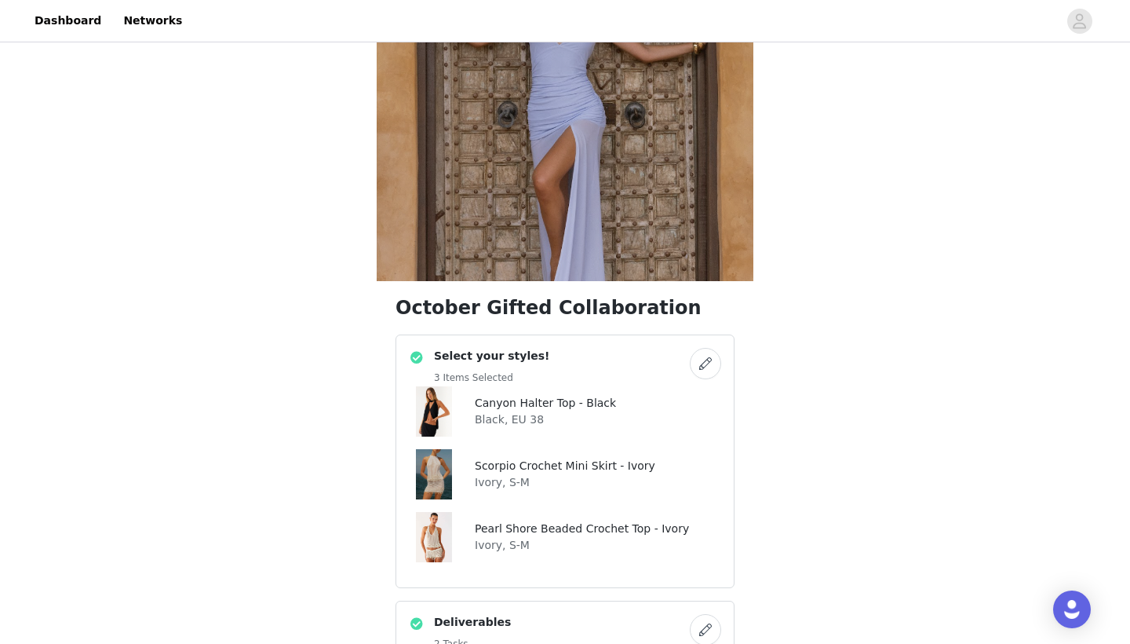
scroll to position [144, 0]
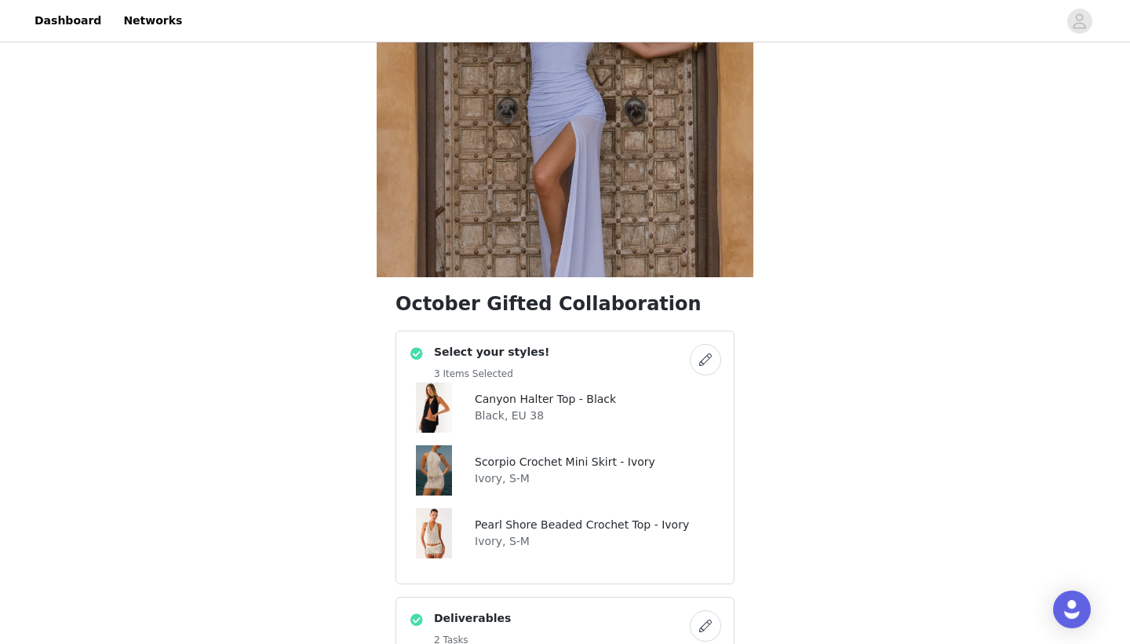
click at [708, 351] on button "button" at bounding box center [705, 359] width 31 height 31
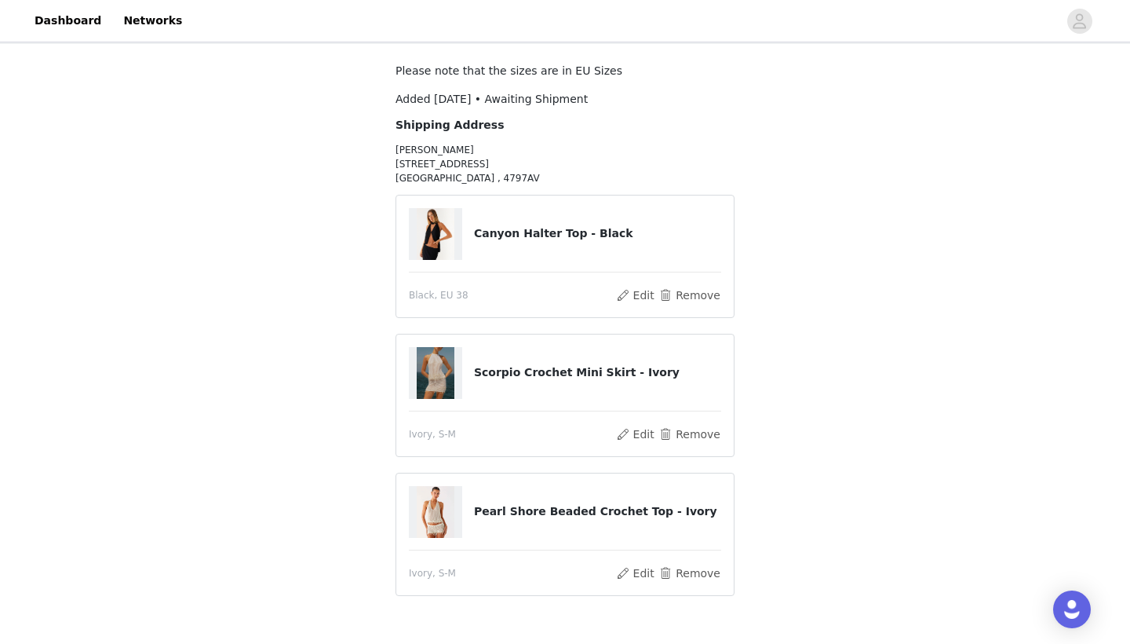
scroll to position [93, 0]
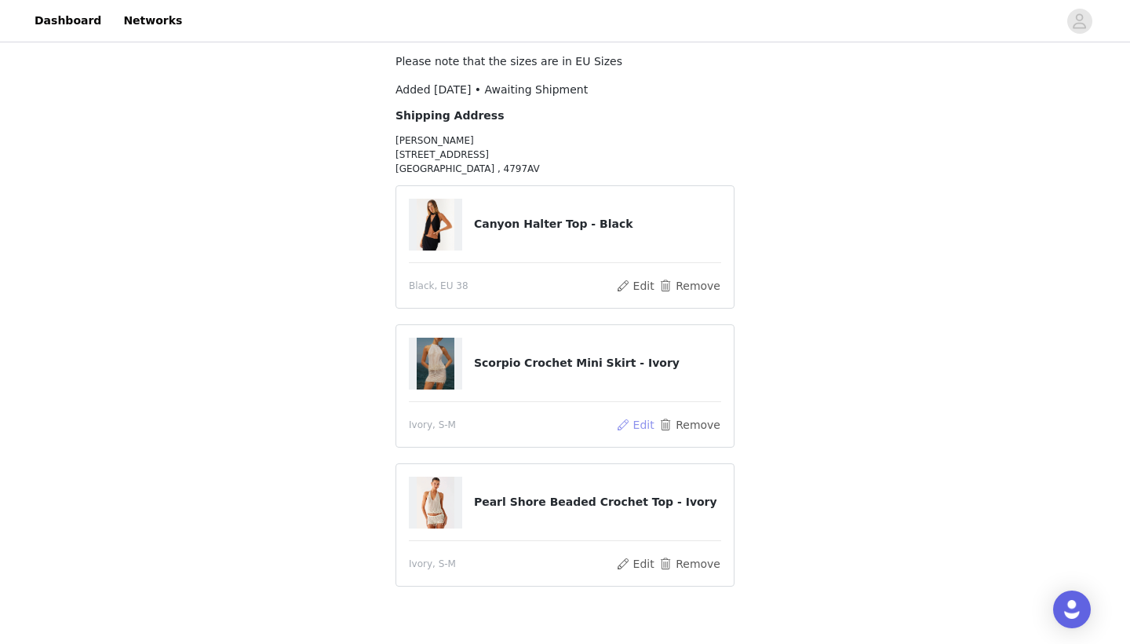
click at [631, 422] on button "Edit" at bounding box center [635, 424] width 40 height 19
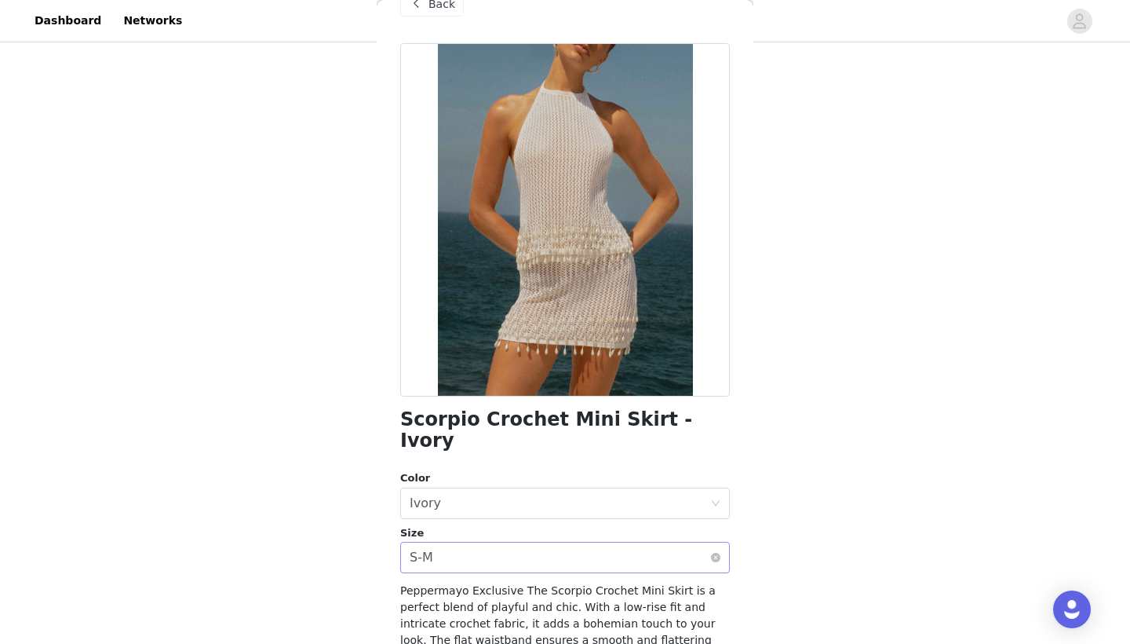
scroll to position [42, 0]
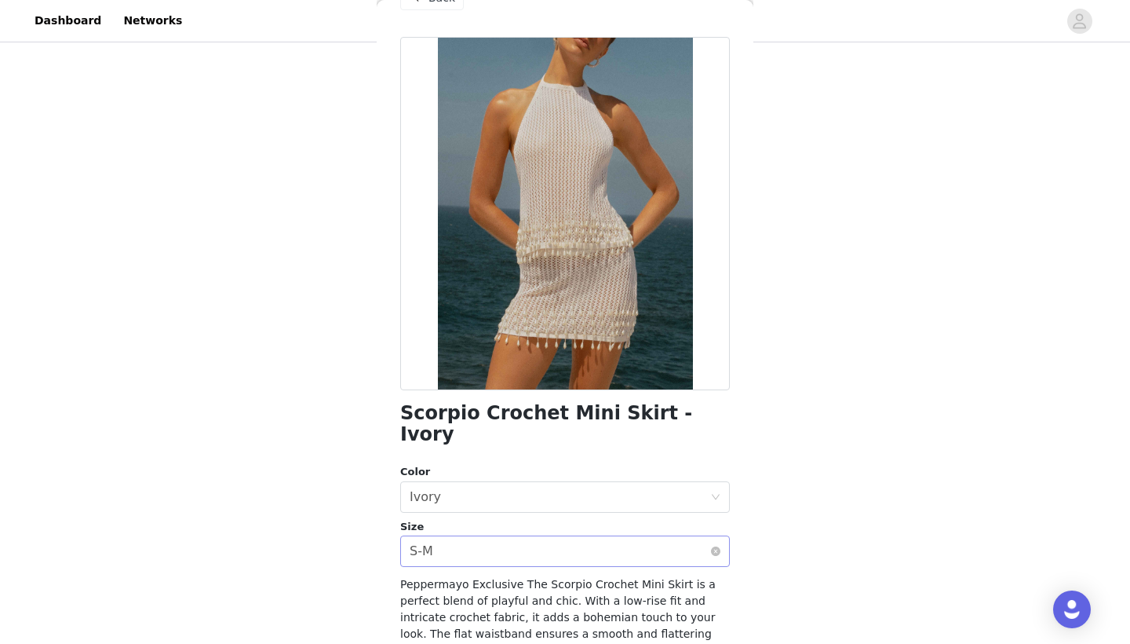
click at [569, 539] on div "Select size S-M" at bounding box center [560, 551] width 301 height 30
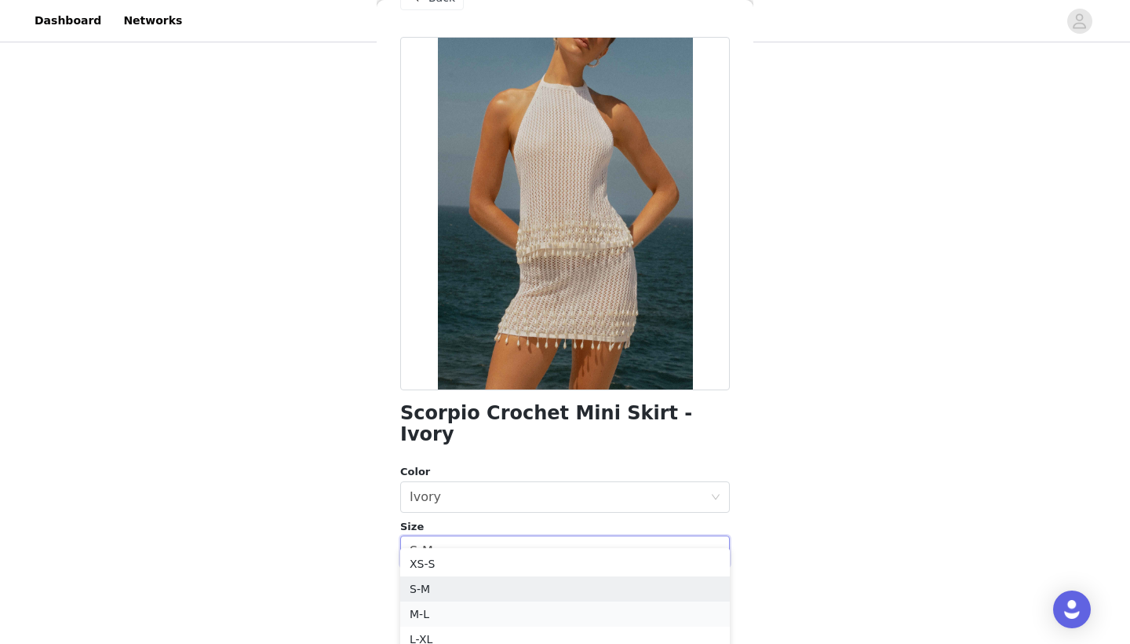
click at [510, 612] on li "M-L" at bounding box center [565, 613] width 330 height 25
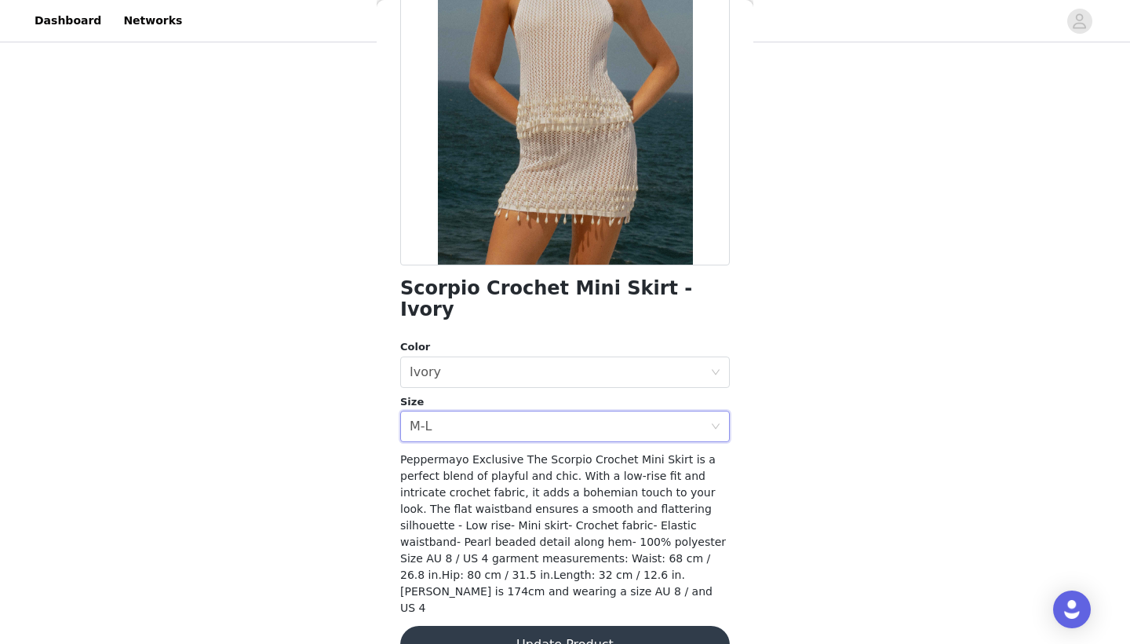
scroll to position [106, 0]
click at [510, 626] on button "Update Product" at bounding box center [565, 645] width 330 height 38
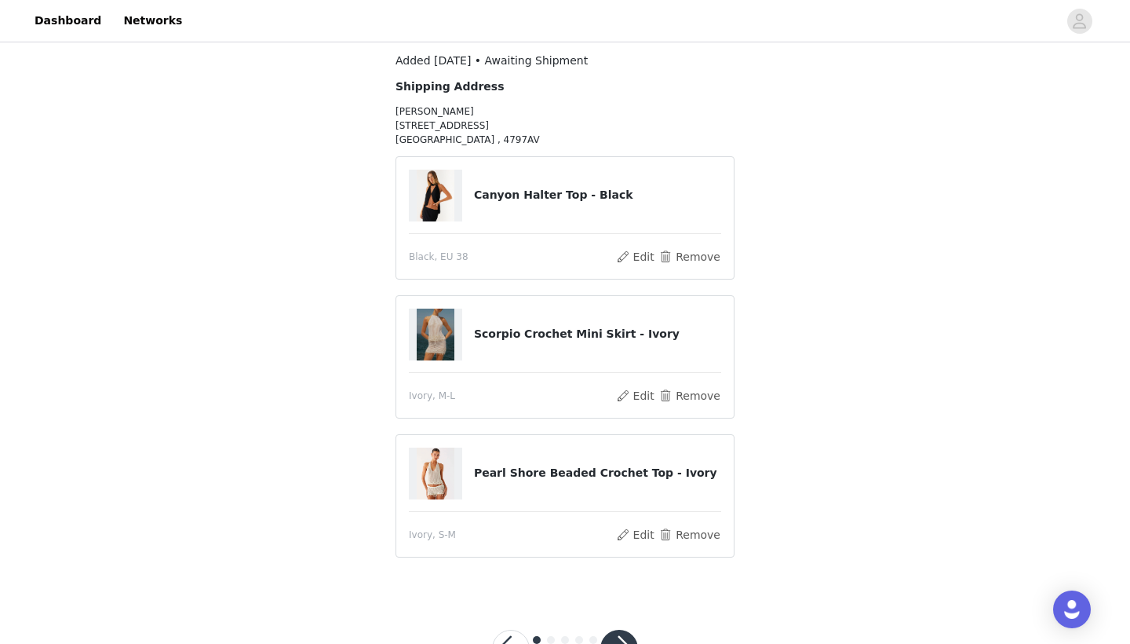
scroll to position [120, 0]
click at [696, 256] on button "Remove" at bounding box center [689, 258] width 63 height 19
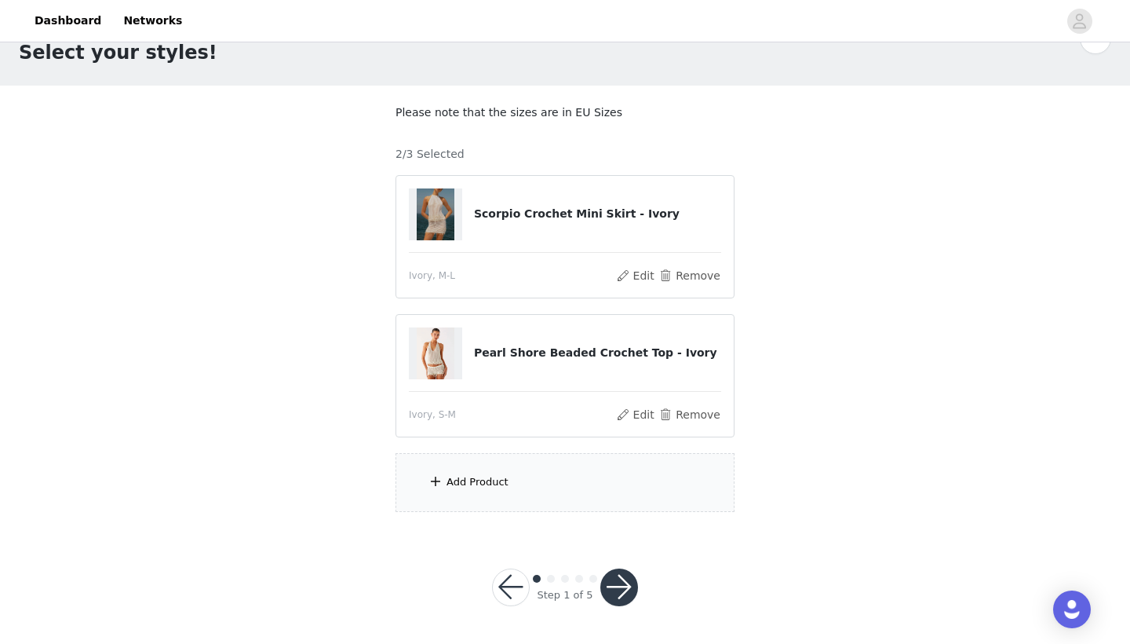
scroll to position [41, 0]
click at [424, 480] on div "Add Product" at bounding box center [565, 483] width 339 height 59
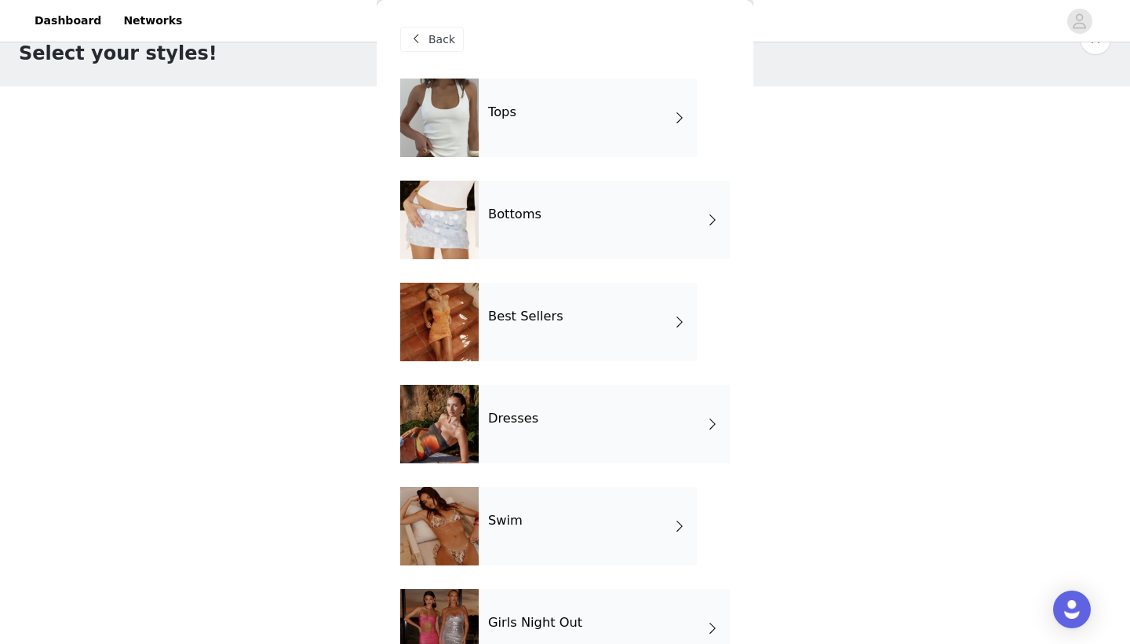
click at [526, 329] on div "Best Sellers" at bounding box center [588, 322] width 218 height 78
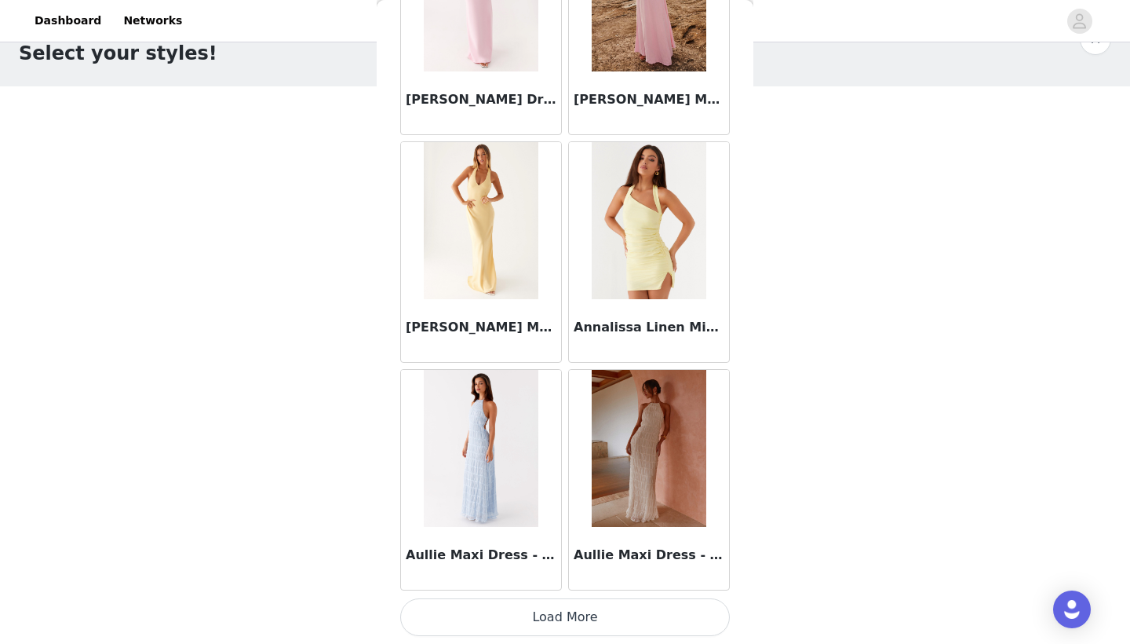
click at [483, 624] on button "Load More" at bounding box center [565, 617] width 330 height 38
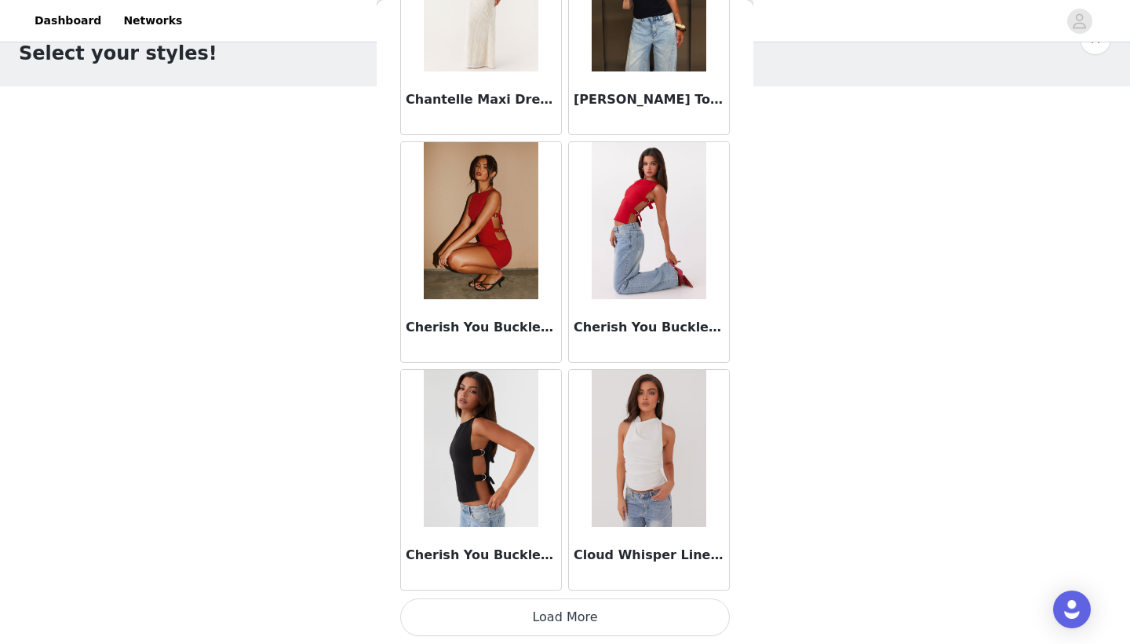
click at [507, 614] on button "Load More" at bounding box center [565, 617] width 330 height 38
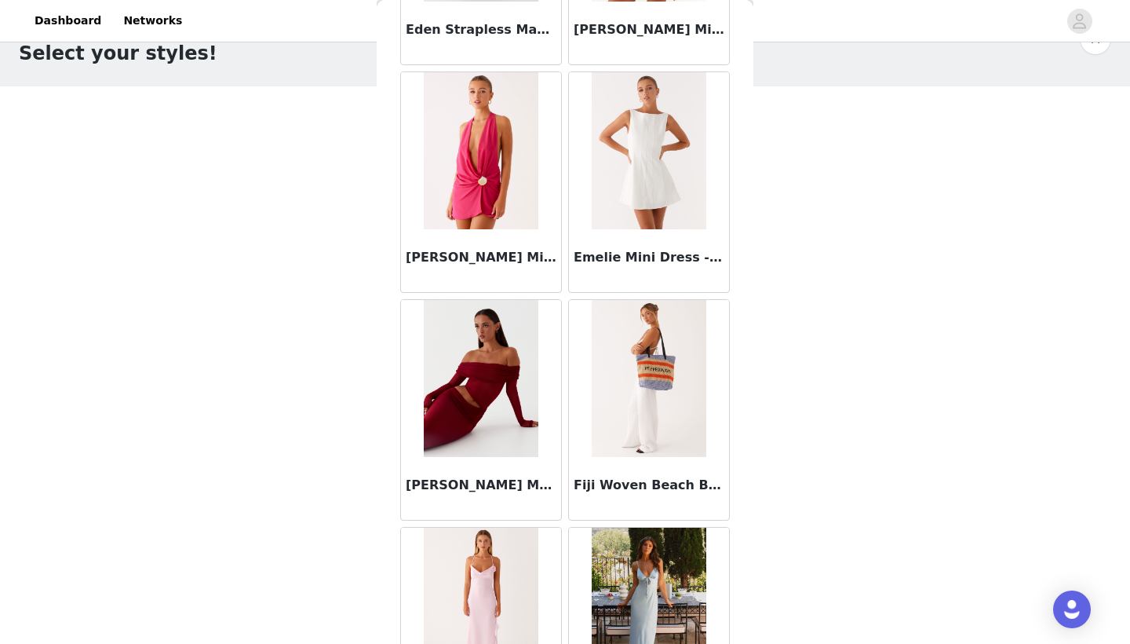
scroll to position [5552, 0]
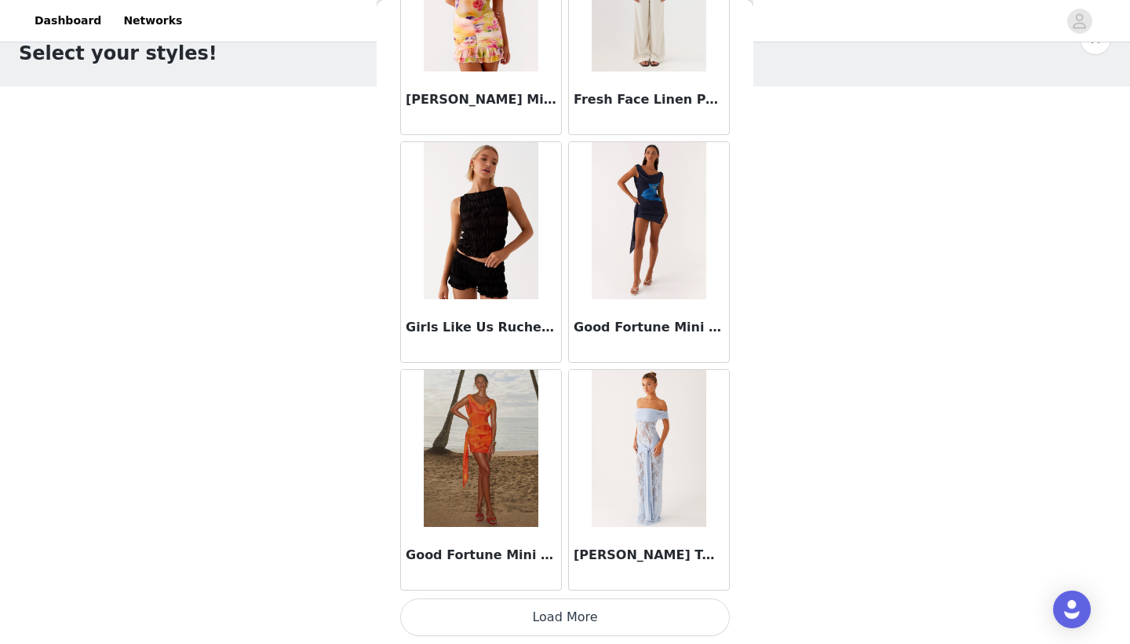
click at [494, 622] on button "Load More" at bounding box center [565, 617] width 330 height 38
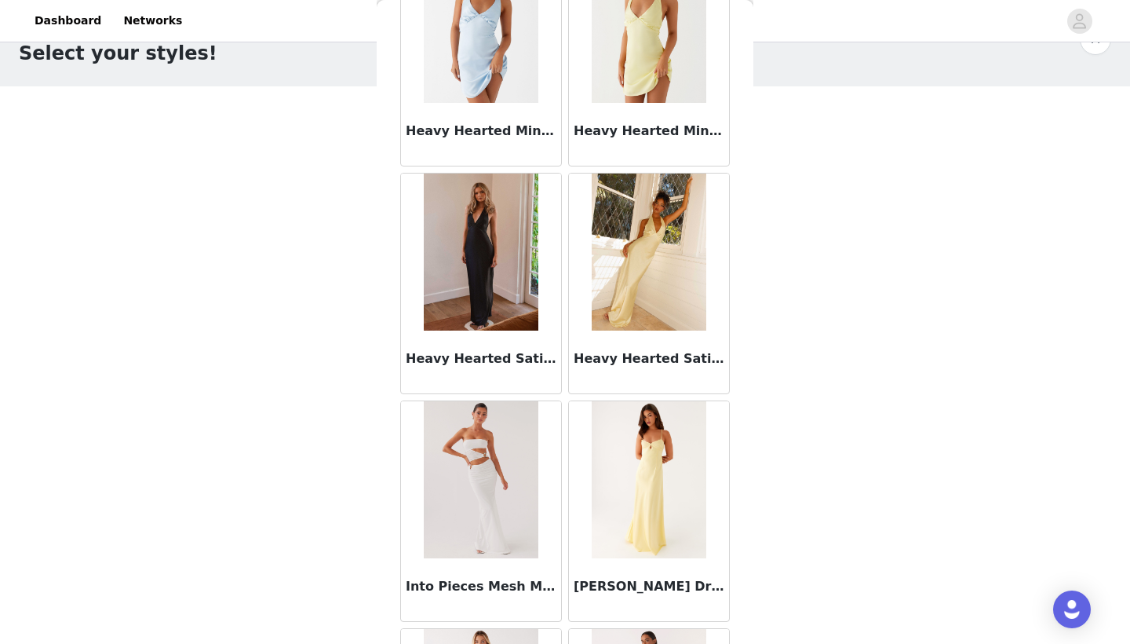
scroll to position [7294, 0]
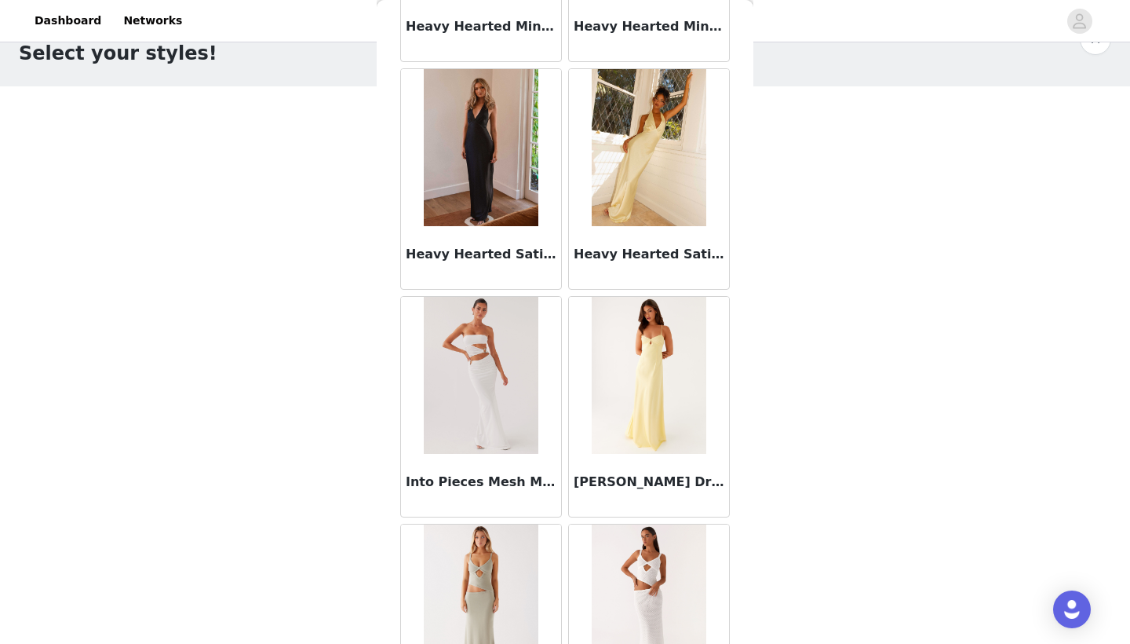
click at [466, 257] on h3 "Heavy Hearted Satin Maxi Dress - Black" at bounding box center [481, 254] width 151 height 19
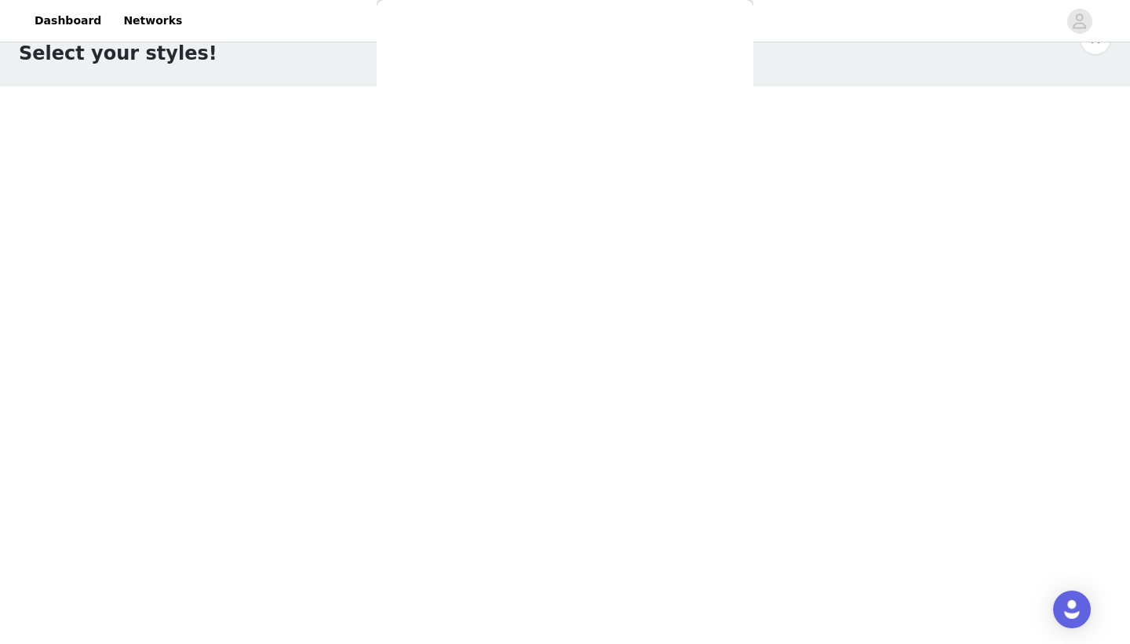
scroll to position [0, 0]
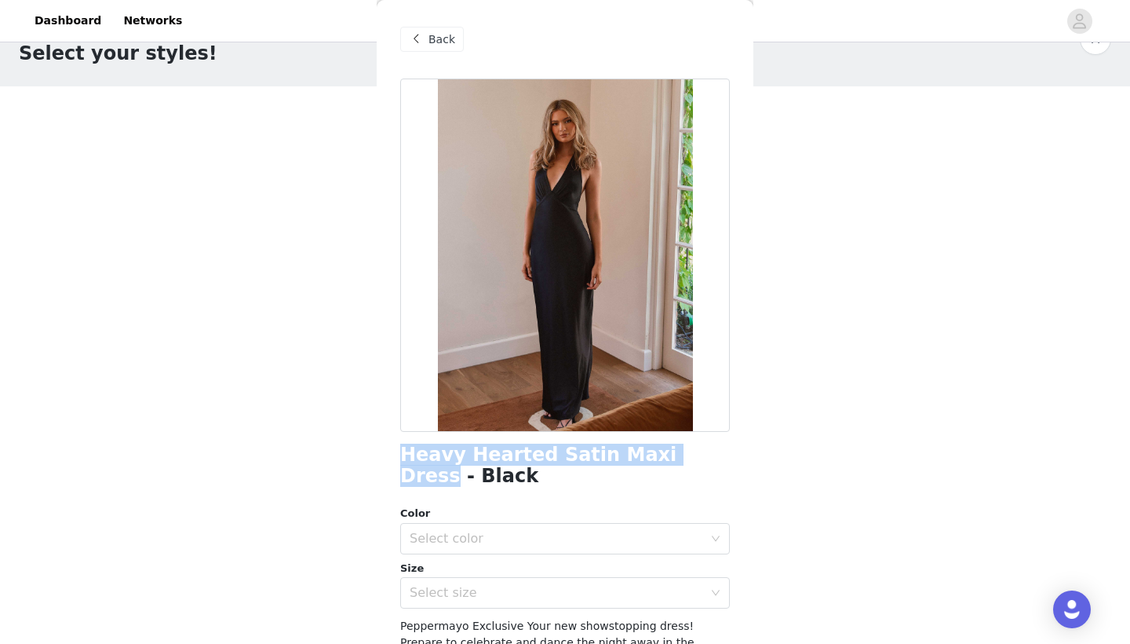
drag, startPoint x: 399, startPoint y: 457, endPoint x: 674, endPoint y: 461, distance: 274.7
click at [674, 461] on div "Back Heavy Hearted Satin Maxi Dress - Black Color Select color Size Select size…" at bounding box center [565, 322] width 377 height 644
copy h1 "Heavy Hearted Satin Maxi Dress"
click at [525, 539] on div "Select color" at bounding box center [557, 539] width 294 height 16
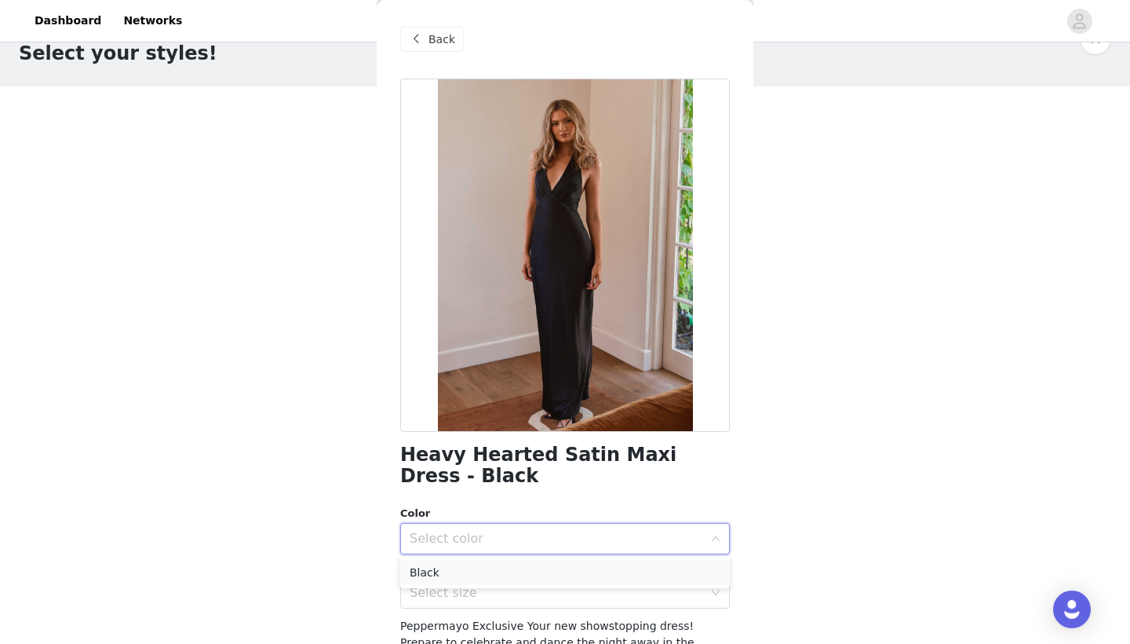
click at [496, 568] on li "Black" at bounding box center [565, 572] width 330 height 25
click at [447, 588] on div "Select size" at bounding box center [557, 593] width 294 height 16
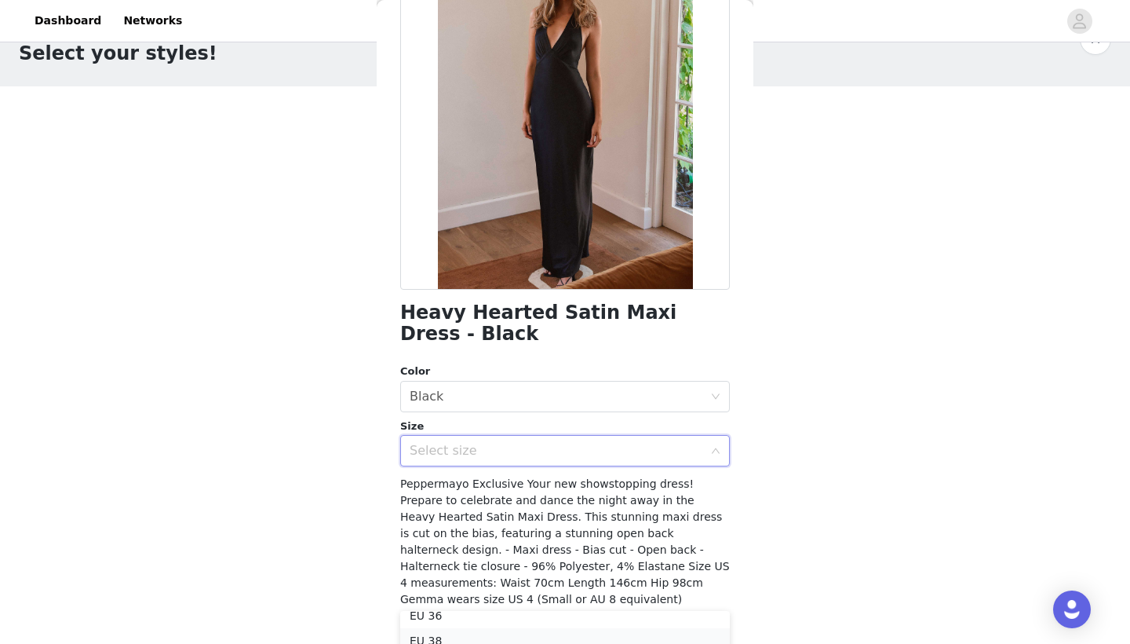
scroll to position [61, 0]
click at [447, 635] on li "EU 38" at bounding box center [565, 640] width 330 height 25
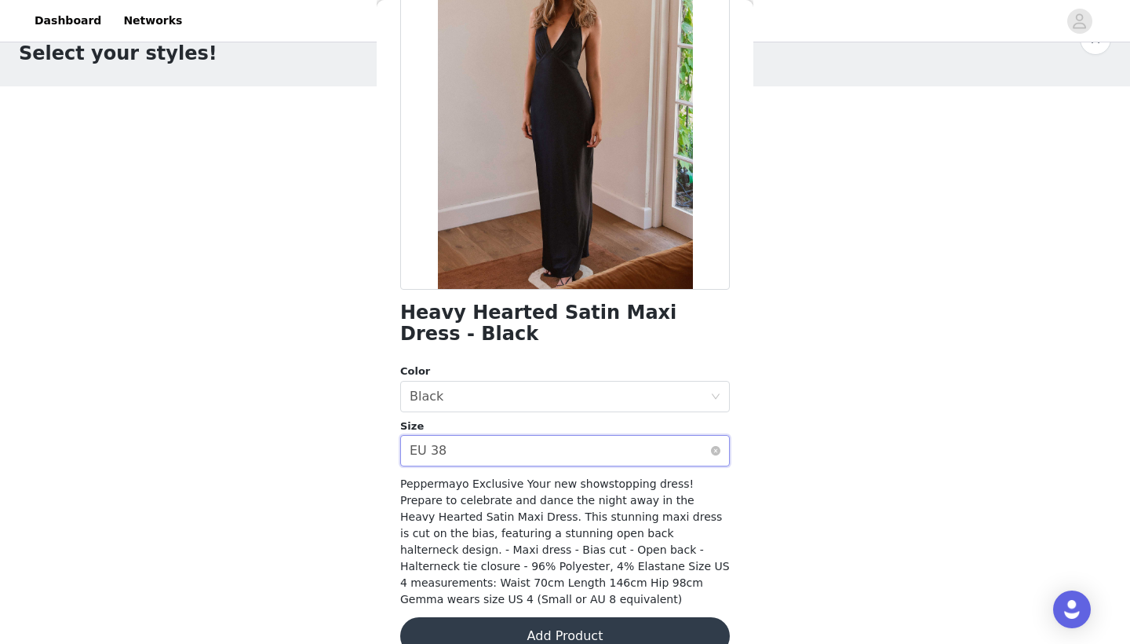
click at [543, 444] on div "Select size EU 38" at bounding box center [560, 451] width 301 height 30
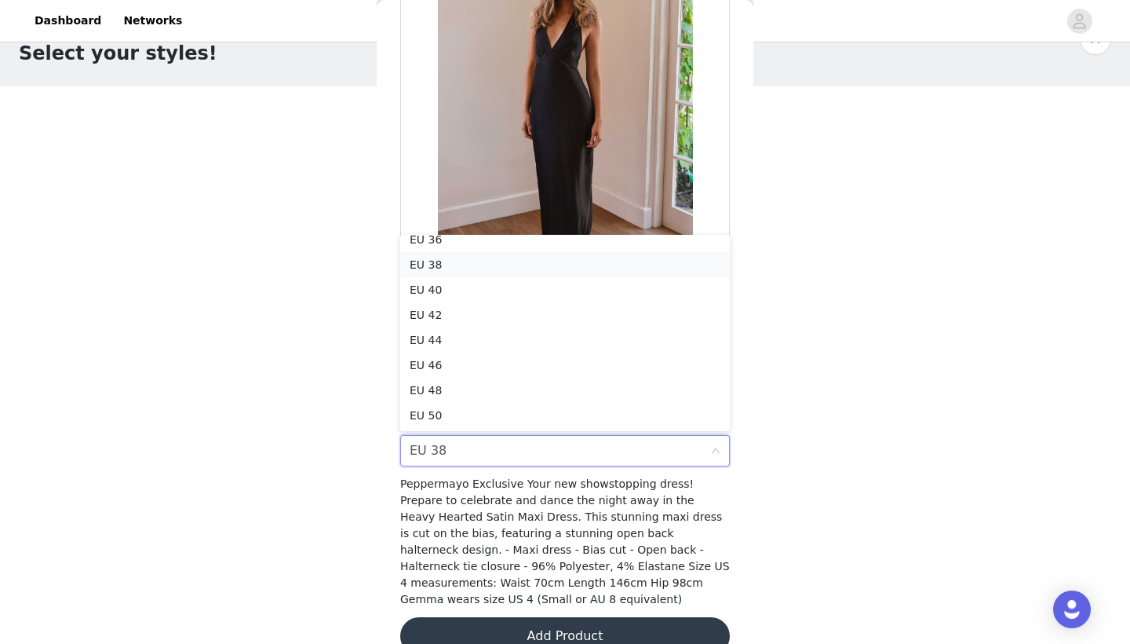
click at [505, 260] on li "EU 38" at bounding box center [565, 264] width 330 height 25
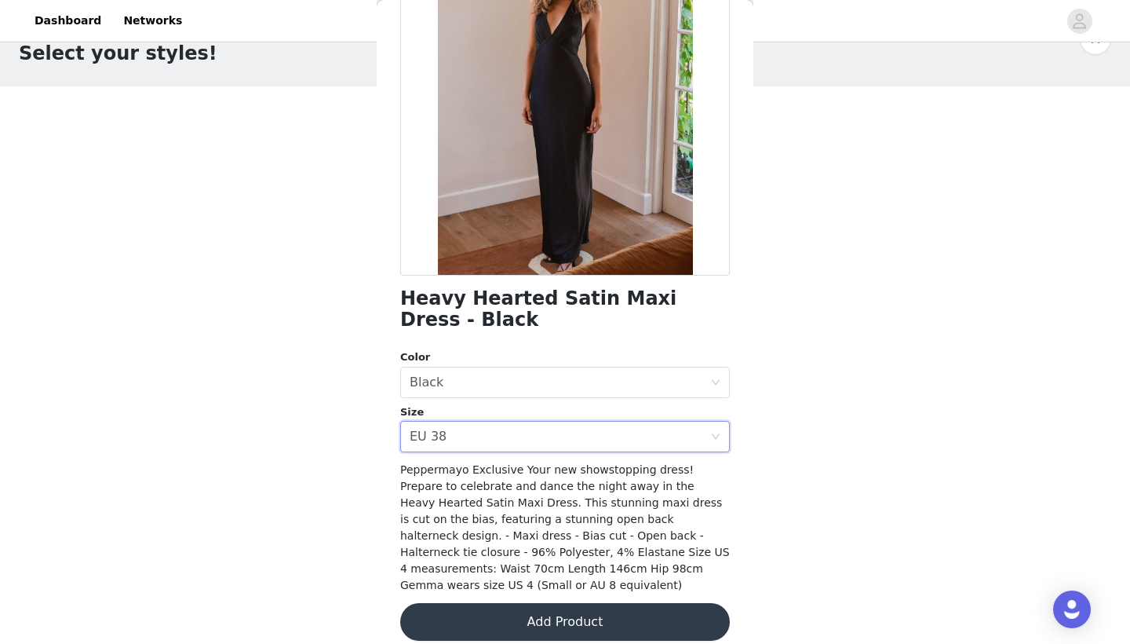
scroll to position [155, 0]
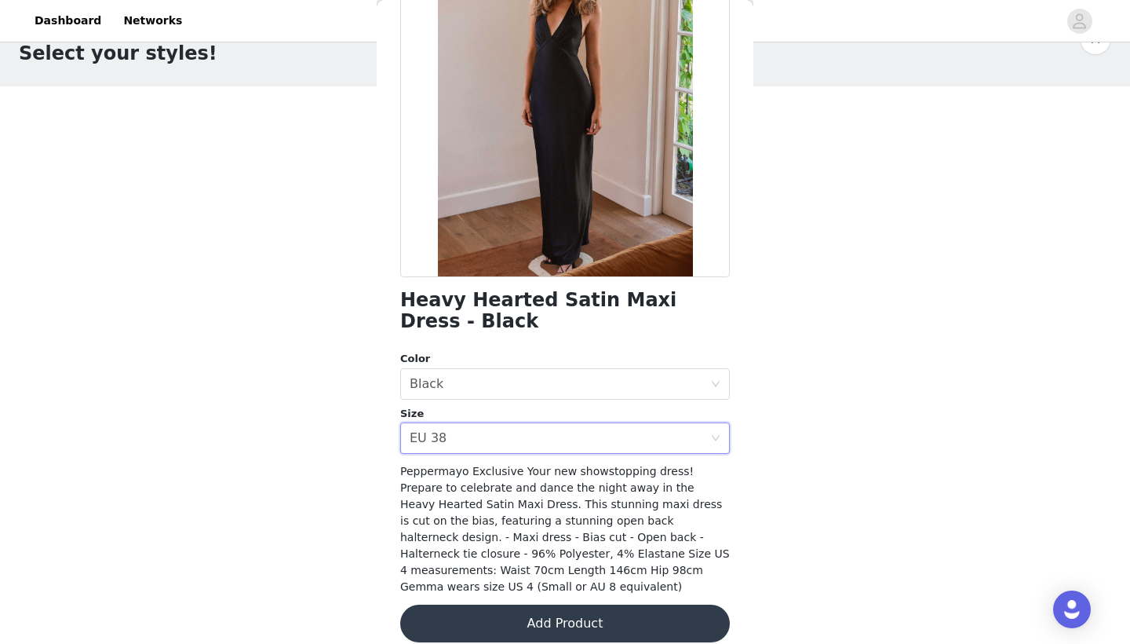
click at [568, 608] on button "Add Product" at bounding box center [565, 623] width 330 height 38
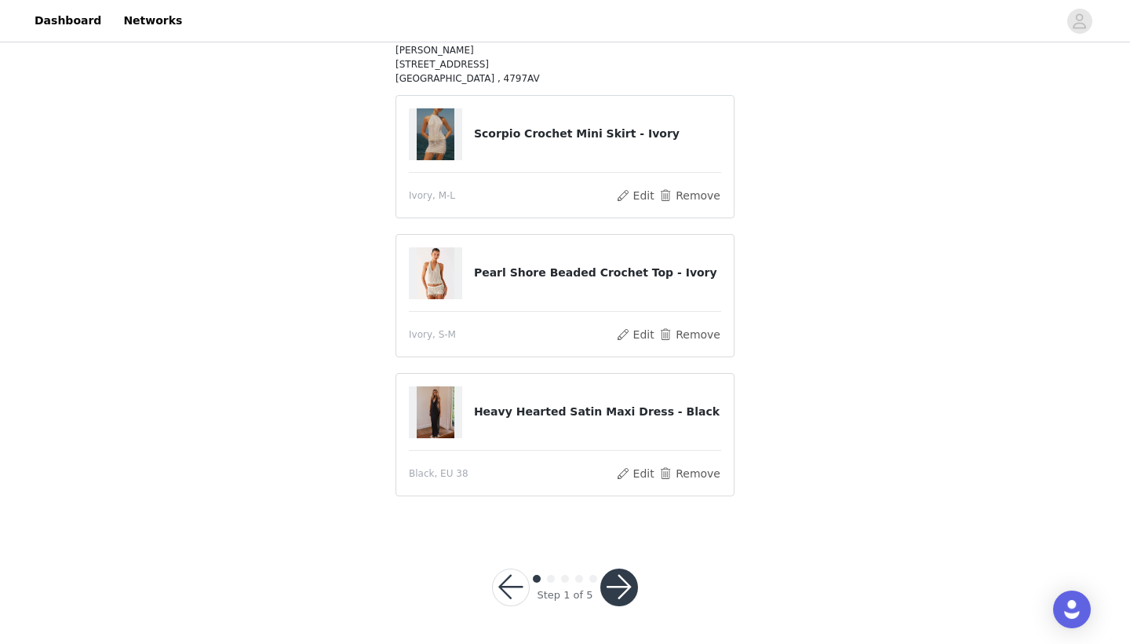
scroll to position [182, 0]
click at [621, 582] on button "button" at bounding box center [619, 588] width 38 height 38
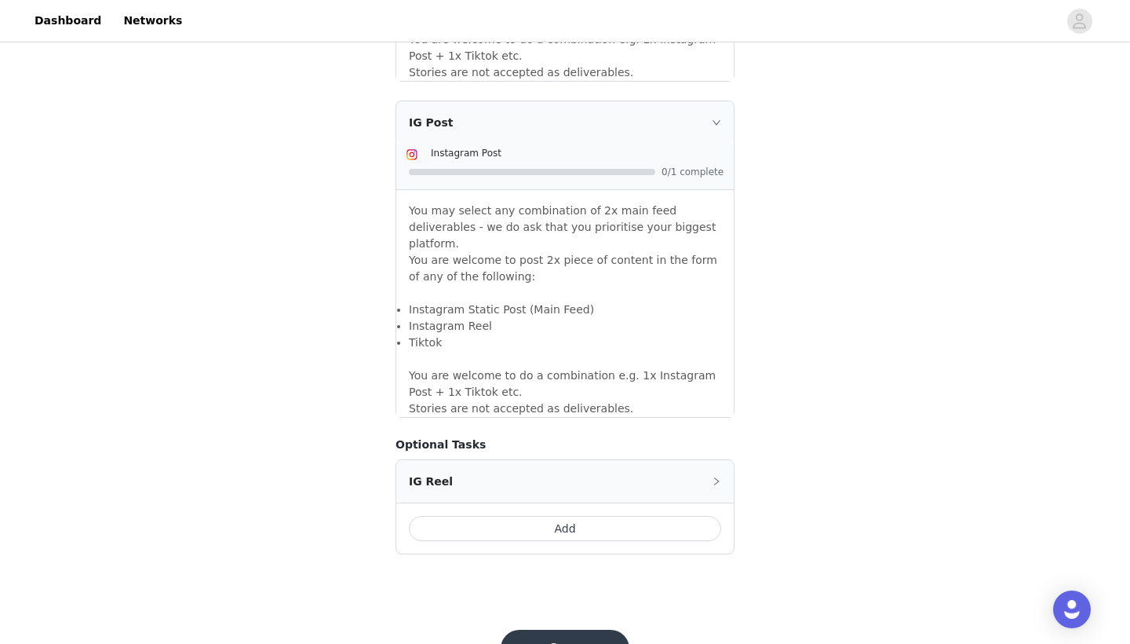
scroll to position [1303, 0]
click at [577, 630] on button "Save" at bounding box center [565, 649] width 129 height 38
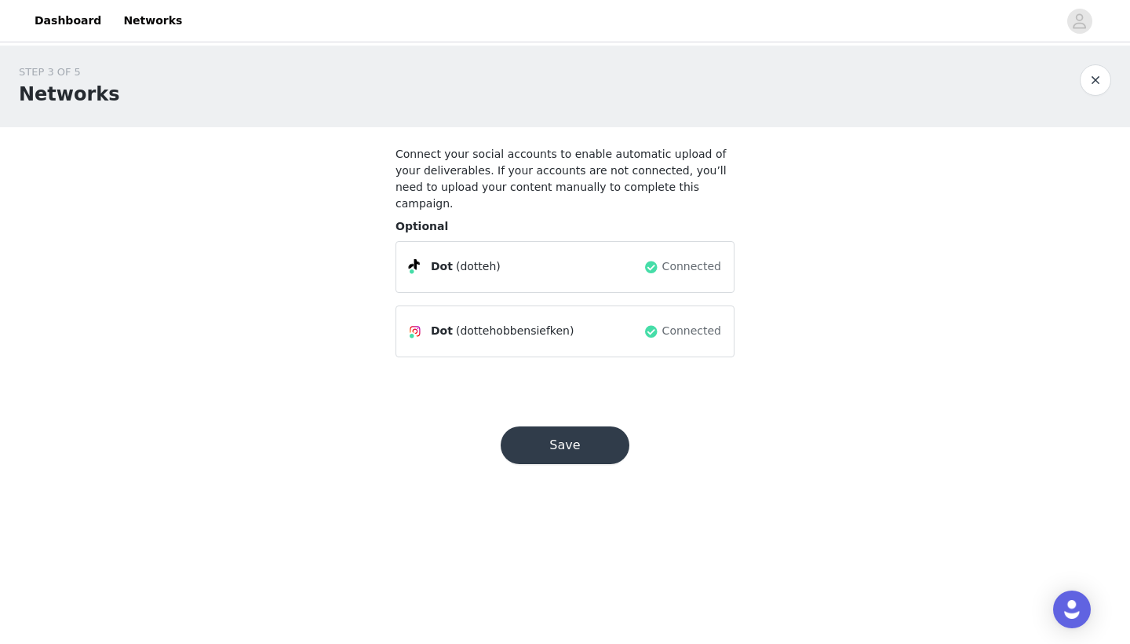
click at [583, 436] on button "Save" at bounding box center [565, 445] width 129 height 38
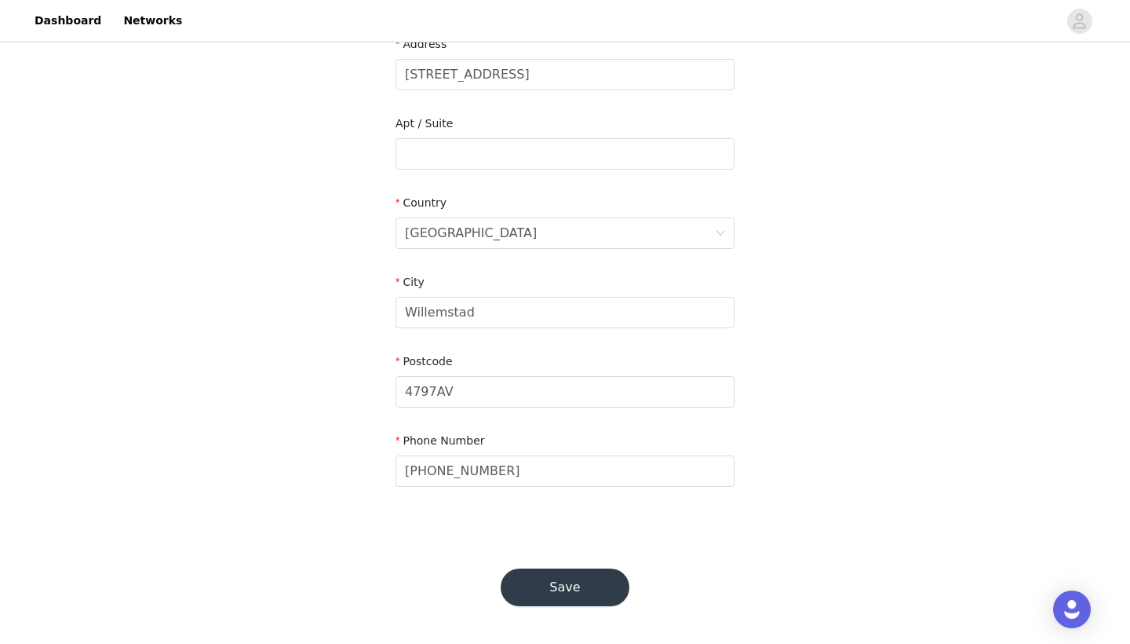
scroll to position [380, 0]
click at [534, 594] on button "Save" at bounding box center [565, 588] width 129 height 38
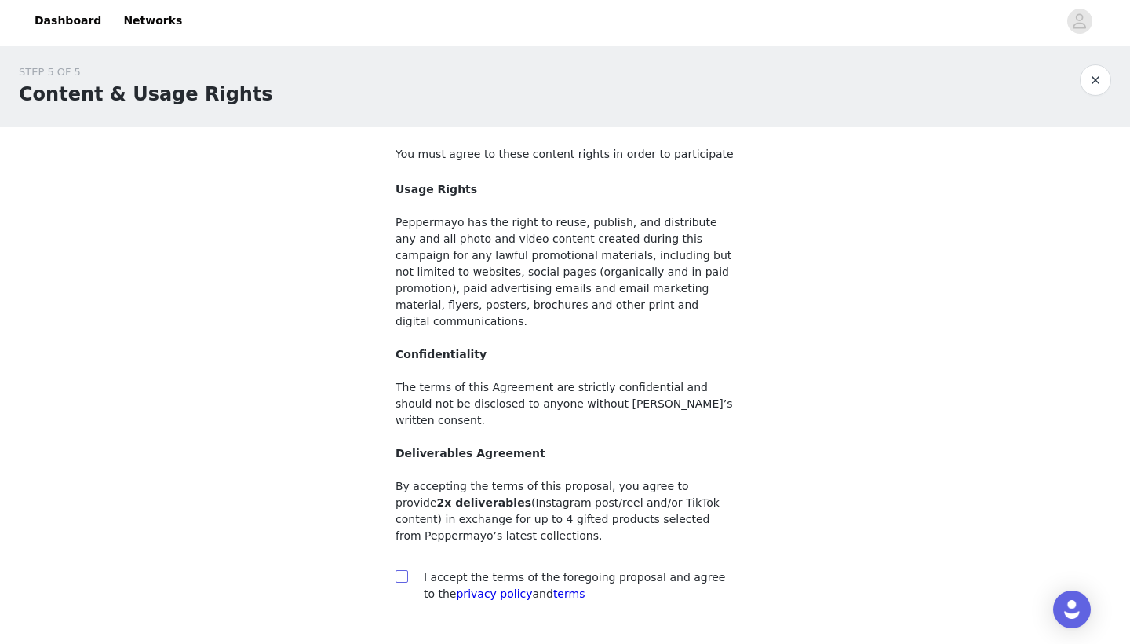
click at [406, 570] on span at bounding box center [402, 576] width 13 height 13
click at [406, 570] on input "checkbox" at bounding box center [401, 575] width 11 height 11
checkbox input "true"
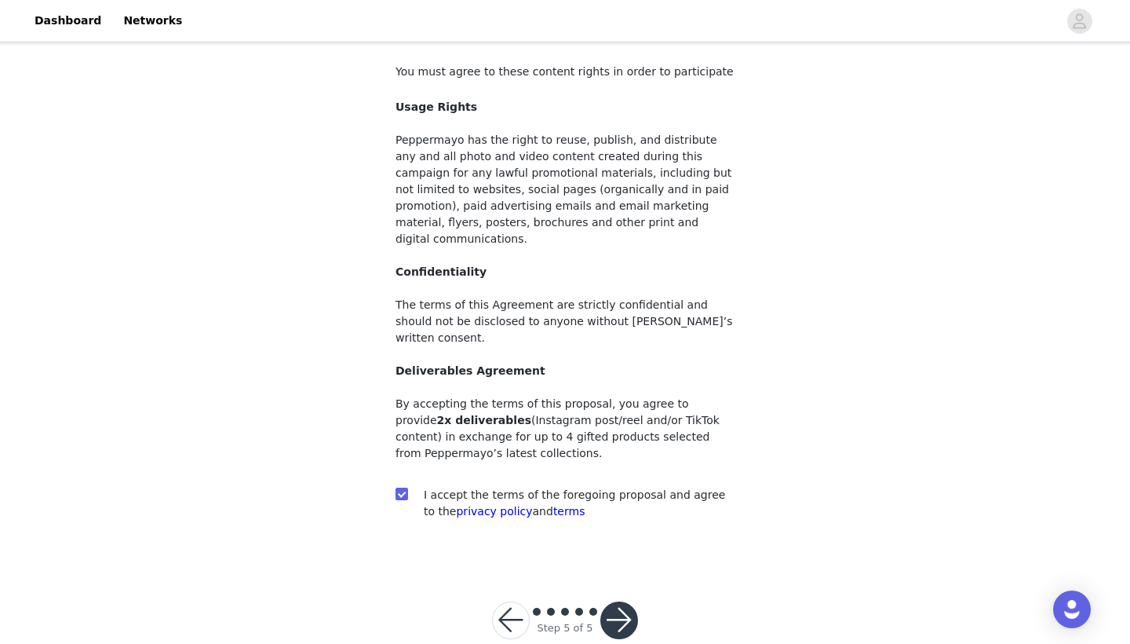
scroll to position [82, 0]
click at [498, 602] on button "button" at bounding box center [511, 621] width 38 height 38
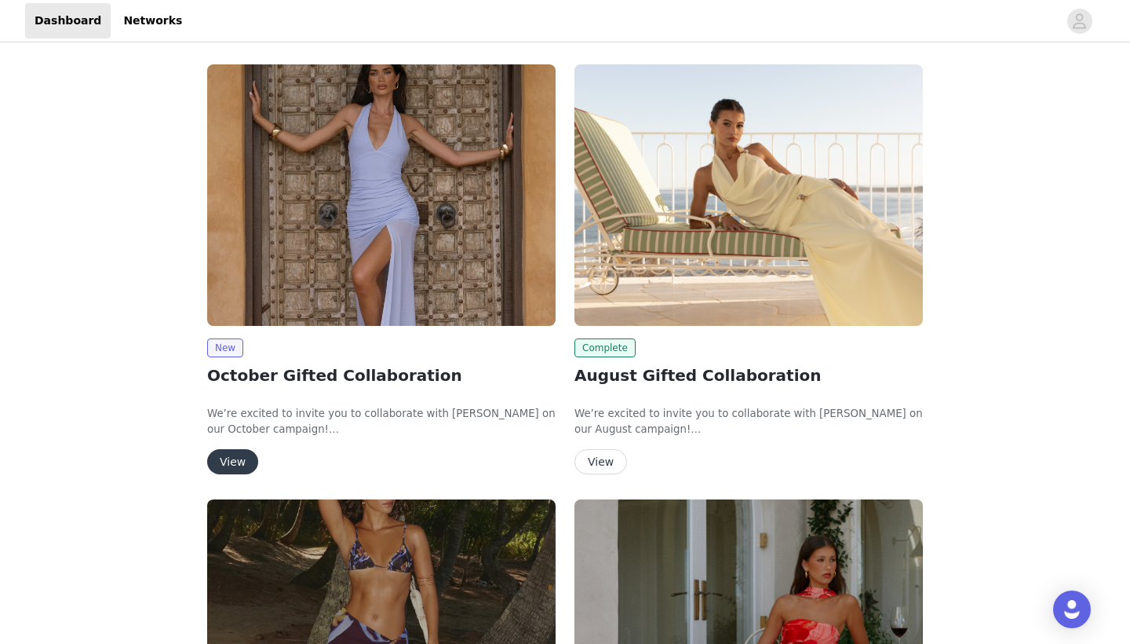
click at [231, 476] on div "New October Gifted Collaboration We’re excited to invite you to collaborate wit…" at bounding box center [381, 272] width 367 height 435
click at [235, 464] on button "View" at bounding box center [232, 461] width 51 height 25
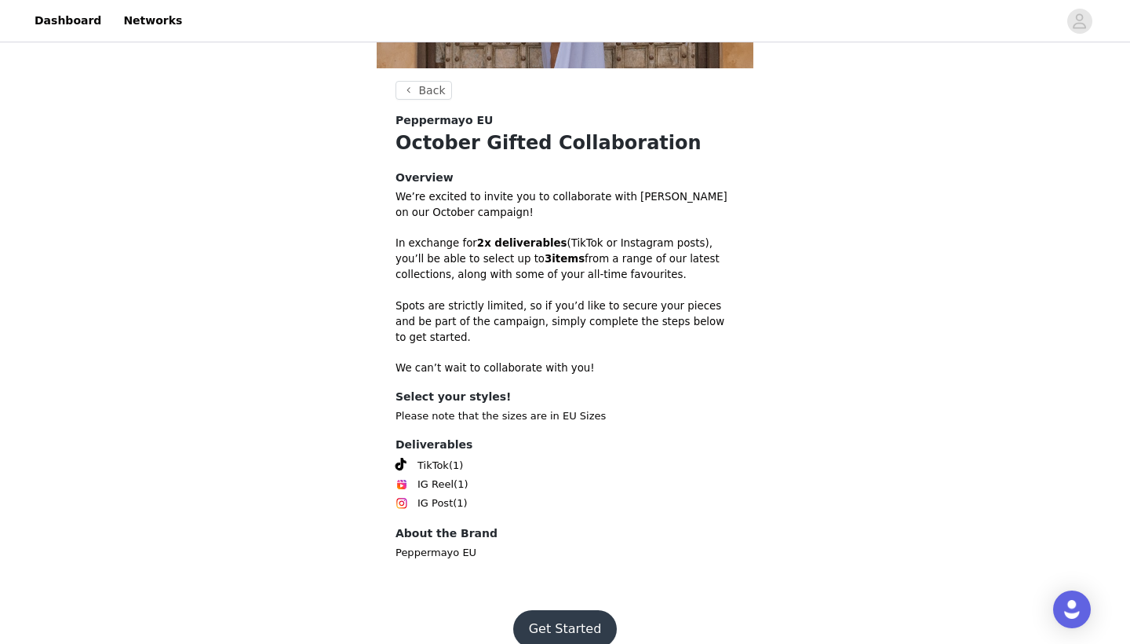
scroll to position [352, 0]
click at [542, 611] on button "Get Started" at bounding box center [565, 630] width 104 height 38
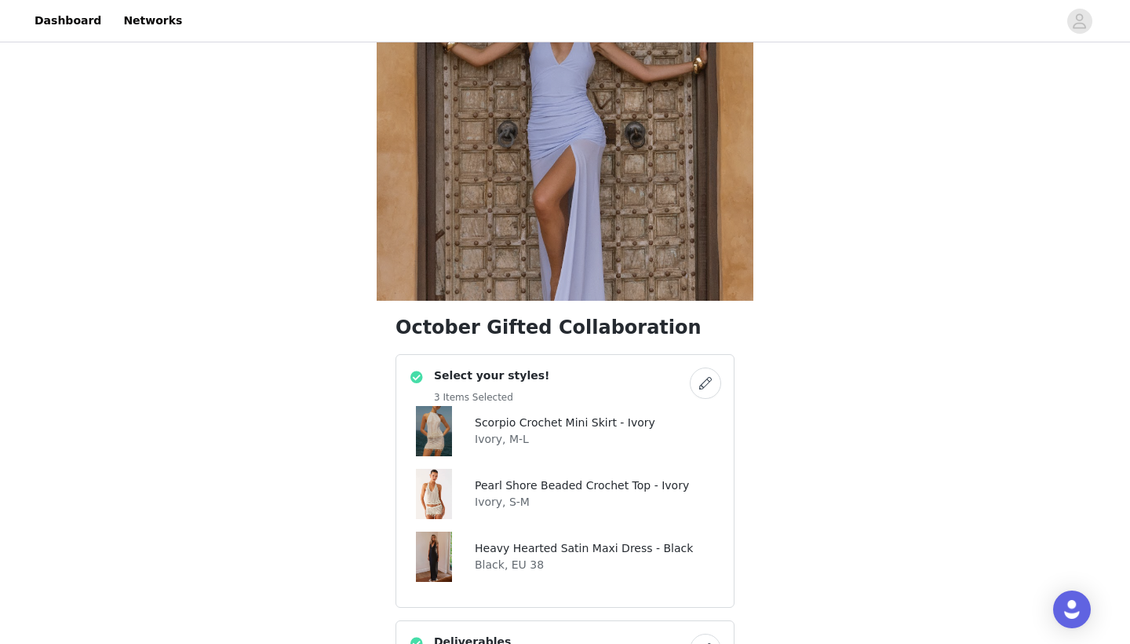
scroll to position [144, 0]
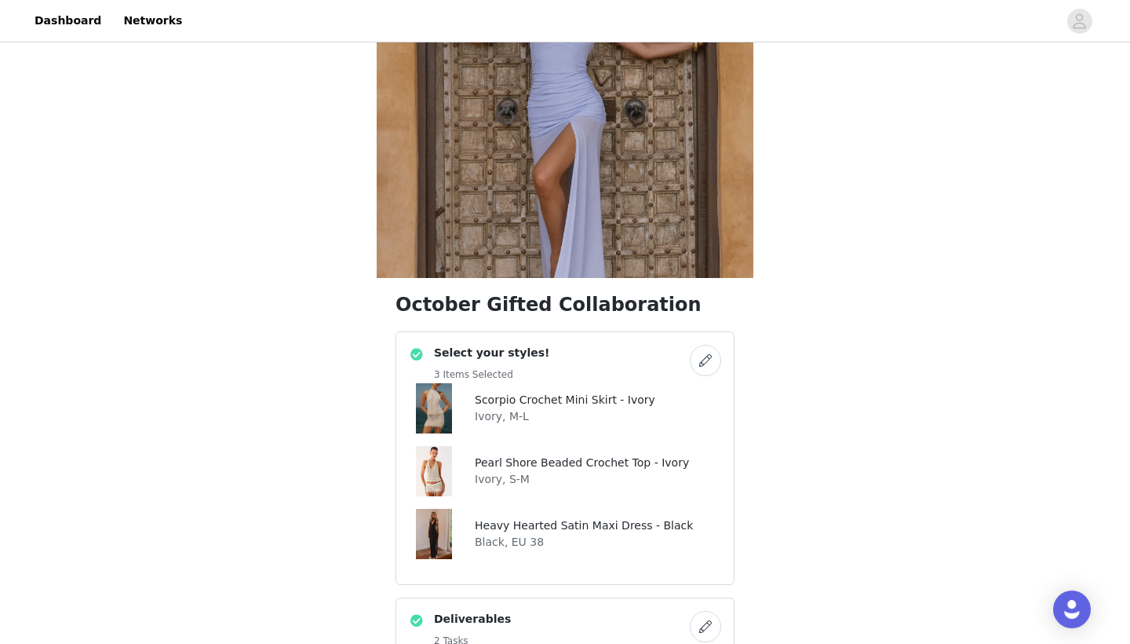
click at [437, 533] on img at bounding box center [434, 534] width 36 height 50
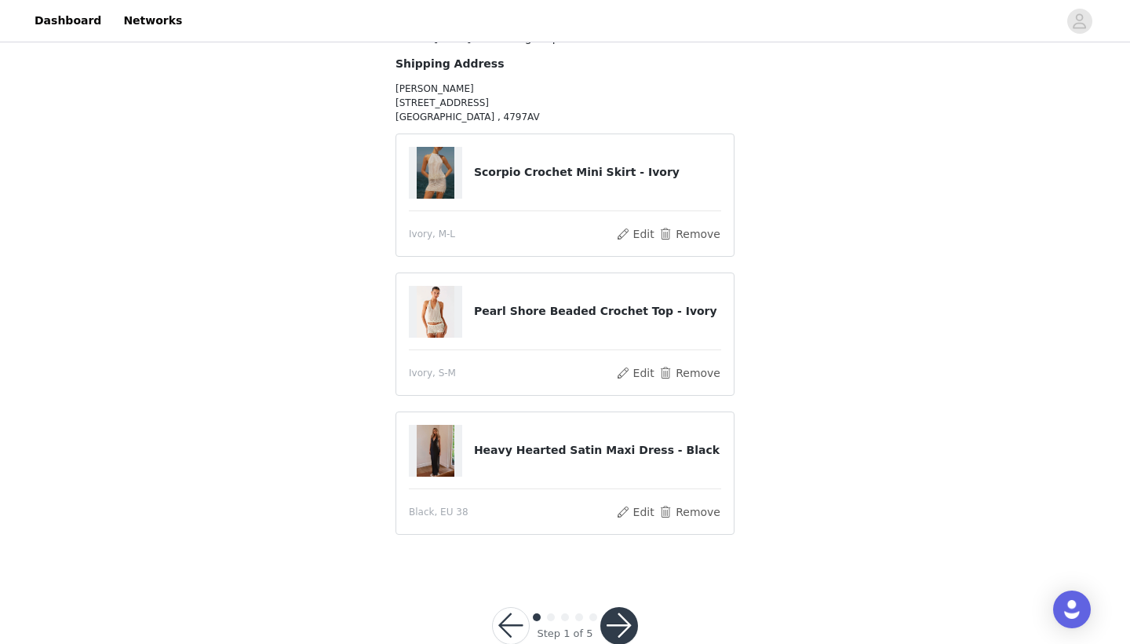
scroll to position [154, 0]
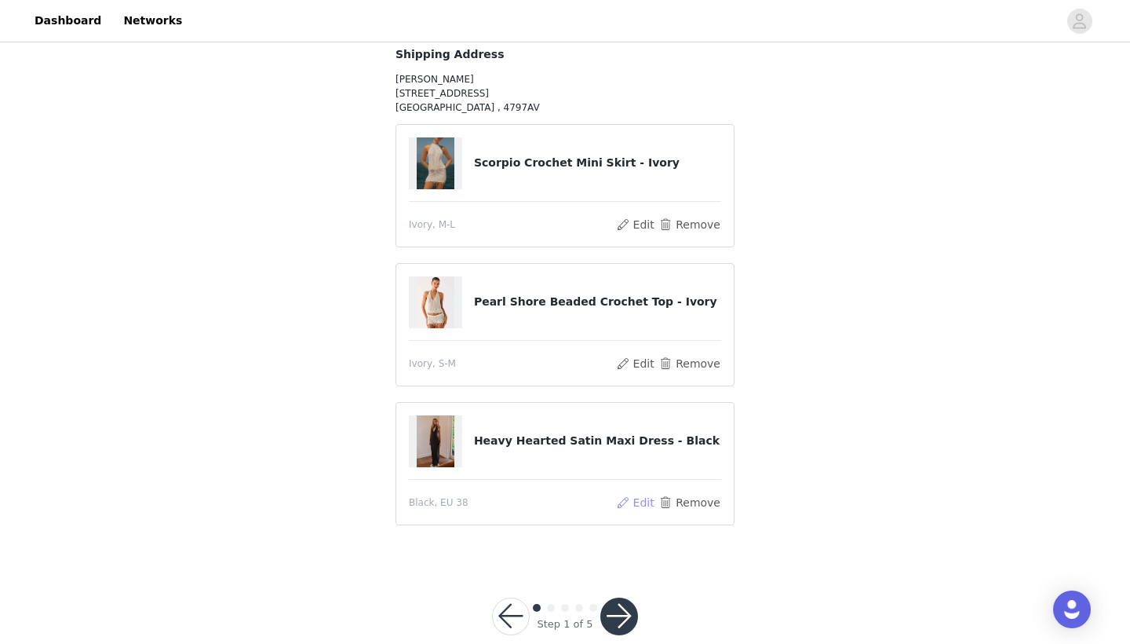
click at [641, 499] on button "Edit" at bounding box center [635, 502] width 40 height 19
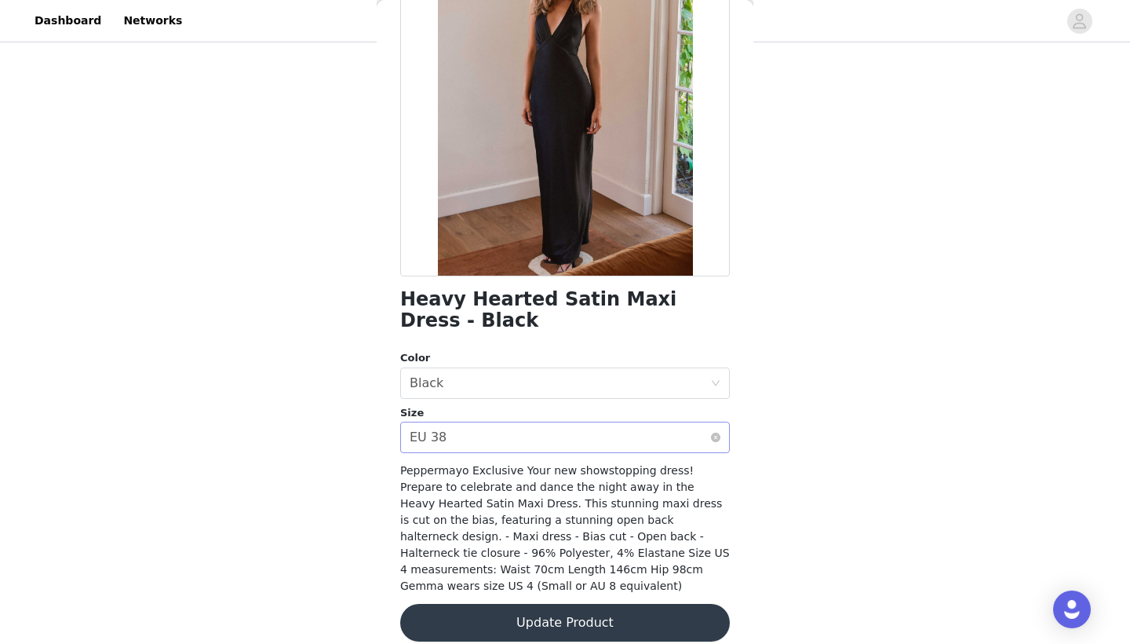
scroll to position [155, 0]
click at [591, 437] on div "Select size EU 38" at bounding box center [560, 438] width 301 height 30
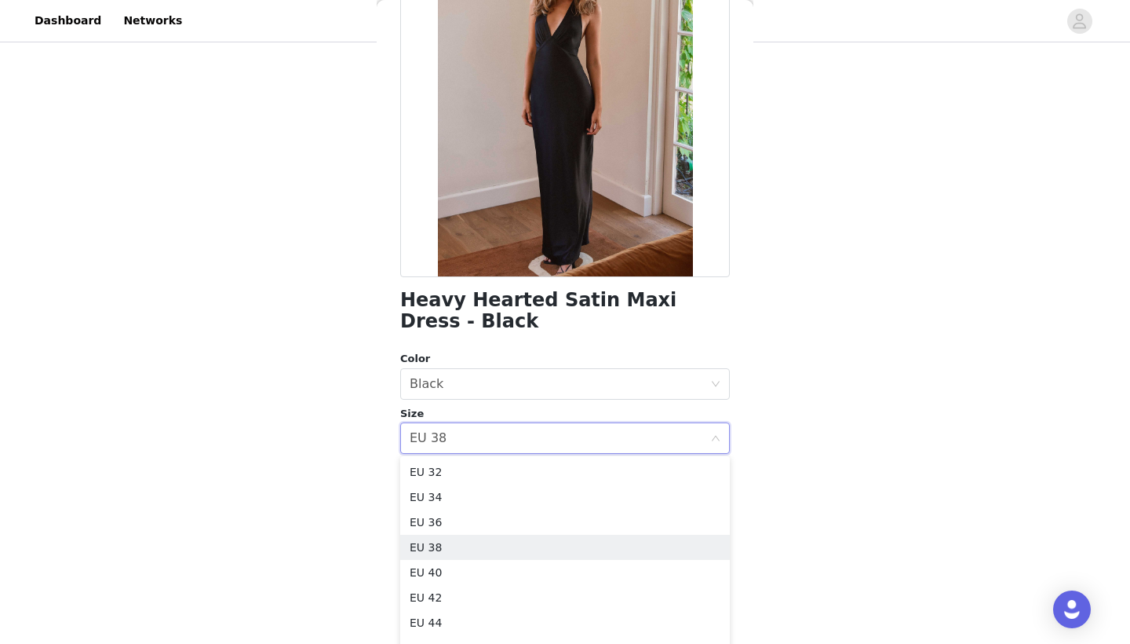
click at [572, 346] on div "Heavy Hearted Satin Maxi Dress - Black Color Select color Black Size Select siz…" at bounding box center [565, 292] width 330 height 737
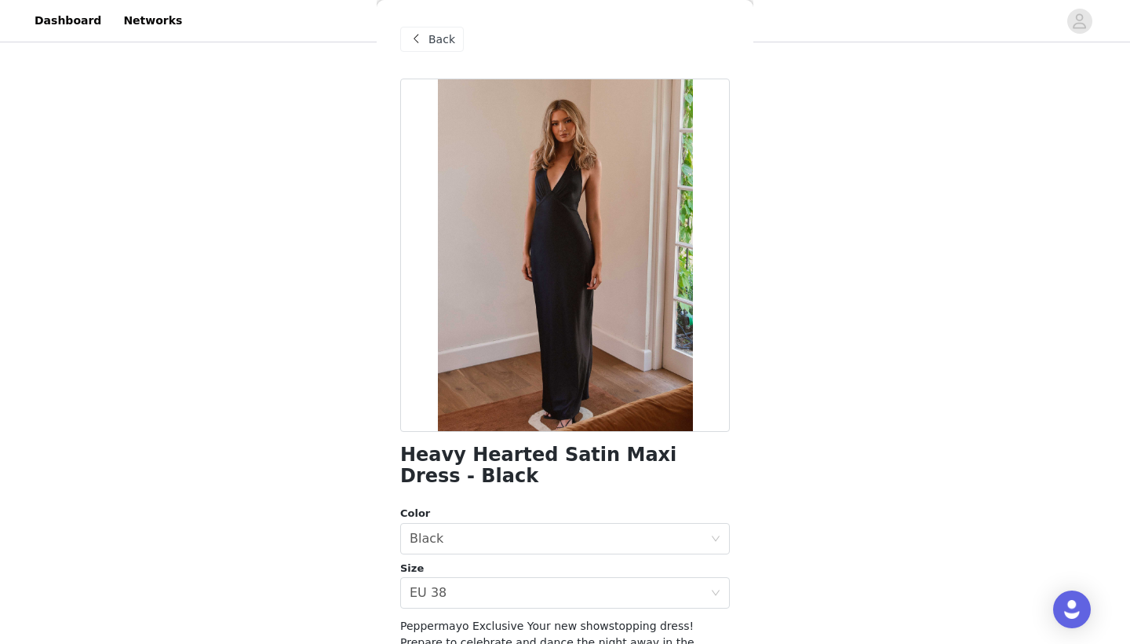
scroll to position [152, 0]
click at [425, 27] on div "Back" at bounding box center [432, 39] width 64 height 25
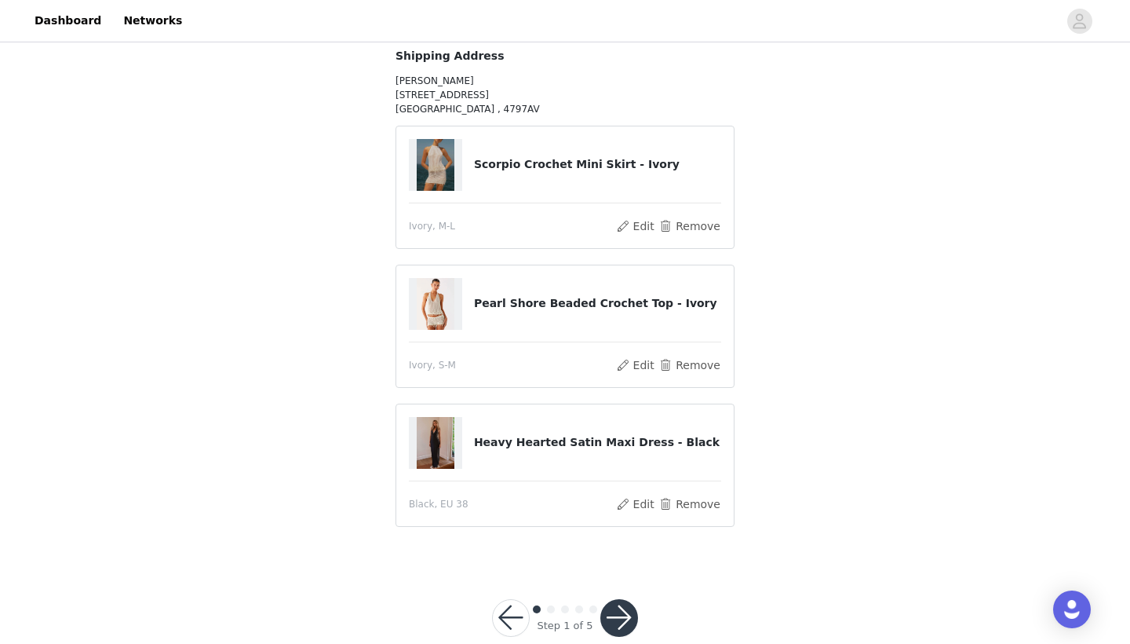
click at [619, 614] on button "button" at bounding box center [619, 618] width 38 height 38
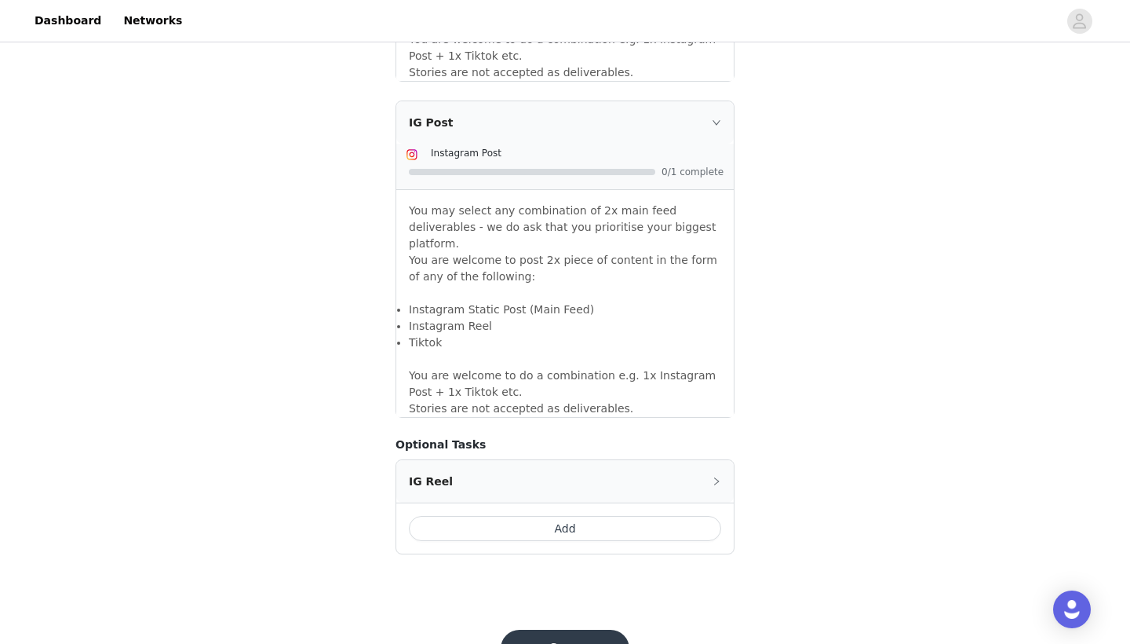
scroll to position [1303, 0]
click at [571, 630] on button "Save" at bounding box center [565, 649] width 129 height 38
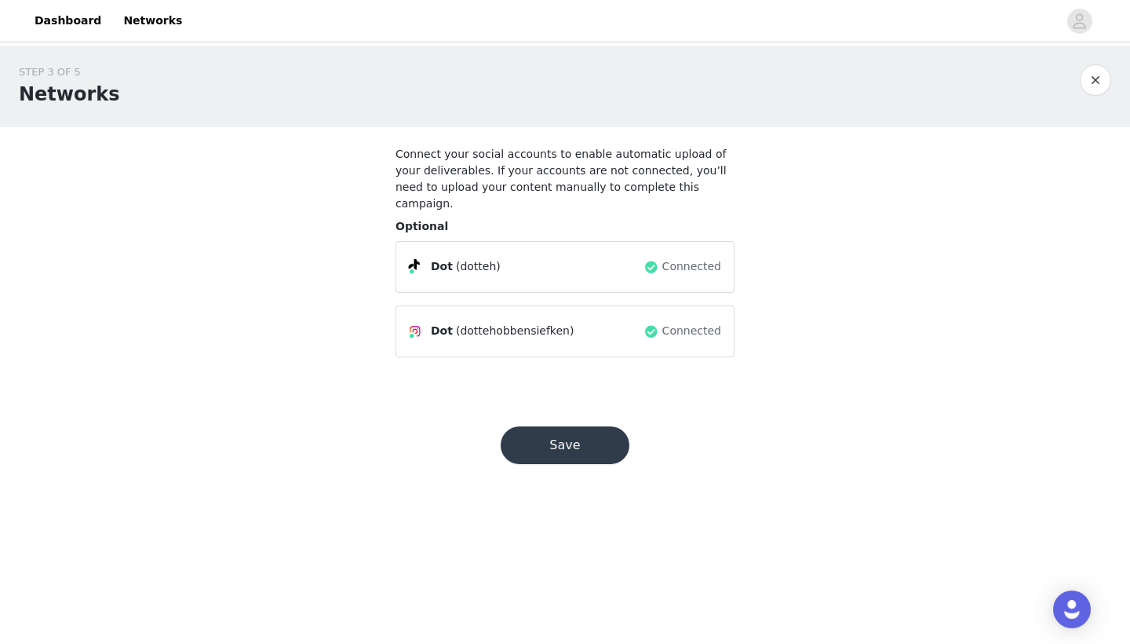
click at [548, 436] on button "Save" at bounding box center [565, 445] width 129 height 38
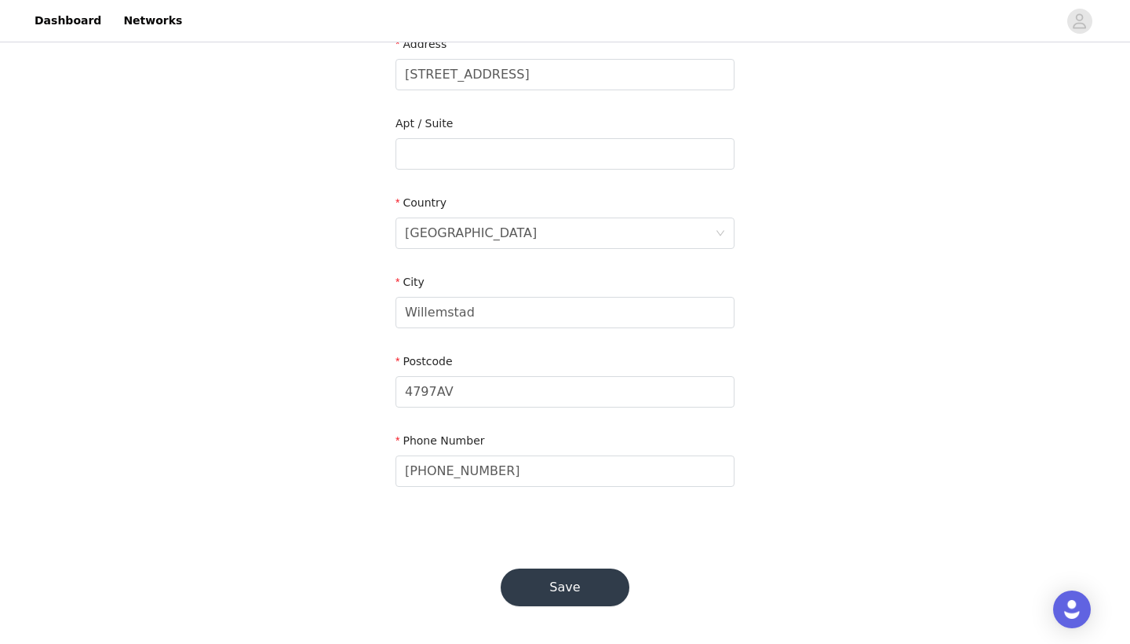
scroll to position [380, 0]
click at [543, 584] on button "Save" at bounding box center [565, 588] width 129 height 38
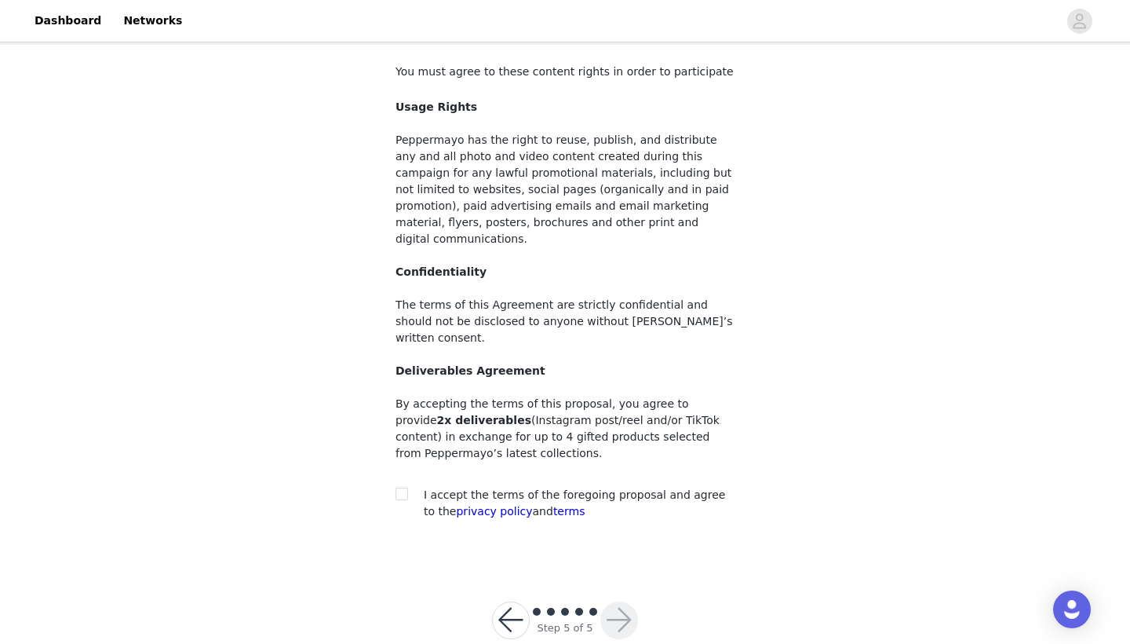
scroll to position [82, 0]
click at [398, 488] on input "checkbox" at bounding box center [401, 493] width 11 height 11
checkbox input "true"
click at [612, 602] on button "button" at bounding box center [619, 621] width 38 height 38
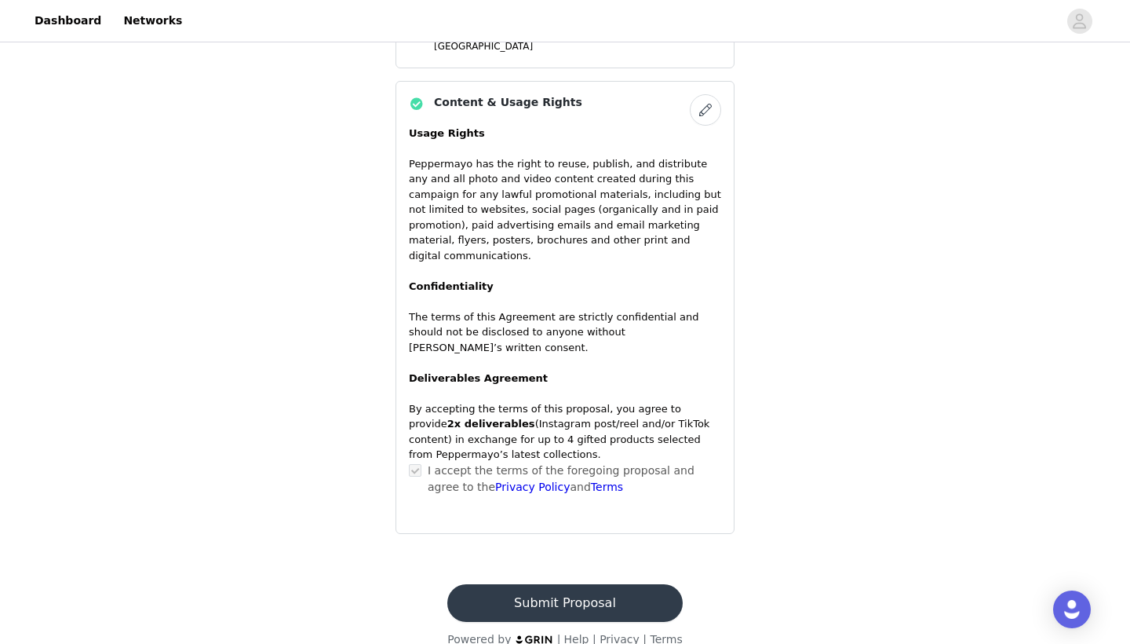
scroll to position [1062, 0]
click at [611, 585] on button "Submit Proposal" at bounding box center [564, 604] width 235 height 38
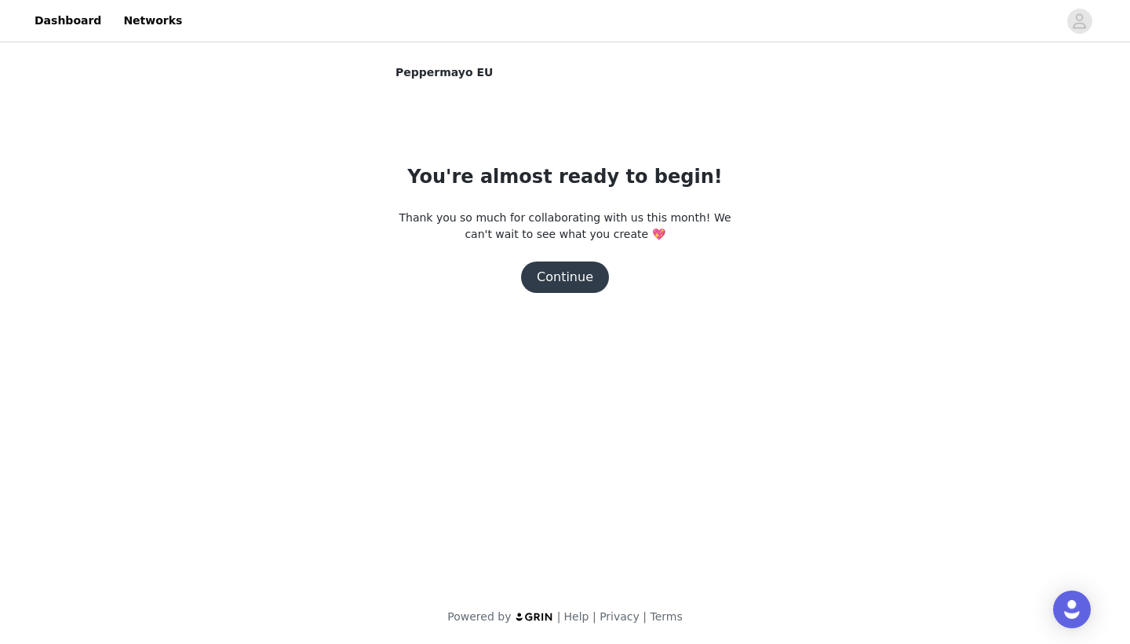
scroll to position [0, 0]
click at [568, 277] on button "Continue" at bounding box center [565, 276] width 88 height 31
